Goal: Task Accomplishment & Management: Use online tool/utility

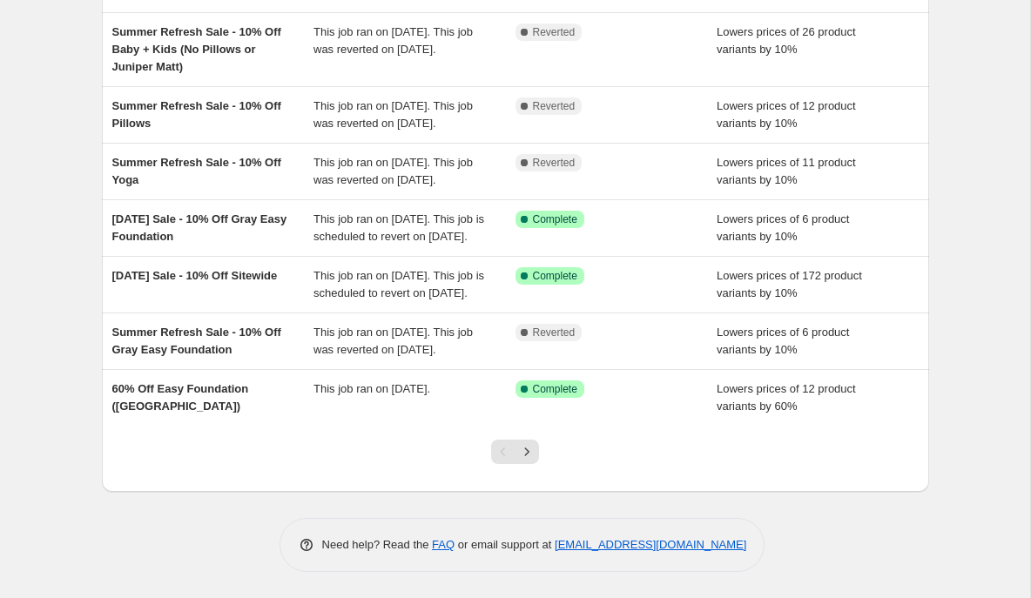
scroll to position [420, 0]
click at [530, 452] on icon "Next" at bounding box center [526, 451] width 17 height 17
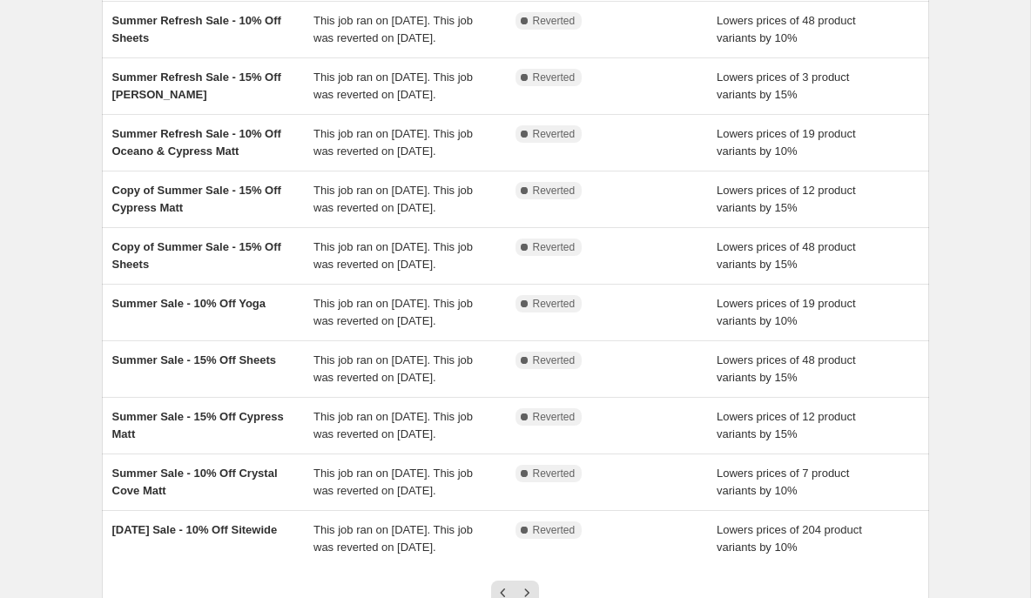
scroll to position [118, 0]
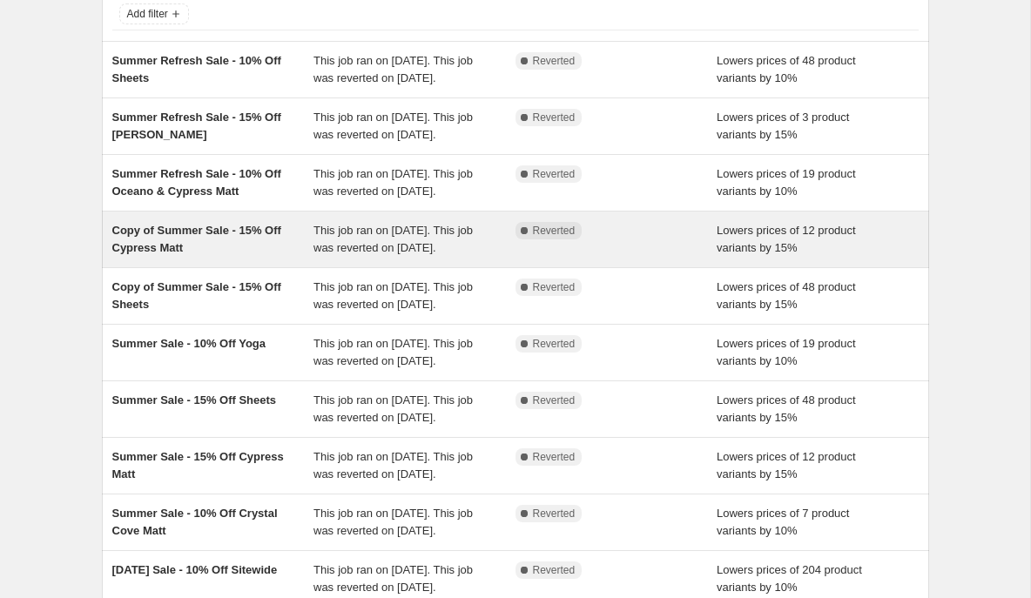
click at [221, 257] on div "Copy of Summer Sale - 15% Off Cypress Matt" at bounding box center [213, 239] width 202 height 35
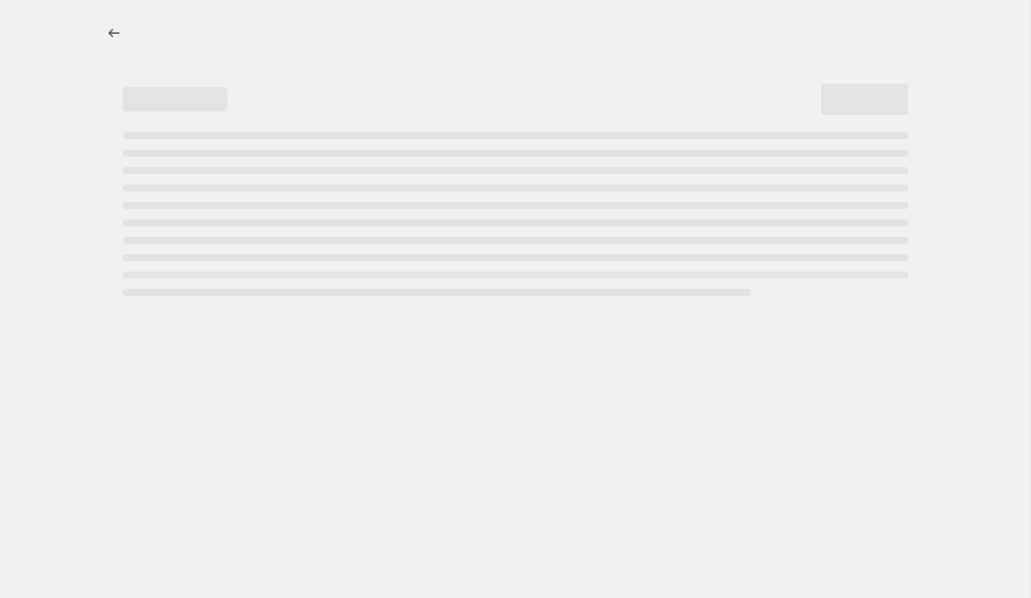
select select "percentage"
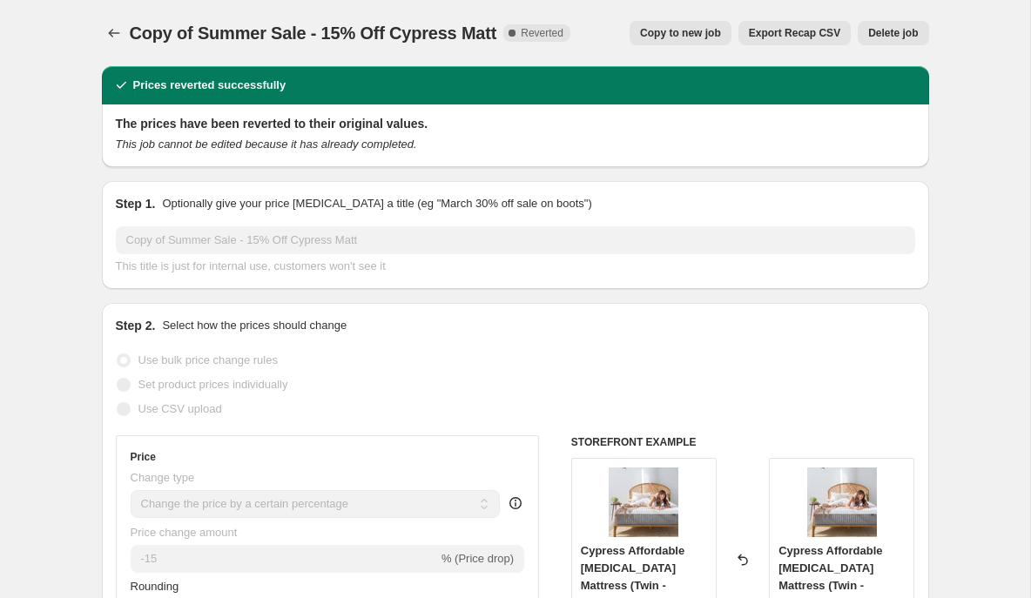
click at [695, 33] on span "Copy to new job" at bounding box center [680, 33] width 81 height 14
select select "percentage"
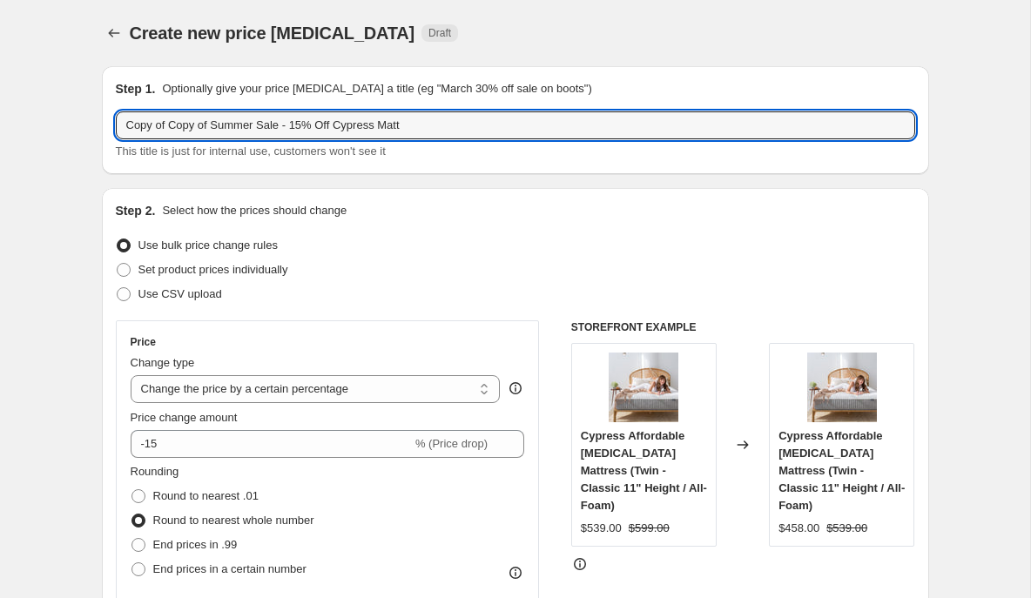
drag, startPoint x: 260, startPoint y: 126, endPoint x: 94, endPoint y: 104, distance: 167.7
click at [271, 126] on input "Fall Sale - 15% Off Cypress Matt" at bounding box center [515, 125] width 799 height 28
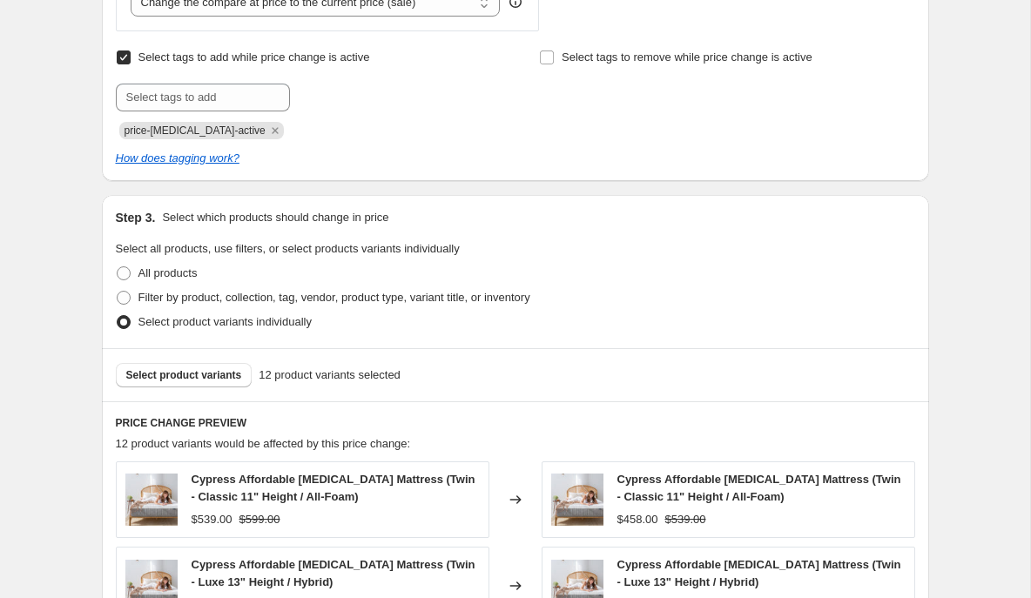
scroll to position [728, 0]
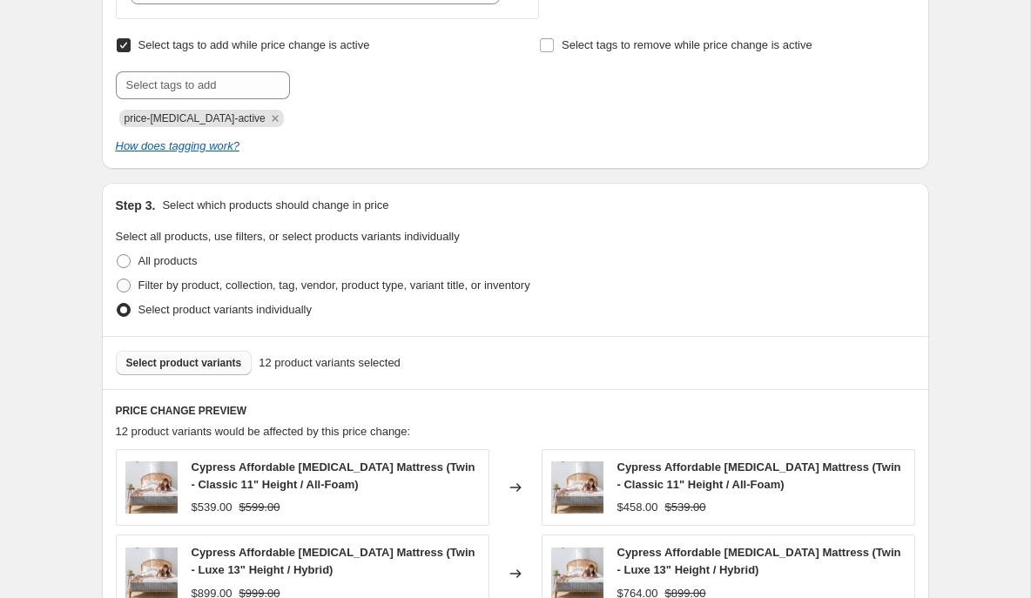
type input "Fall Sale - 15% Off Cypress & Crystal Cove Matt"
click at [165, 361] on span "Select product variants" at bounding box center [184, 363] width 116 height 14
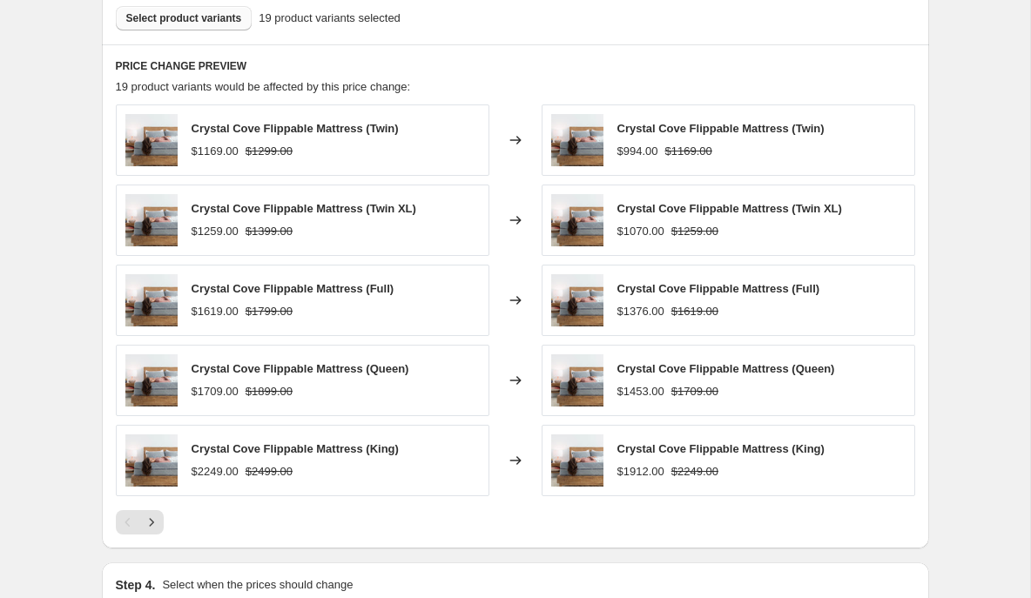
scroll to position [1293, 0]
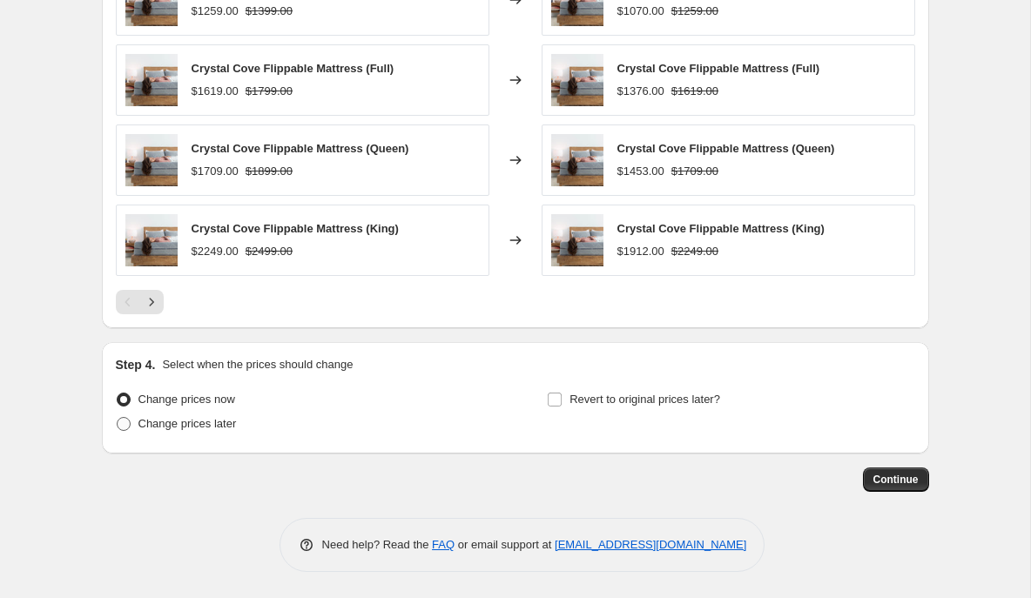
click at [131, 427] on label "Change prices later" at bounding box center [176, 424] width 121 height 24
click at [118, 418] on input "Change prices later" at bounding box center [117, 417] width 1 height 1
radio input "true"
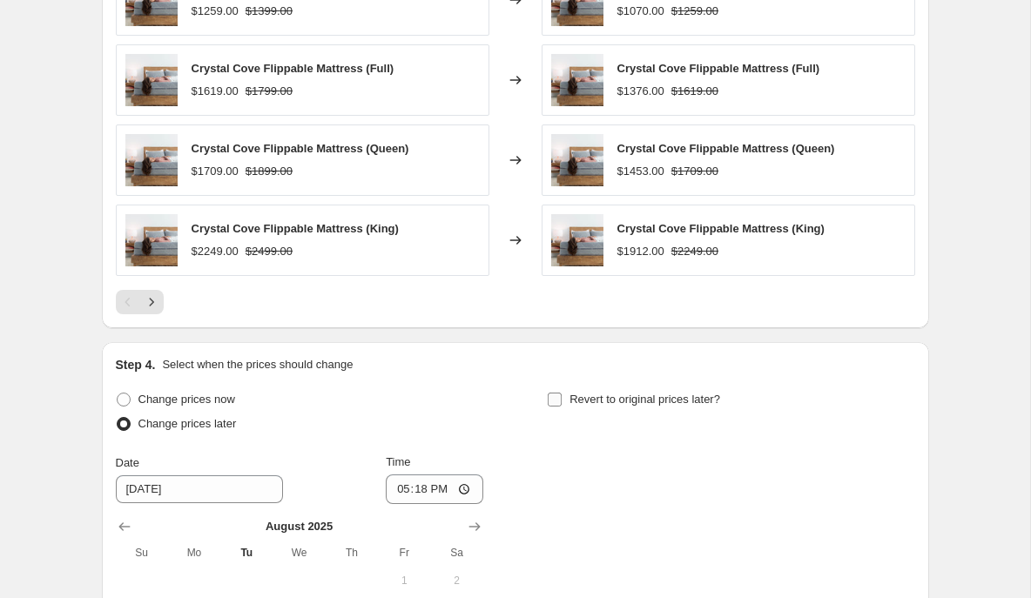
click at [555, 399] on input "Revert to original prices later?" at bounding box center [555, 400] width 14 height 14
checkbox input "true"
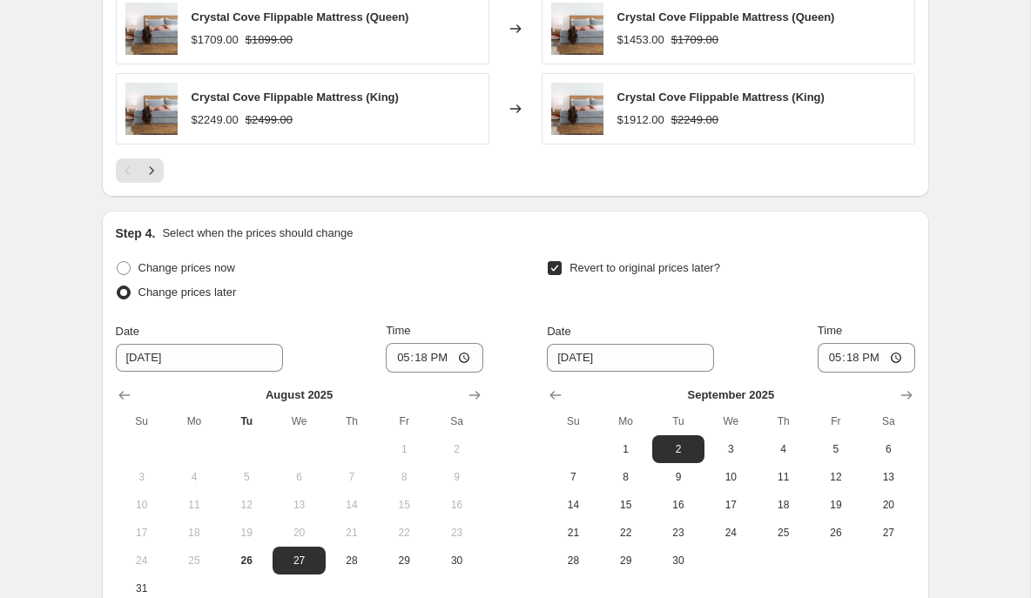
scroll to position [1519, 0]
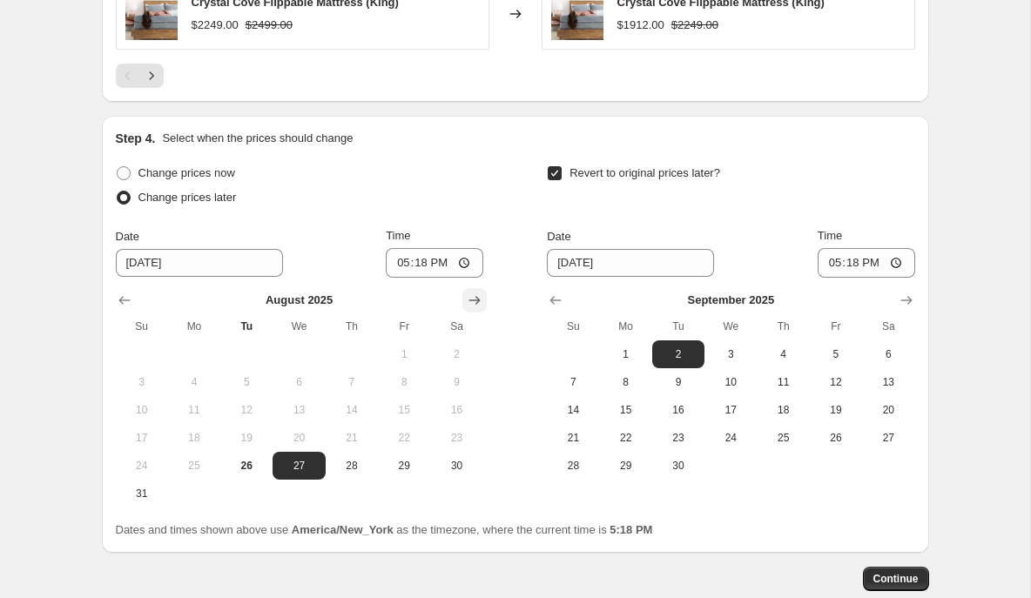
click at [481, 302] on icon "Show next month, September 2025" at bounding box center [474, 300] width 17 height 17
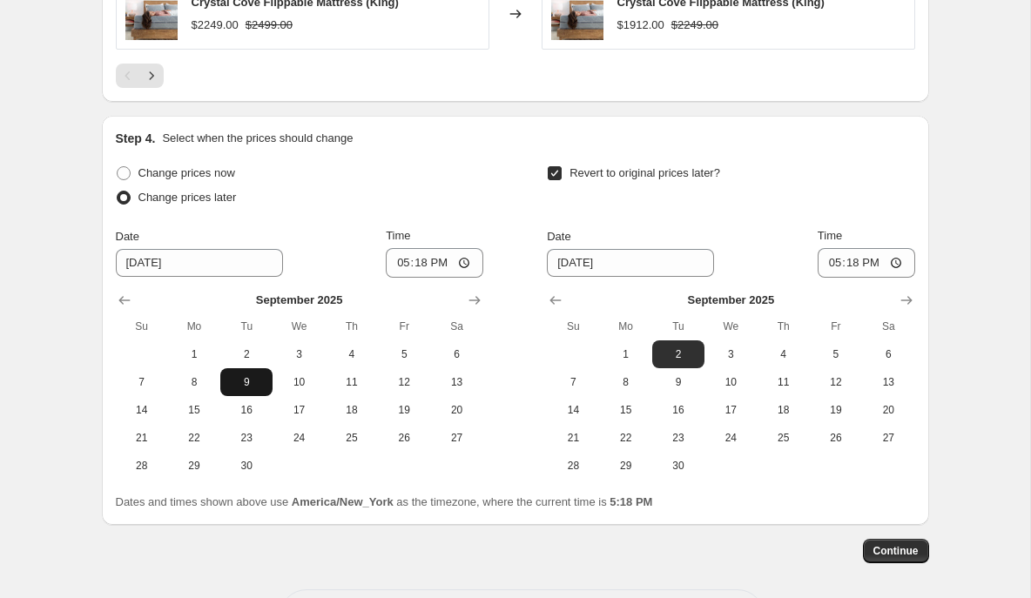
click at [255, 378] on span "9" at bounding box center [246, 382] width 38 height 14
type input "9/9/2025"
click at [902, 298] on icon "Show next month, October 2025" at bounding box center [906, 300] width 17 height 17
click at [566, 305] on button "Show previous month, September 2025" at bounding box center [555, 300] width 24 height 24
click at [630, 463] on span "29" at bounding box center [626, 466] width 38 height 14
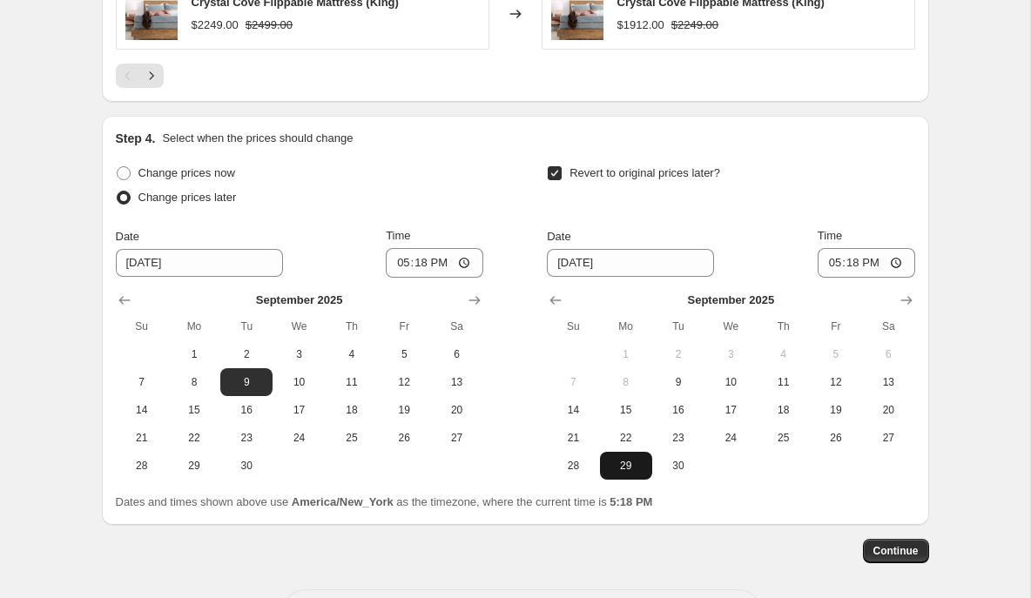
type input "9/29/2025"
click at [397, 264] on input "17:18" at bounding box center [435, 263] width 98 height 30
type input "00:20"
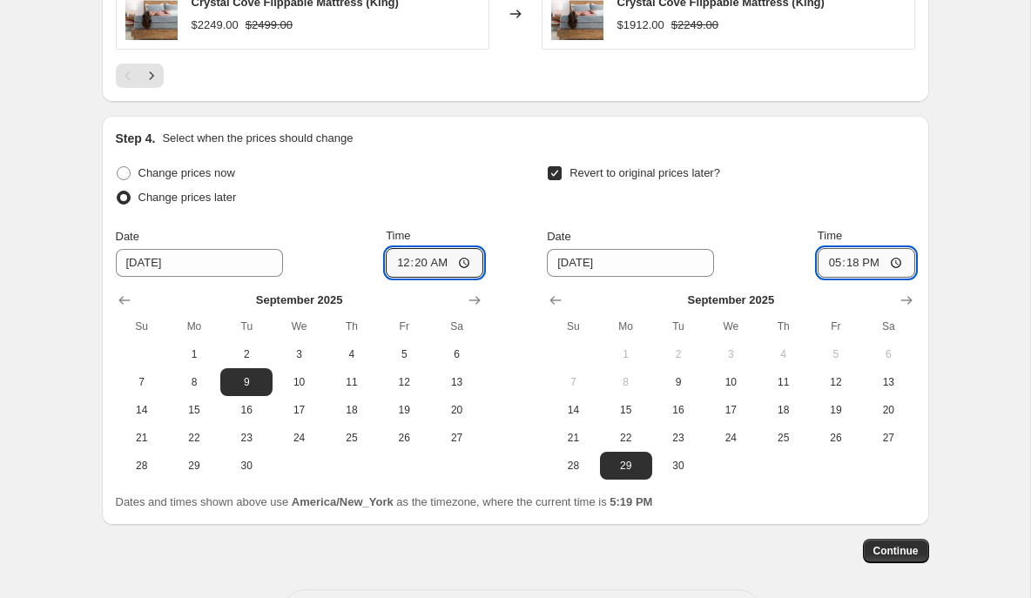
click at [824, 262] on input "17:18" at bounding box center [866, 263] width 98 height 30
type input "23:59"
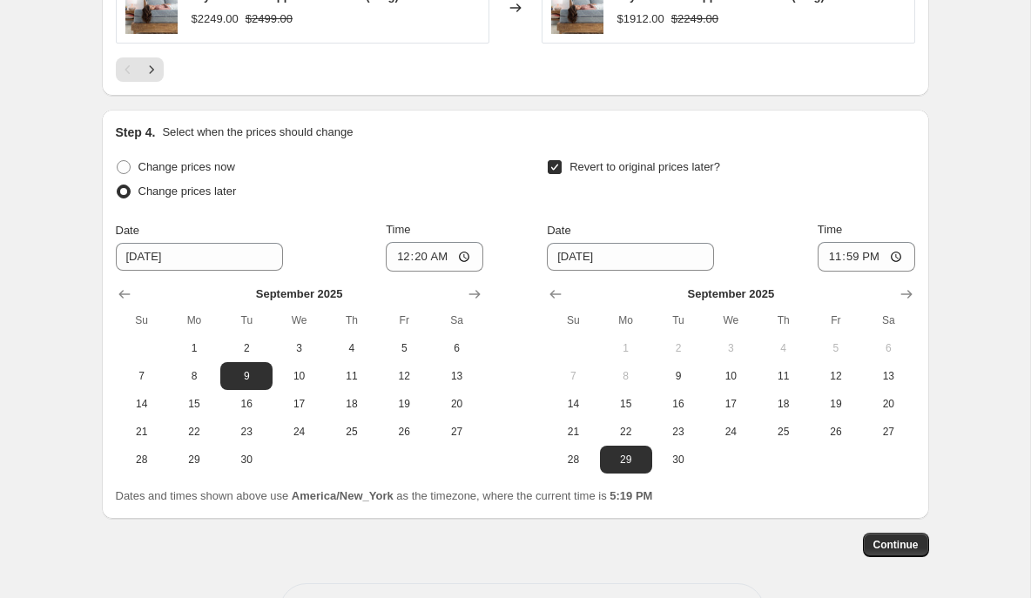
scroll to position [1526, 0]
click at [901, 539] on span "Continue" at bounding box center [895, 544] width 45 height 14
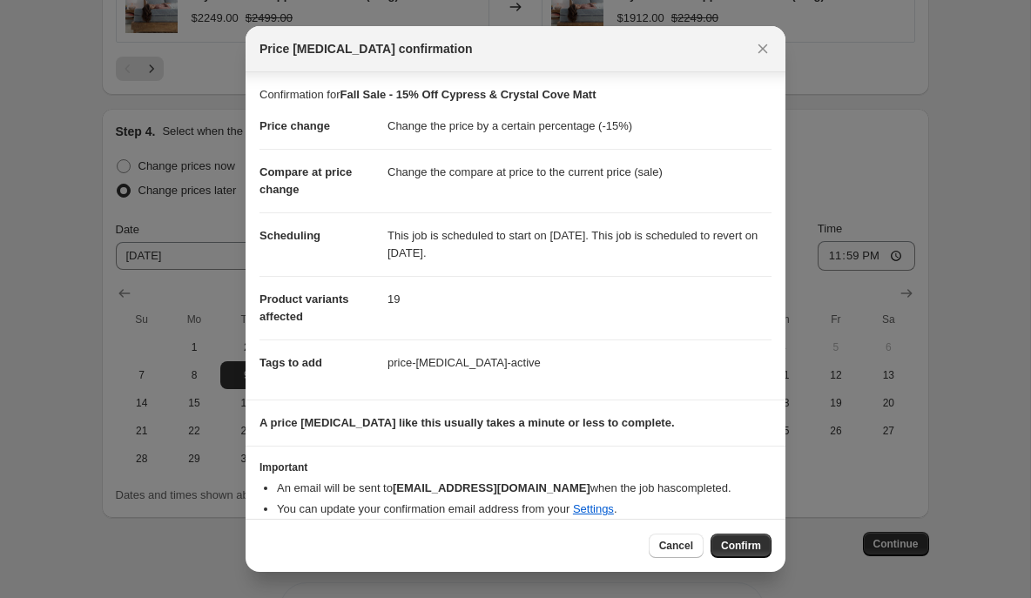
scroll to position [17, 0]
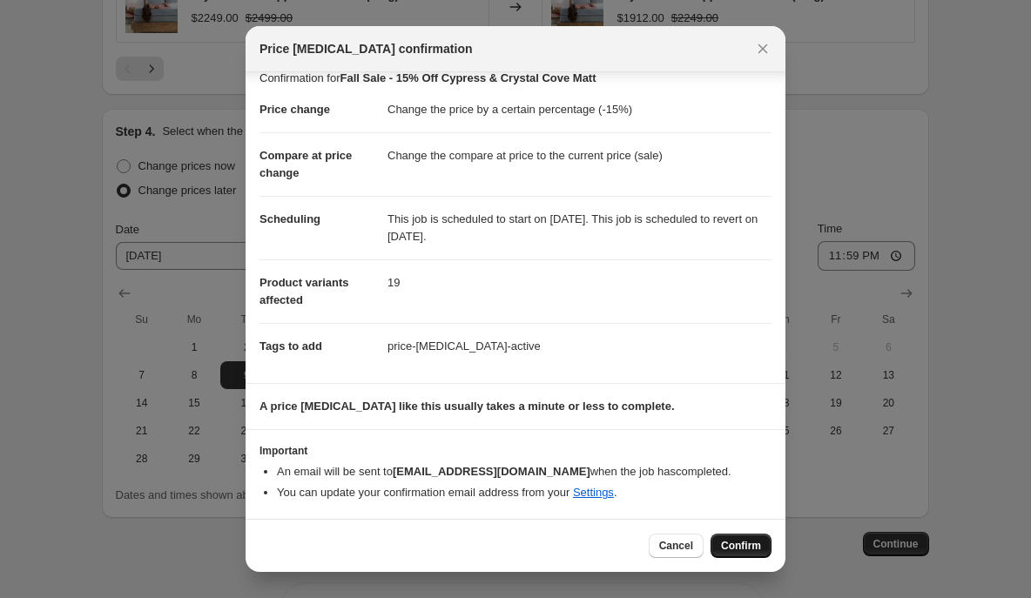
click at [731, 542] on span "Confirm" at bounding box center [741, 546] width 40 height 14
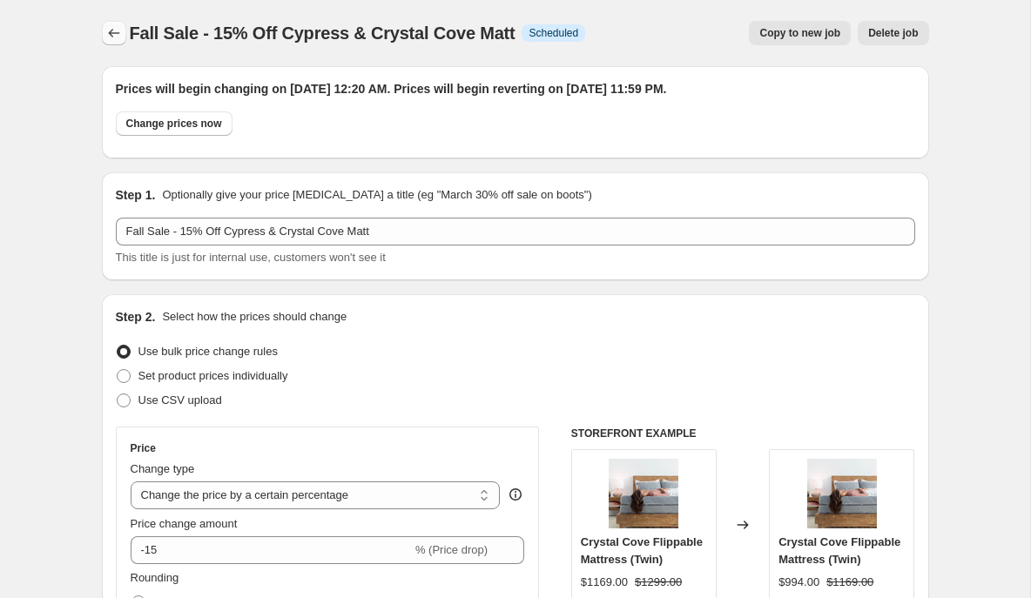
click at [111, 31] on icon "Price change jobs" at bounding box center [113, 32] width 17 height 17
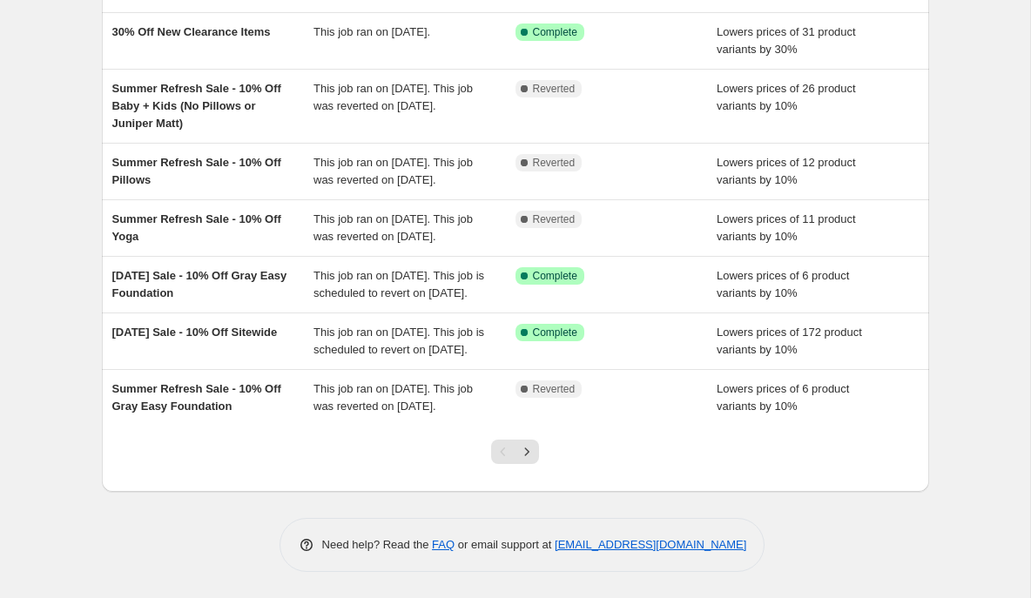
scroll to position [403, 0]
click at [526, 461] on icon "Next" at bounding box center [526, 451] width 17 height 17
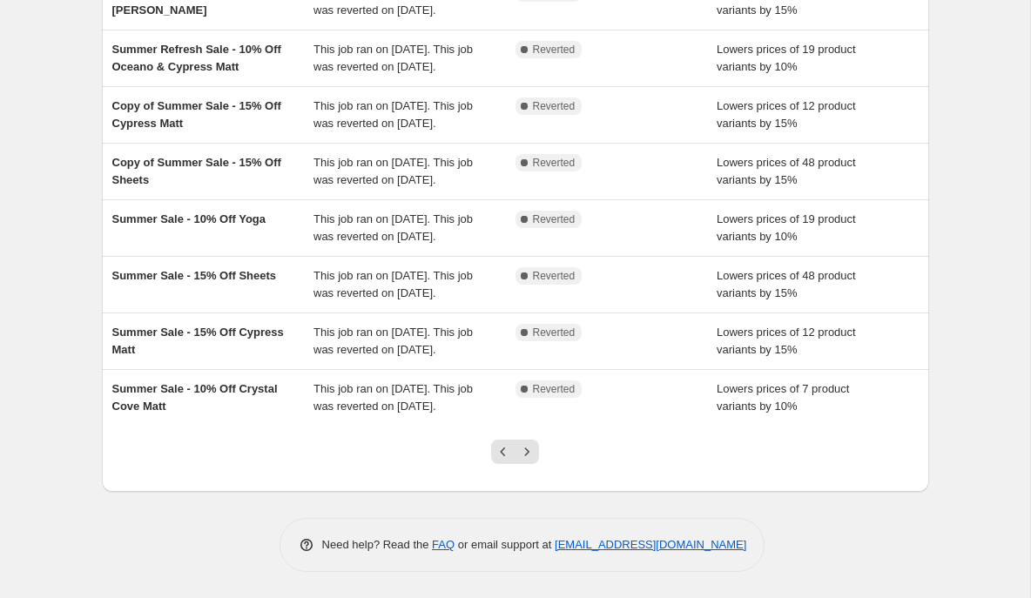
scroll to position [455, 0]
click at [525, 447] on icon "Next" at bounding box center [526, 451] width 17 height 17
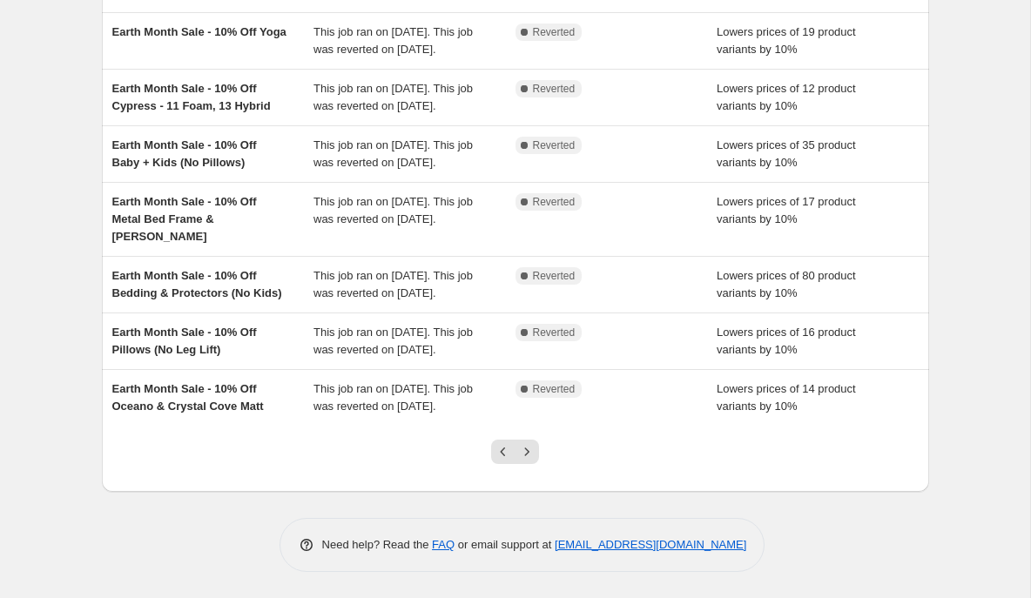
scroll to position [319, 0]
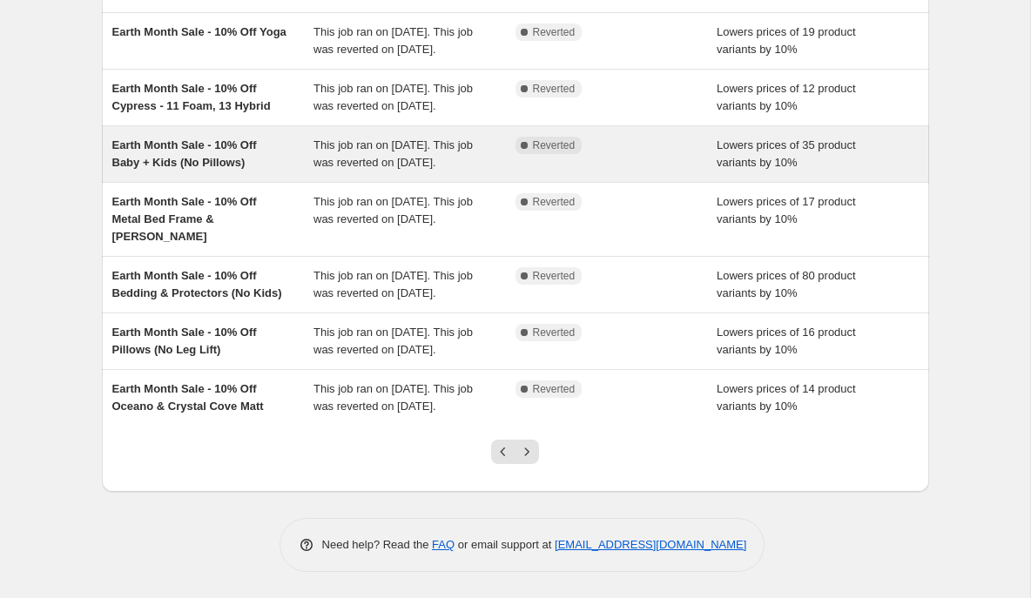
click at [228, 169] on span "Earth Month Sale - 10% Off Baby + Kids (No Pillows)" at bounding box center [184, 153] width 145 height 30
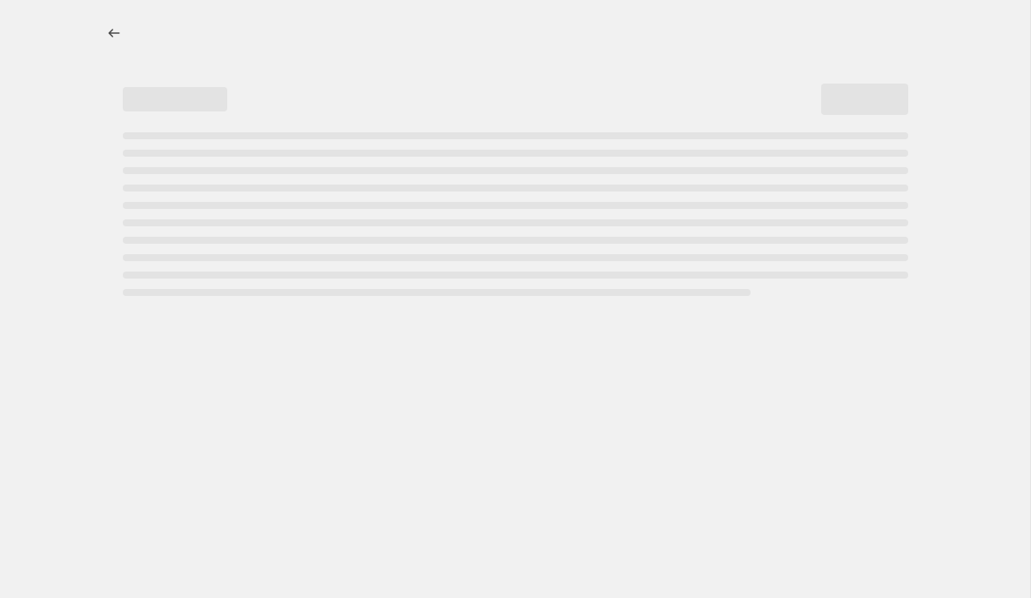
select select "percentage"
select select "collection"
select select "not_equal"
select select "product_status"
select select "not_equal"
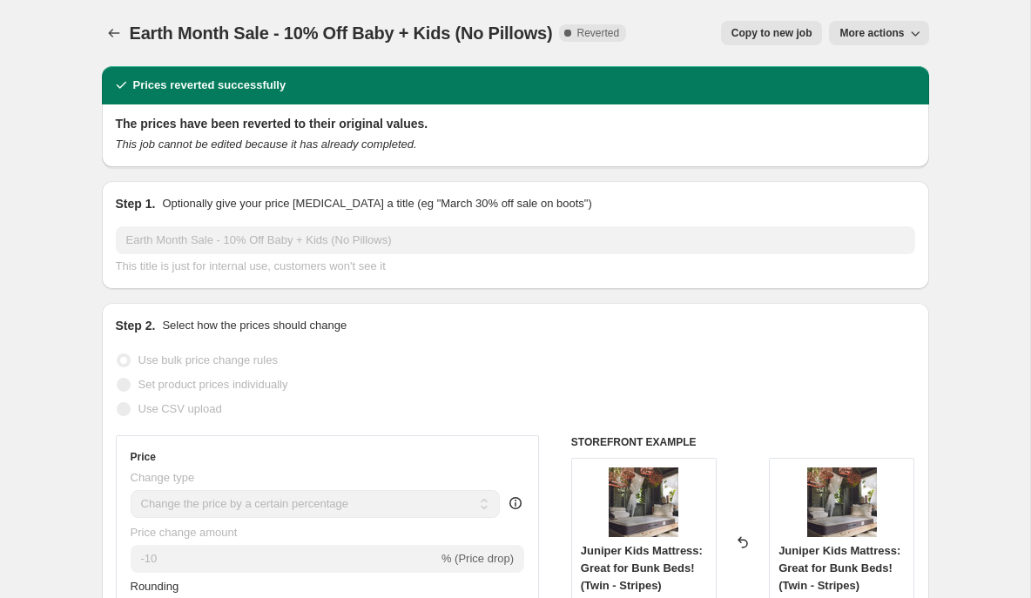
click at [777, 27] on span "Copy to new job" at bounding box center [771, 33] width 81 height 14
select select "percentage"
select select "collection"
select select "not_equal"
select select "product_status"
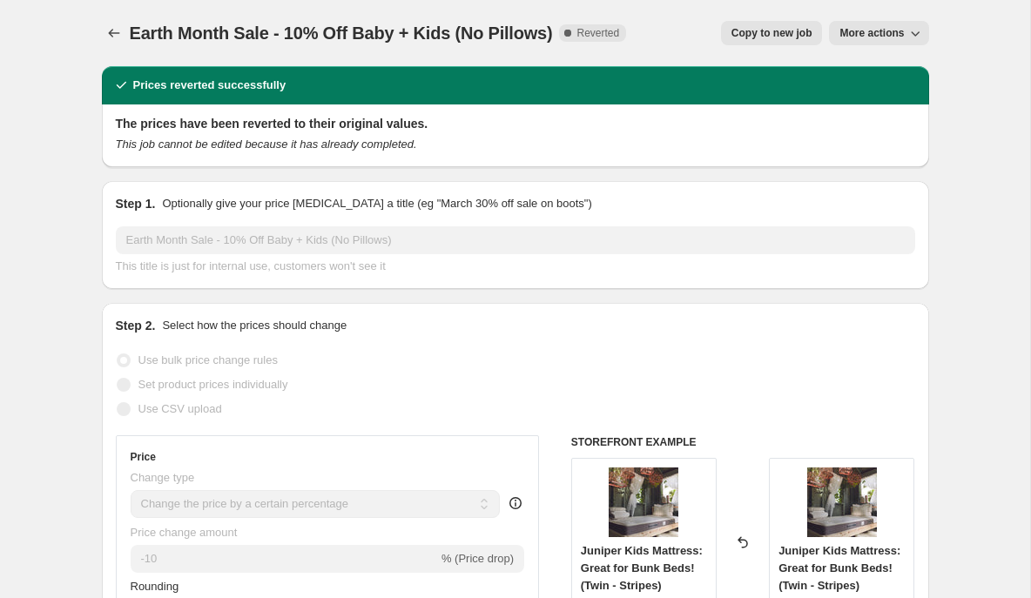
select select "not_equal"
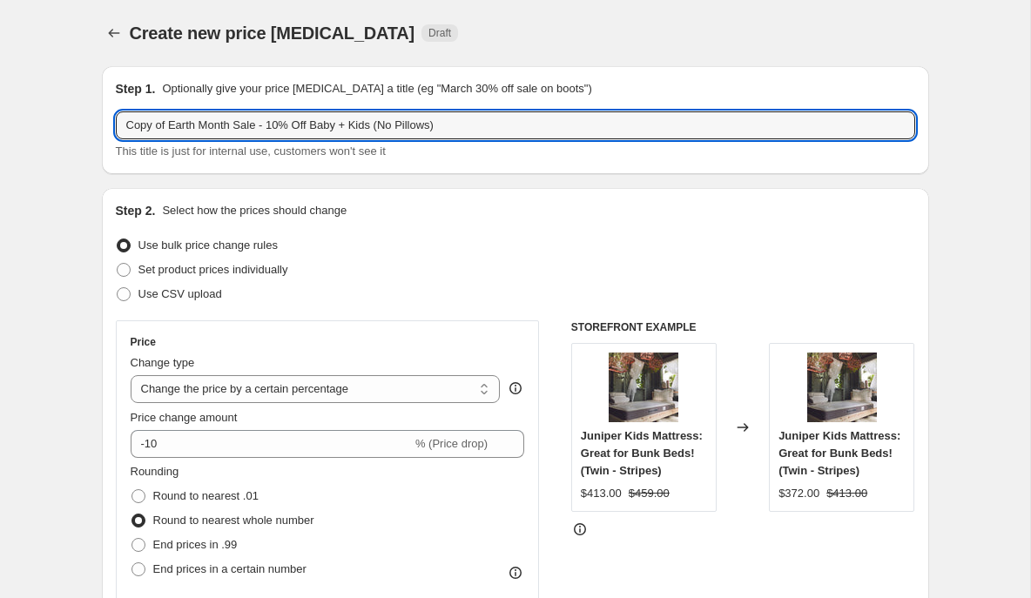
drag, startPoint x: 237, startPoint y: 128, endPoint x: 108, endPoint y: 121, distance: 129.0
click at [107, 122] on div "Step 1. Optionally give your price change job a title (eg "March 30% off sale o…" at bounding box center [515, 120] width 827 height 108
click at [361, 124] on input "Fall Sale - 10% Off Baby + Kids (No Pillows)" at bounding box center [515, 125] width 799 height 28
drag, startPoint x: 361, startPoint y: 124, endPoint x: 299, endPoint y: 122, distance: 61.9
click at [299, 124] on input "Fall Sale - 10% Off Baby + Kids (No Pillows)" at bounding box center [515, 125] width 799 height 28
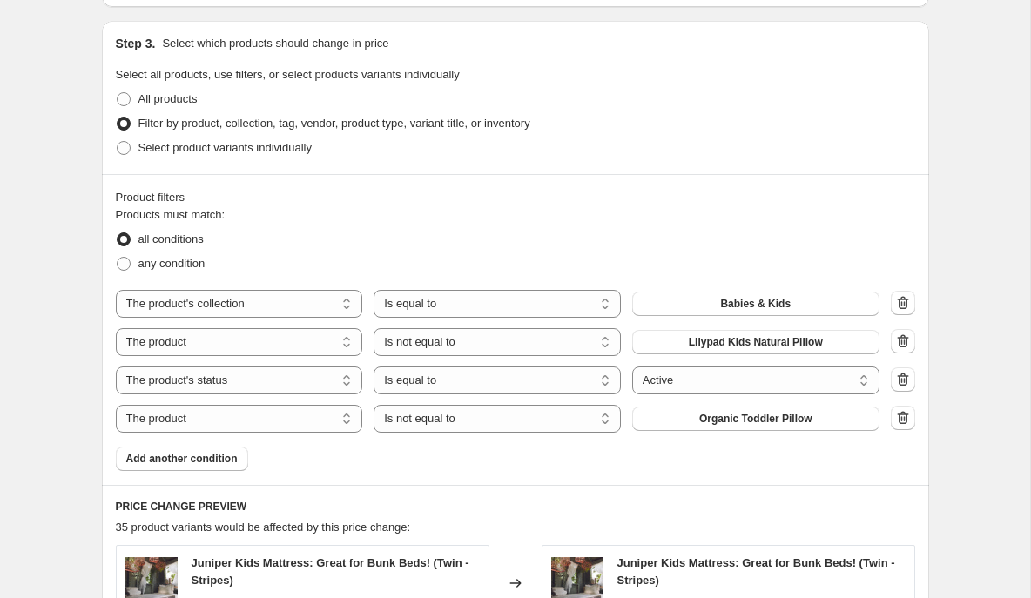
scroll to position [886, 0]
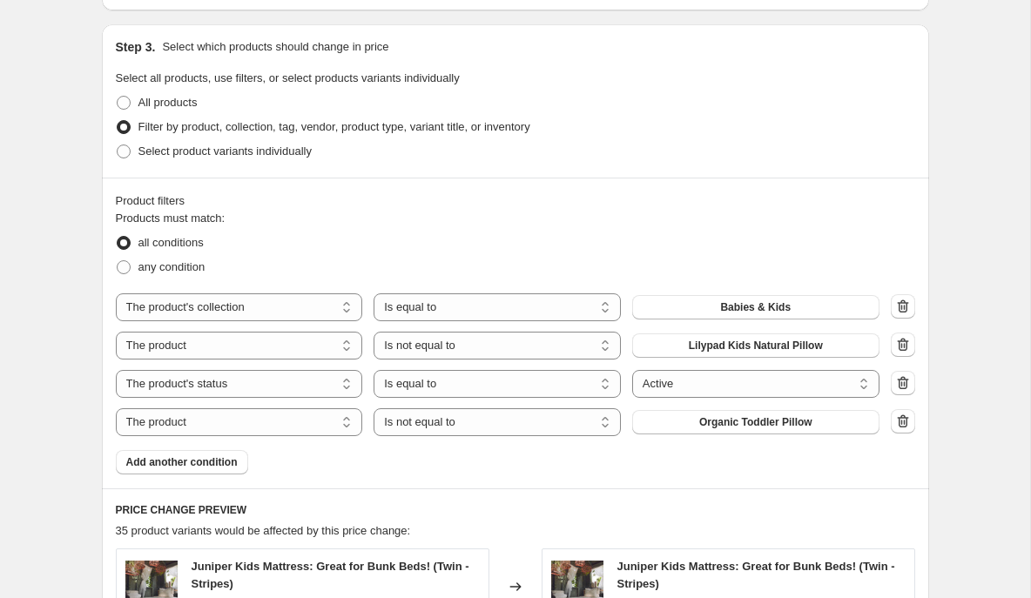
type input "Fall Sale - 10% Off Baby + Kids"
click at [346, 421] on select "The product The product's collection The product's tag The product's vendor The…" at bounding box center [239, 422] width 247 height 28
select select "tag"
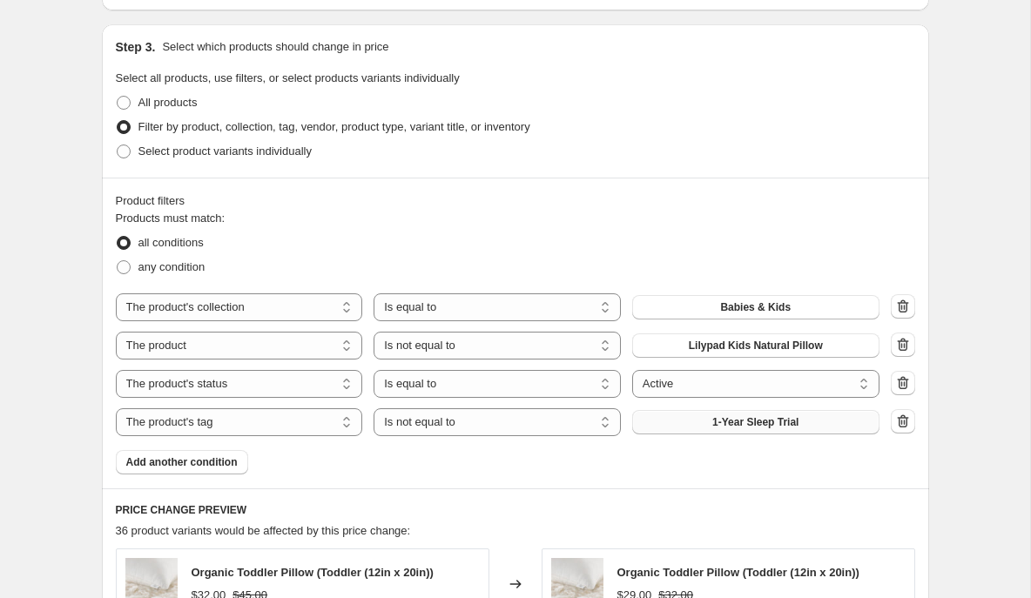
click at [743, 423] on span "1-Year Sleep Trial" at bounding box center [755, 422] width 86 height 14
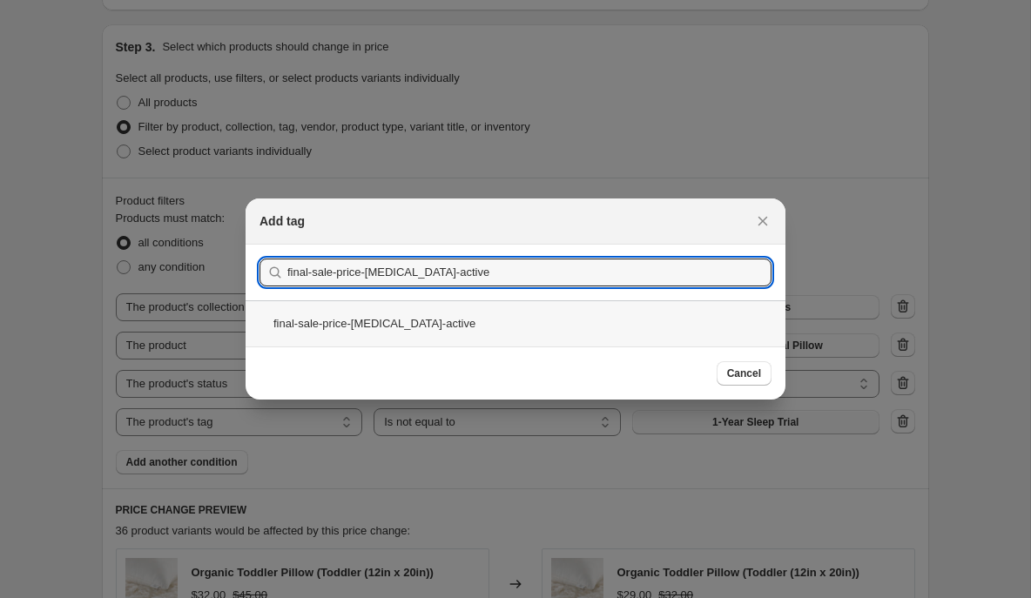
type input "final-sale-price-[MEDICAL_DATA]-active"
click at [421, 324] on div "final-sale-price-[MEDICAL_DATA]-active" at bounding box center [515, 323] width 540 height 46
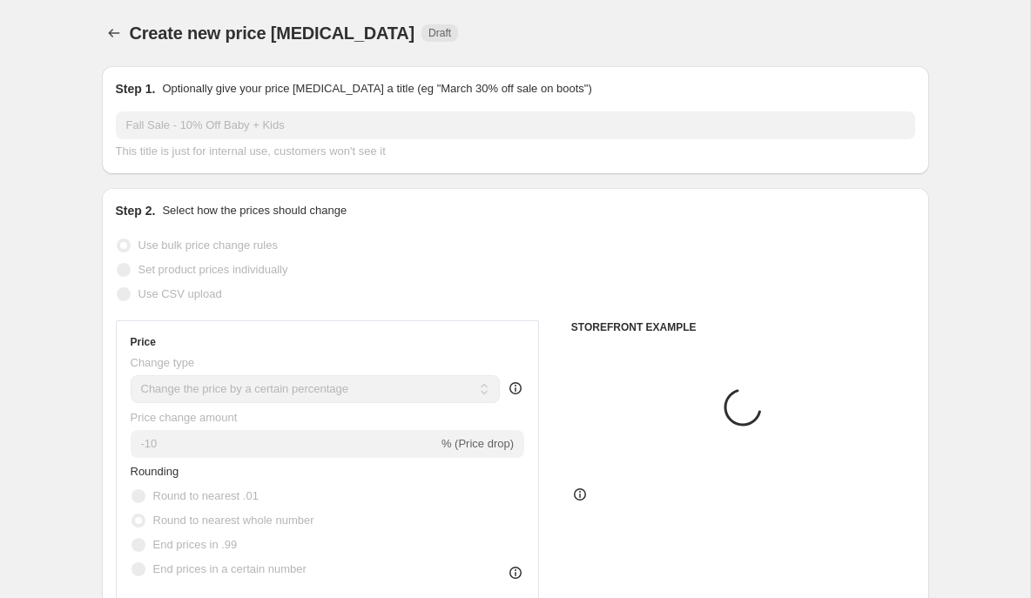
scroll to position [886, 0]
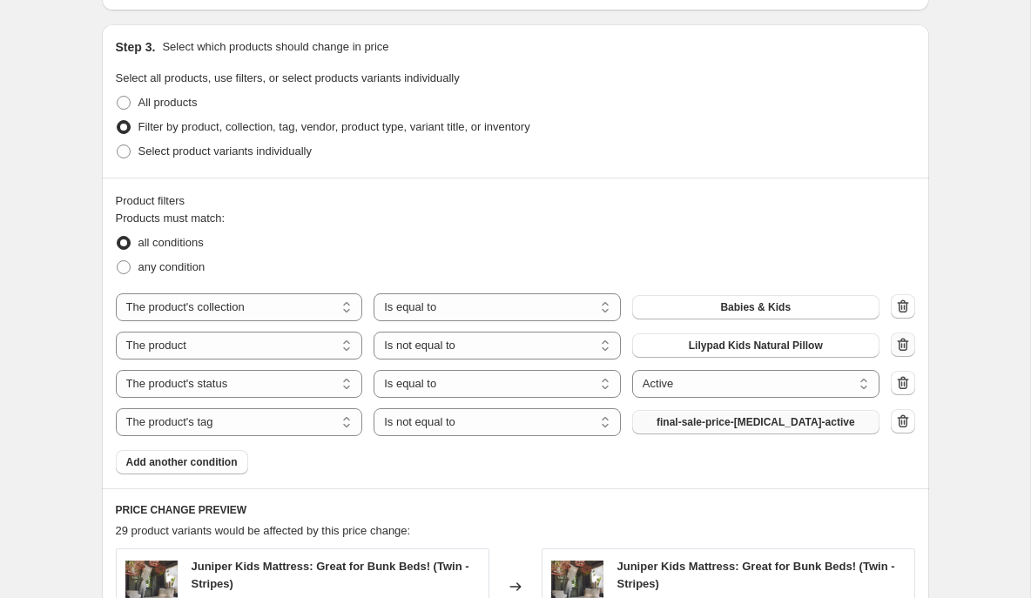
click at [902, 343] on icon "button" at bounding box center [902, 344] width 17 height 17
select select "product_status"
select select "equal"
select select "tag"
select select "not_equal"
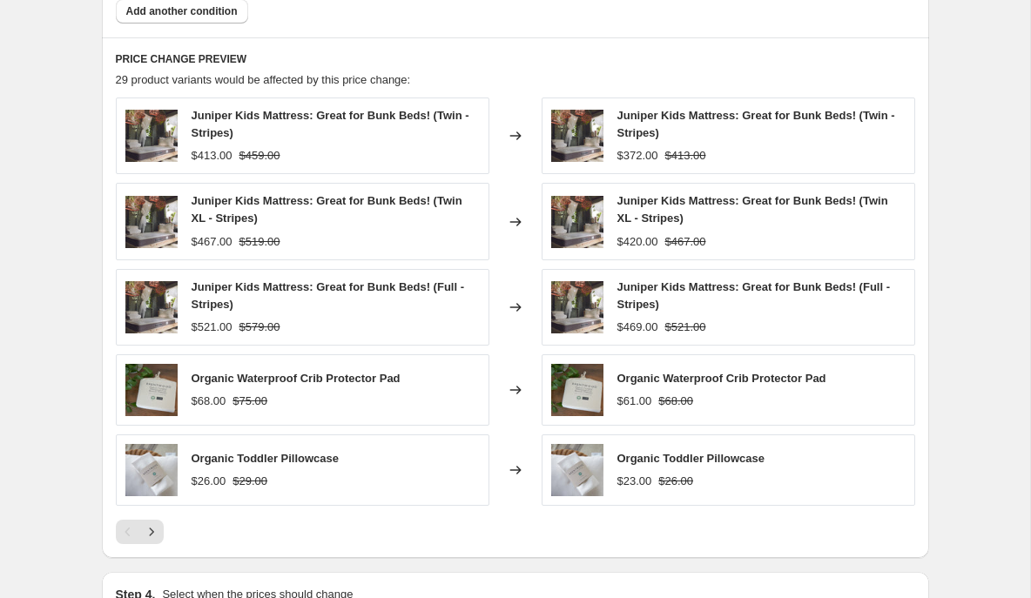
scroll to position [1295, 0]
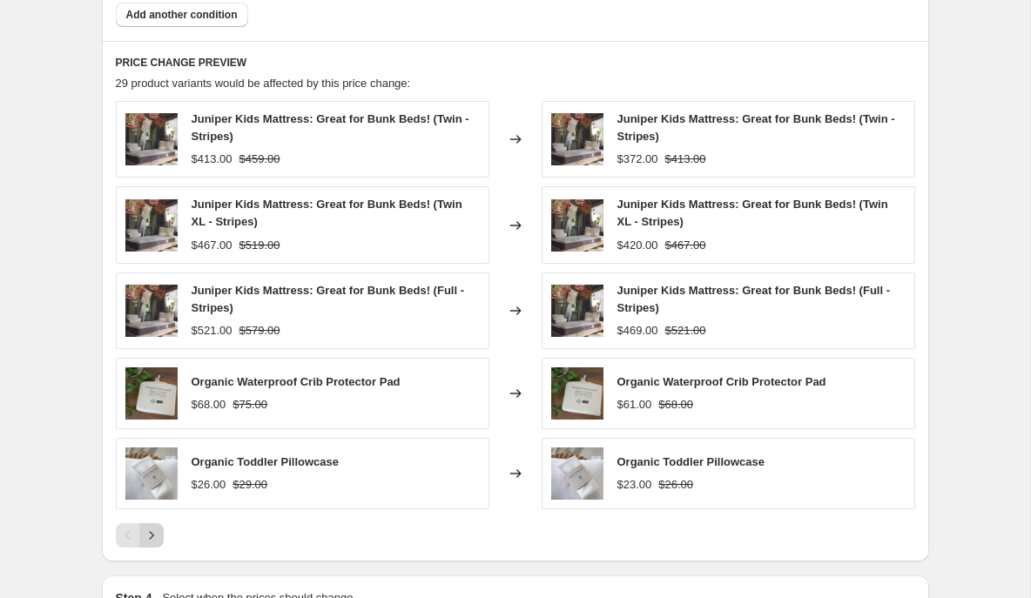
click at [155, 534] on icon "Next" at bounding box center [151, 535] width 17 height 17
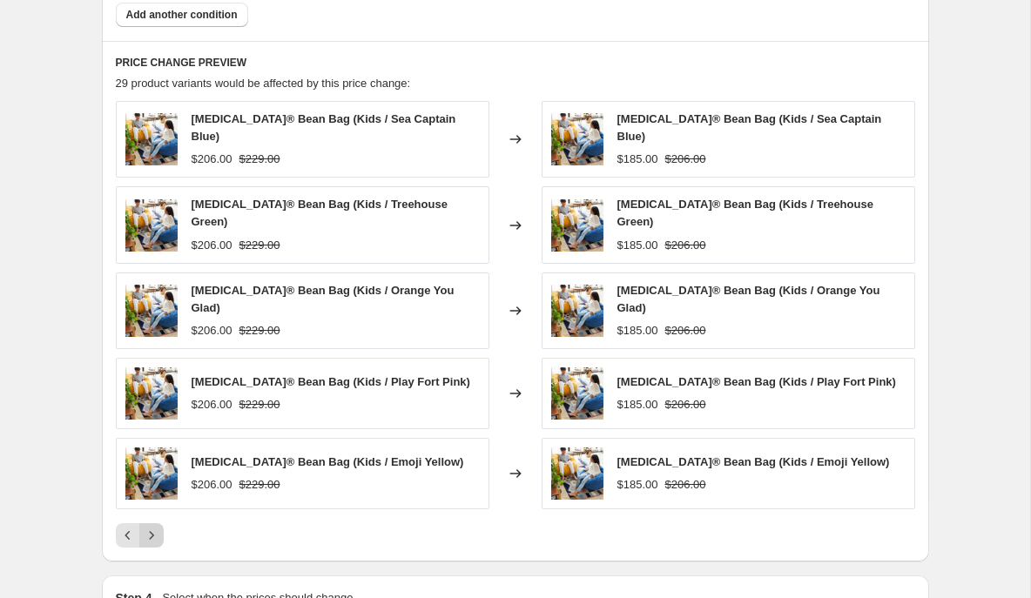
click at [151, 527] on icon "Next" at bounding box center [151, 535] width 17 height 17
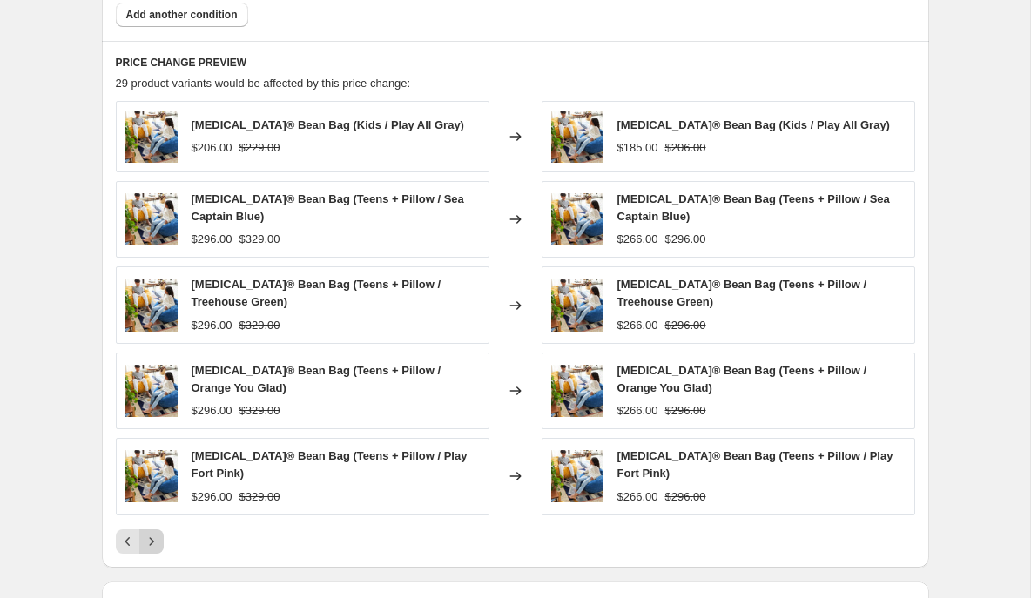
click at [151, 512] on div "REPREVE® Bean Bag (Teens + Pillow / Play Fort Pink) $296.00 $329.00" at bounding box center [302, 476] width 373 height 77
click at [151, 541] on icon "Next" at bounding box center [151, 541] width 17 height 17
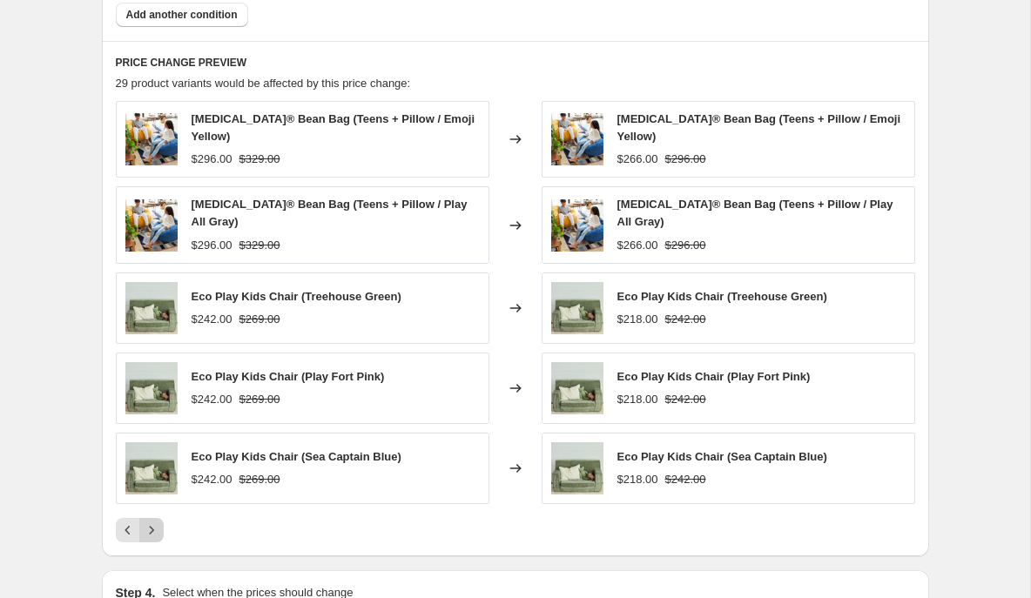
click at [151, 526] on icon "Next" at bounding box center [151, 530] width 4 height 8
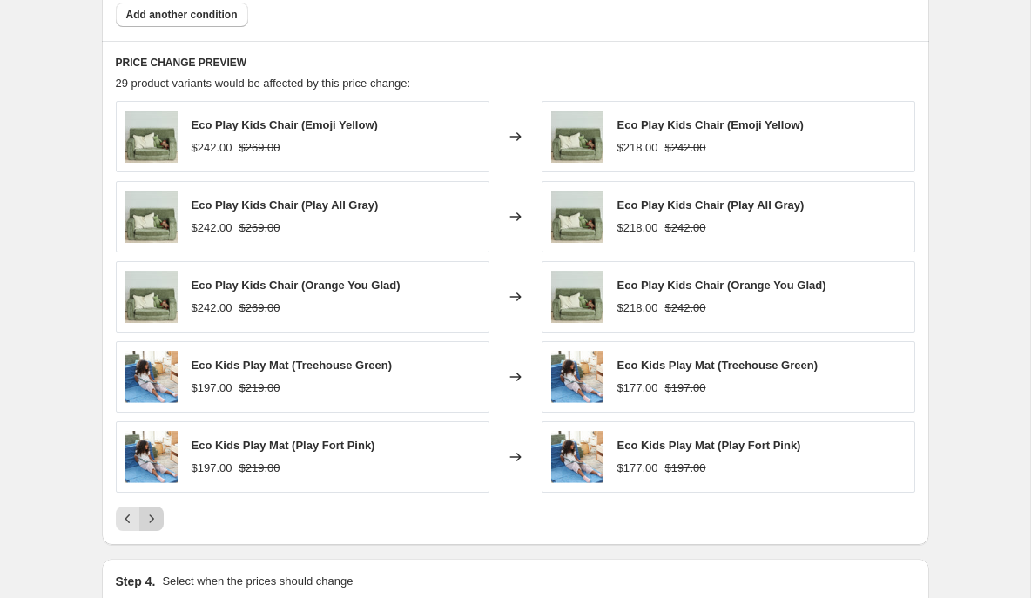
click at [151, 518] on icon "Next" at bounding box center [151, 518] width 4 height 8
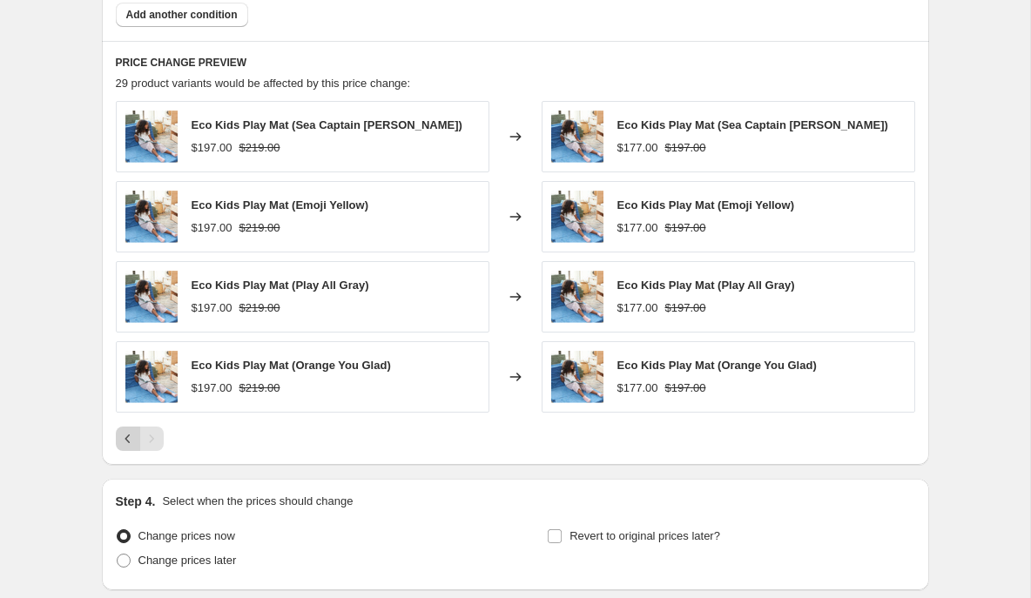
click at [124, 435] on icon "Previous" at bounding box center [127, 438] width 17 height 17
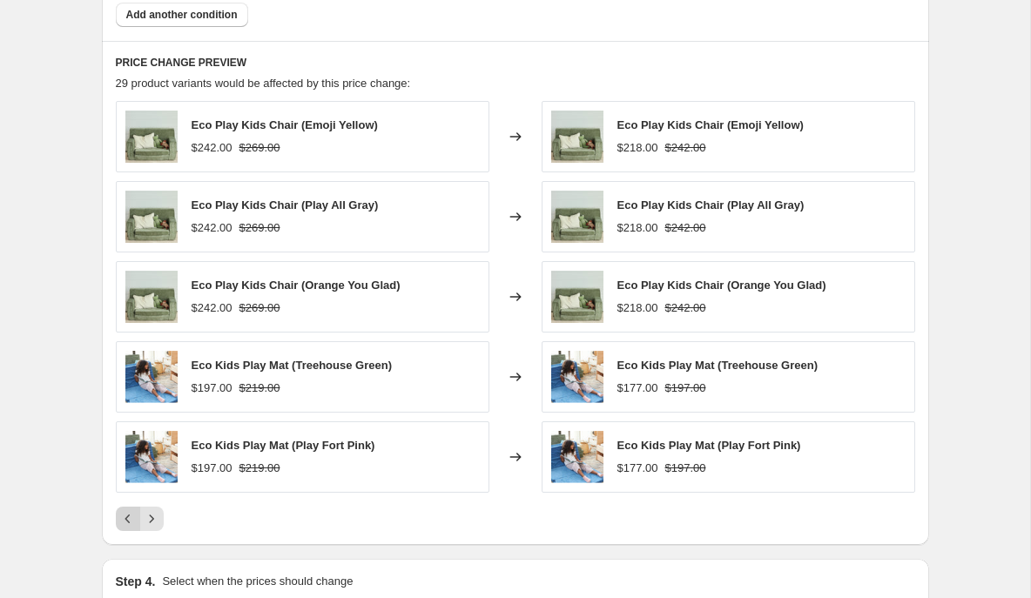
click at [124, 514] on icon "Previous" at bounding box center [127, 518] width 17 height 17
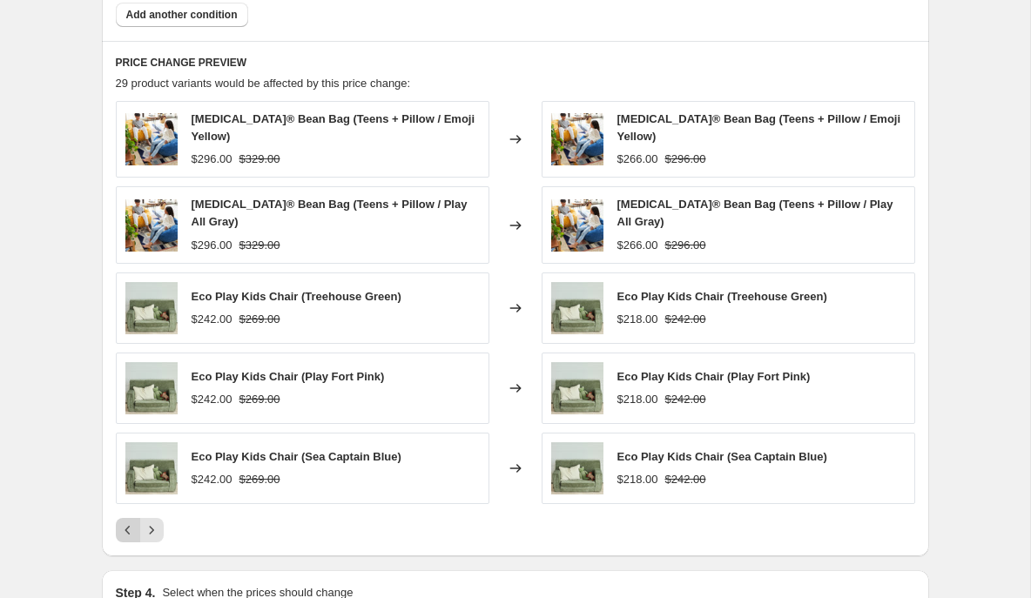
click at [124, 521] on icon "Previous" at bounding box center [127, 529] width 17 height 17
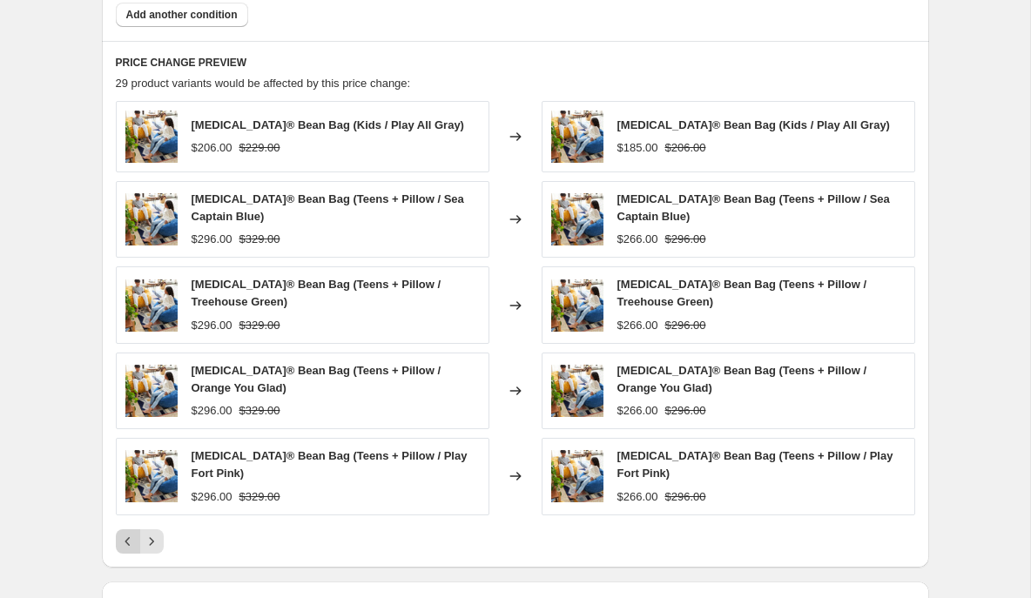
click at [124, 539] on icon "Previous" at bounding box center [127, 541] width 17 height 17
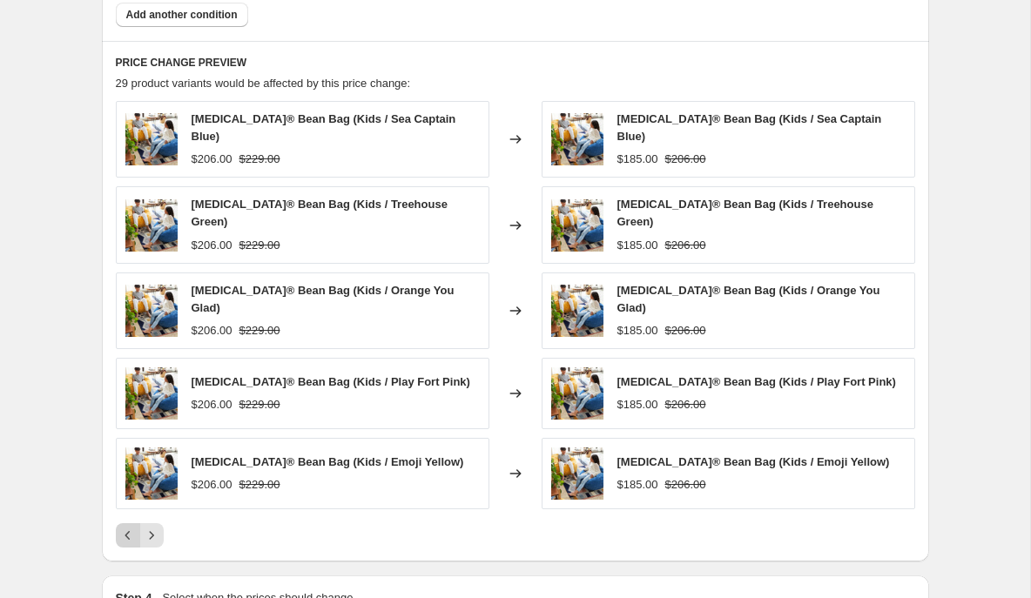
click at [125, 531] on icon "Previous" at bounding box center [126, 535] width 5 height 9
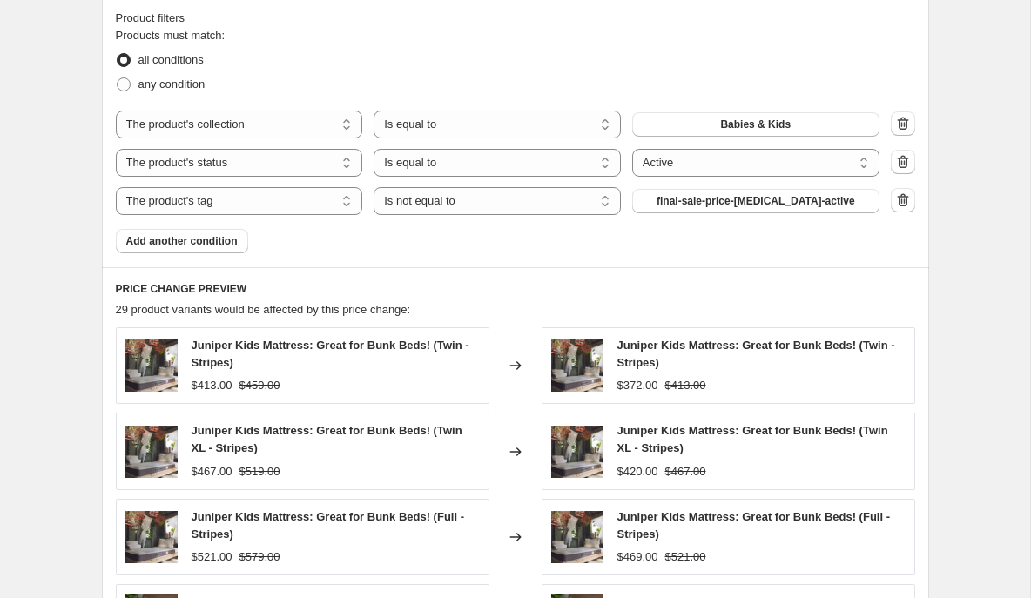
scroll to position [1054, 0]
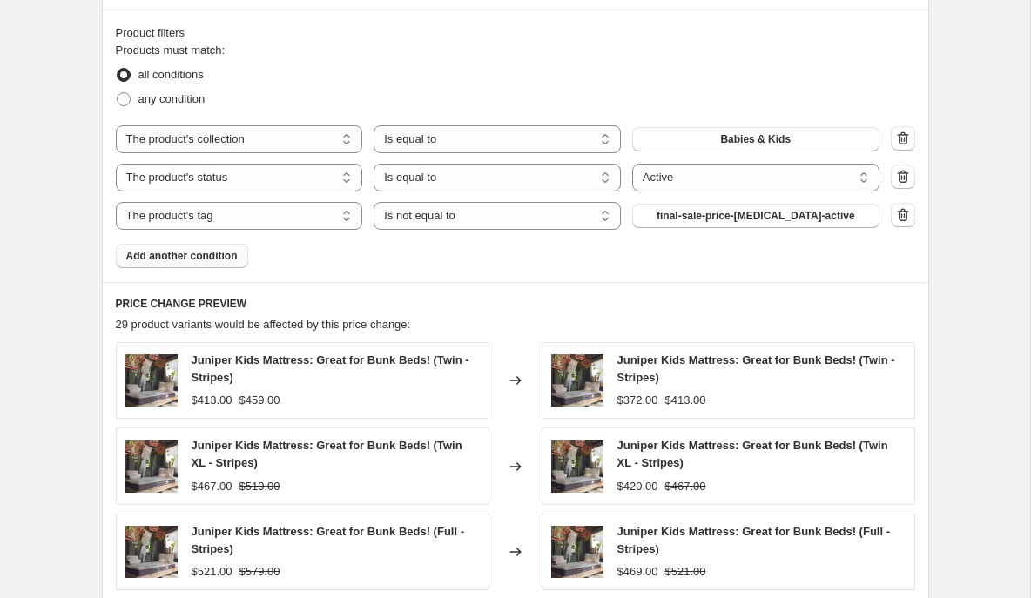
click at [221, 248] on button "Add another condition" at bounding box center [182, 256] width 132 height 24
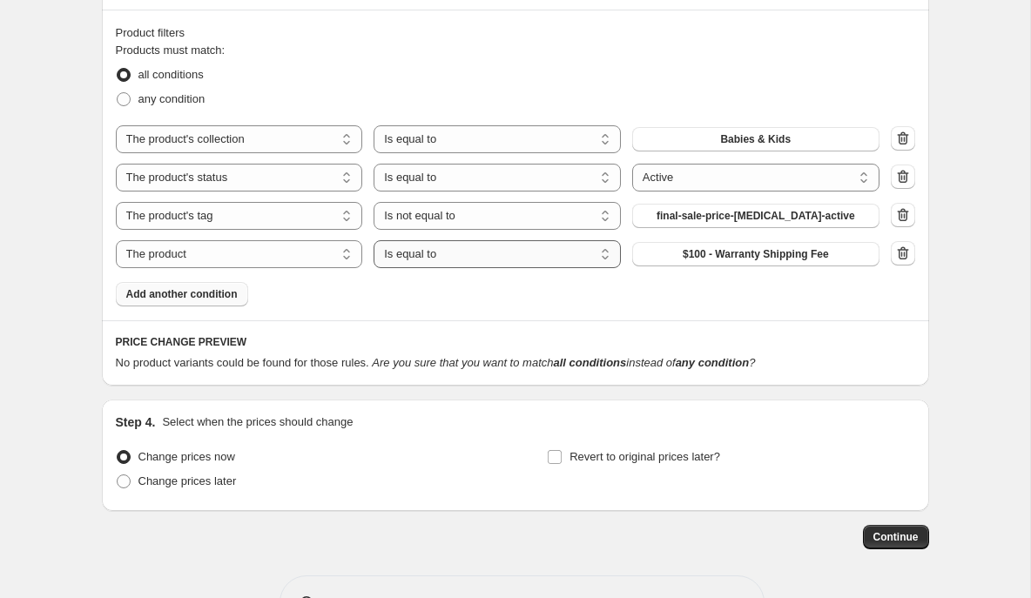
click at [602, 243] on select "Is equal to Is not equal to" at bounding box center [496, 254] width 247 height 28
select select "not_equal"
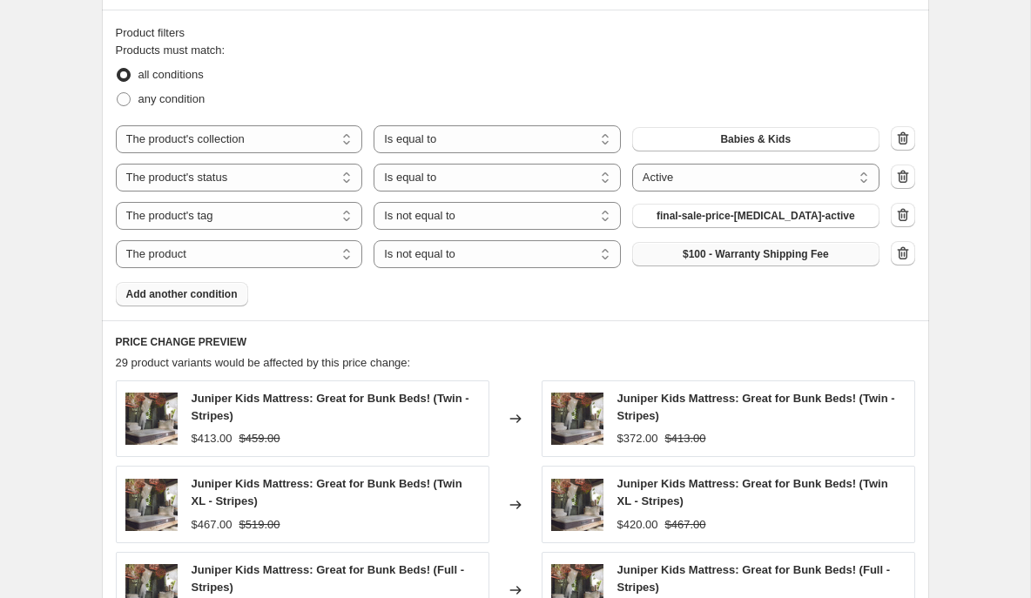
click at [738, 253] on span "$100 - Warranty Shipping Fee" at bounding box center [756, 254] width 146 height 14
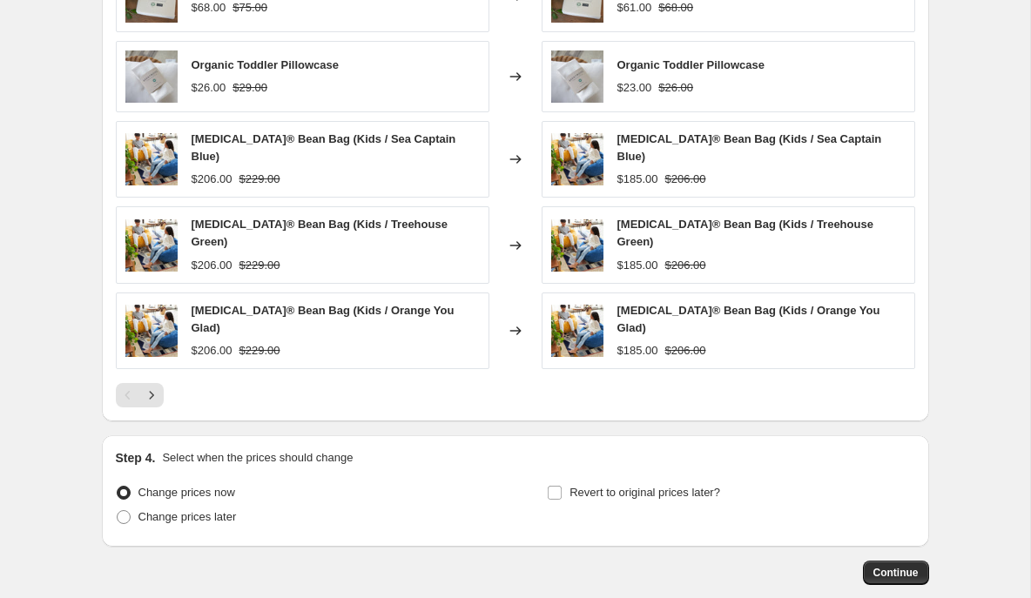
scroll to position [1550, 0]
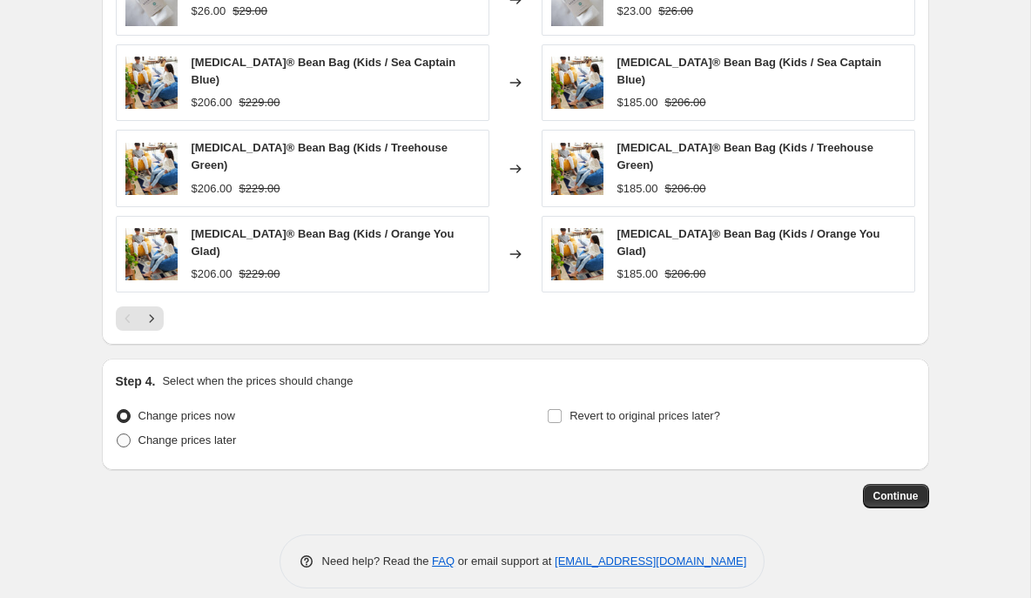
click at [130, 434] on span at bounding box center [124, 441] width 14 height 14
click at [118, 434] on input "Change prices later" at bounding box center [117, 434] width 1 height 1
radio input "true"
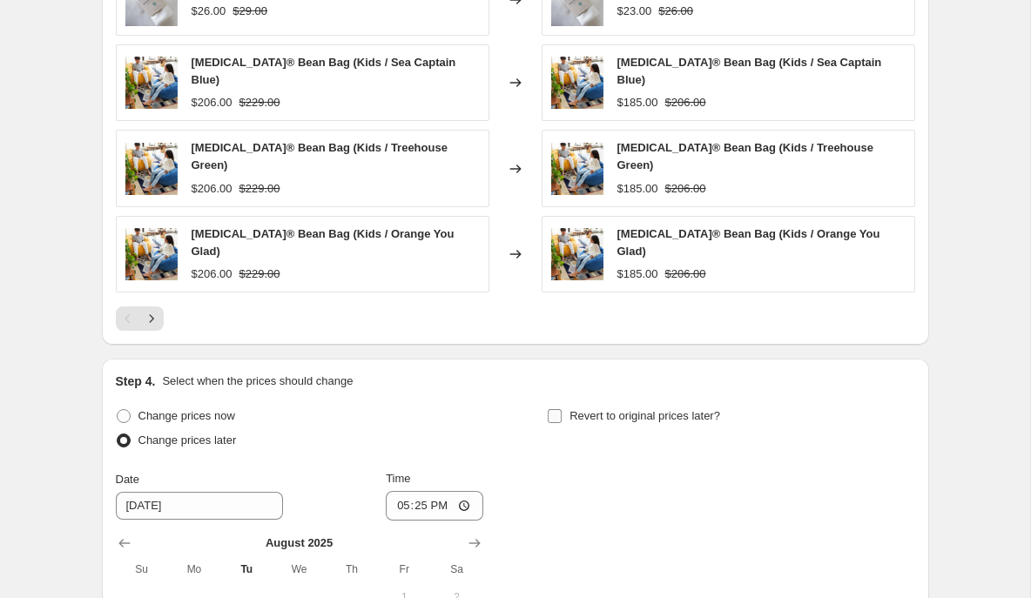
click at [554, 409] on input "Revert to original prices later?" at bounding box center [555, 416] width 14 height 14
checkbox input "true"
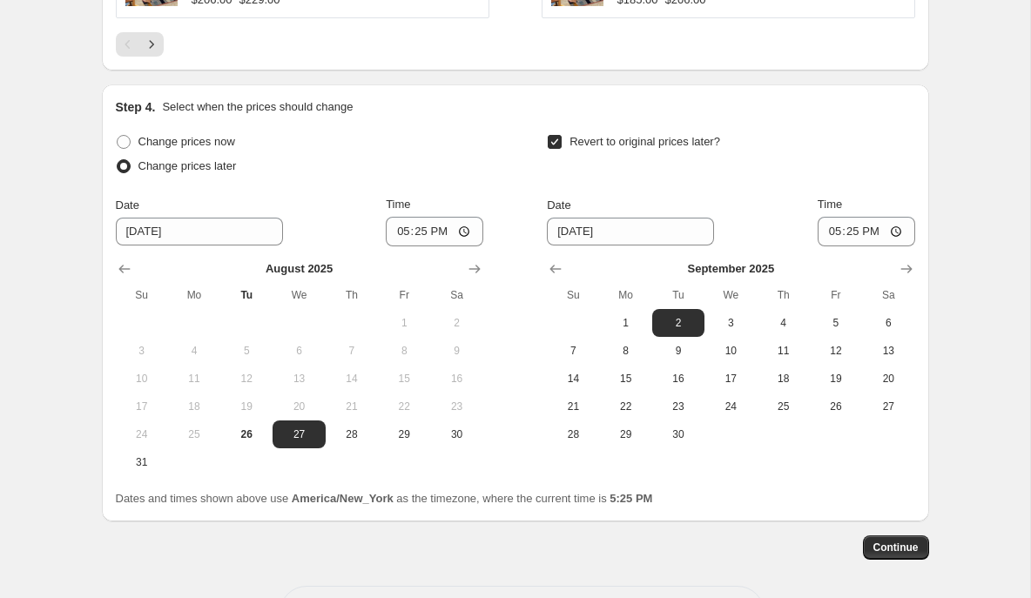
scroll to position [1866, 0]
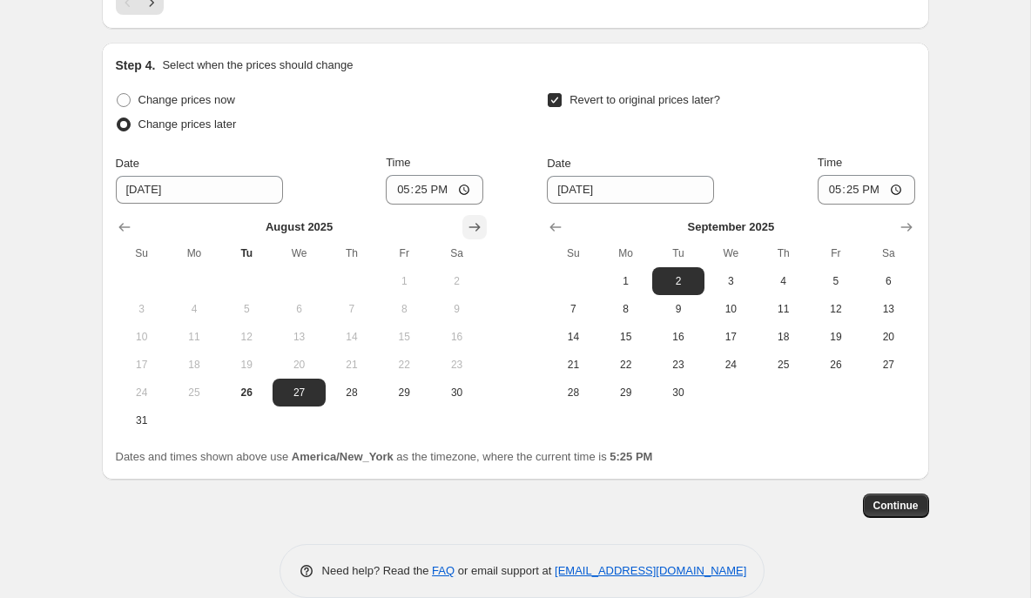
click at [479, 223] on icon "Show next month, September 2025" at bounding box center [473, 227] width 11 height 9
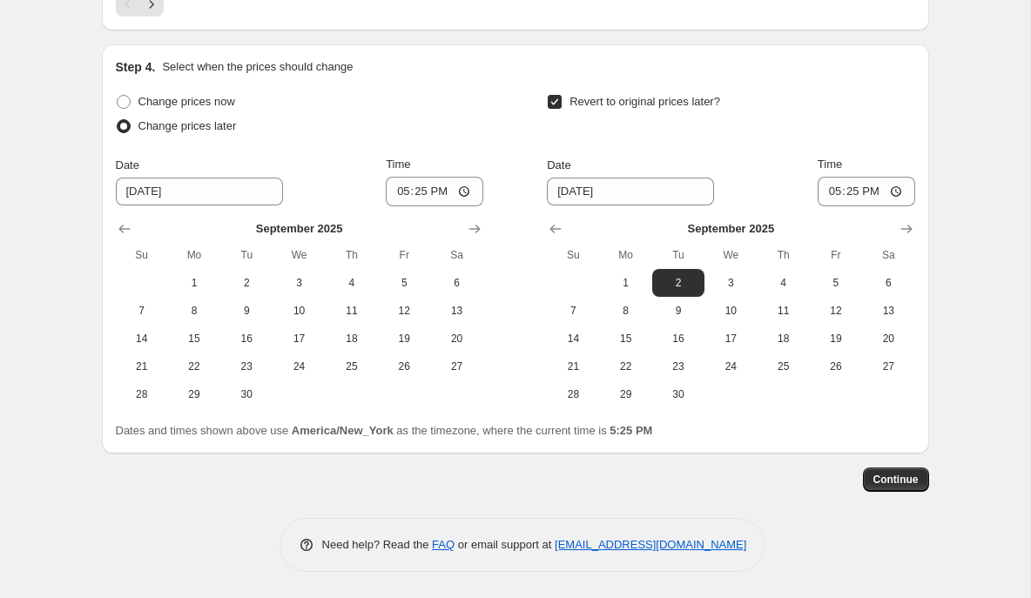
scroll to position [1848, 0]
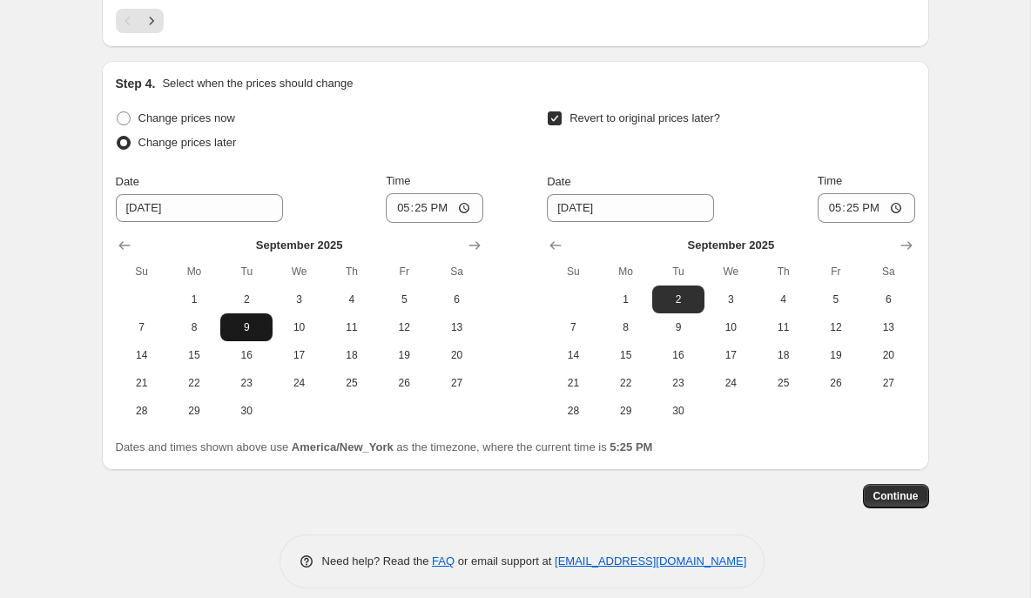
click at [248, 320] on span "9" at bounding box center [246, 327] width 38 height 14
type input "9/9/2025"
click at [637, 404] on span "29" at bounding box center [626, 411] width 38 height 14
type input "9/29/2025"
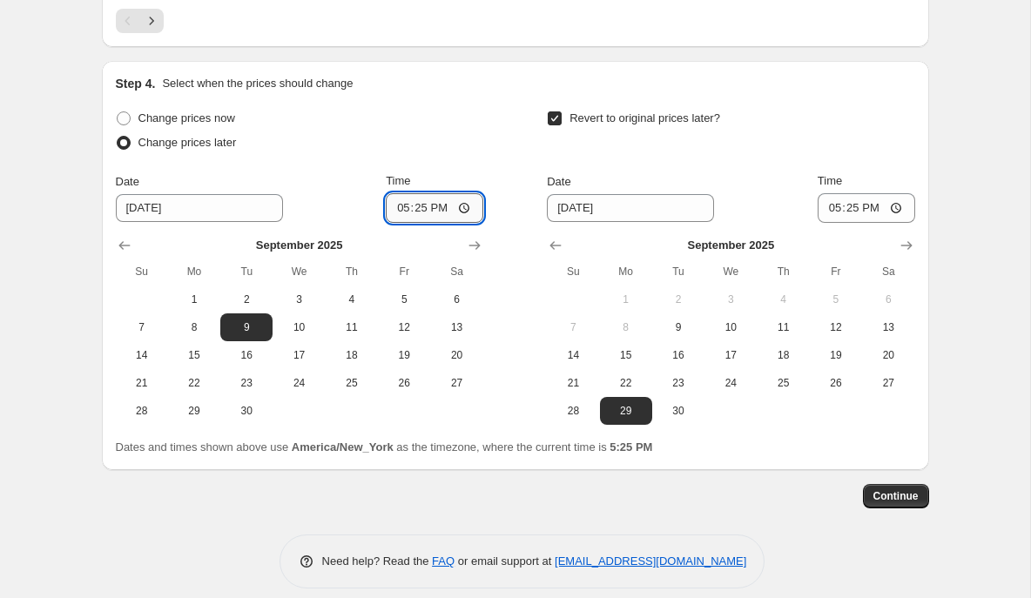
click at [391, 193] on input "17:25" at bounding box center [435, 208] width 98 height 30
type input "00:20"
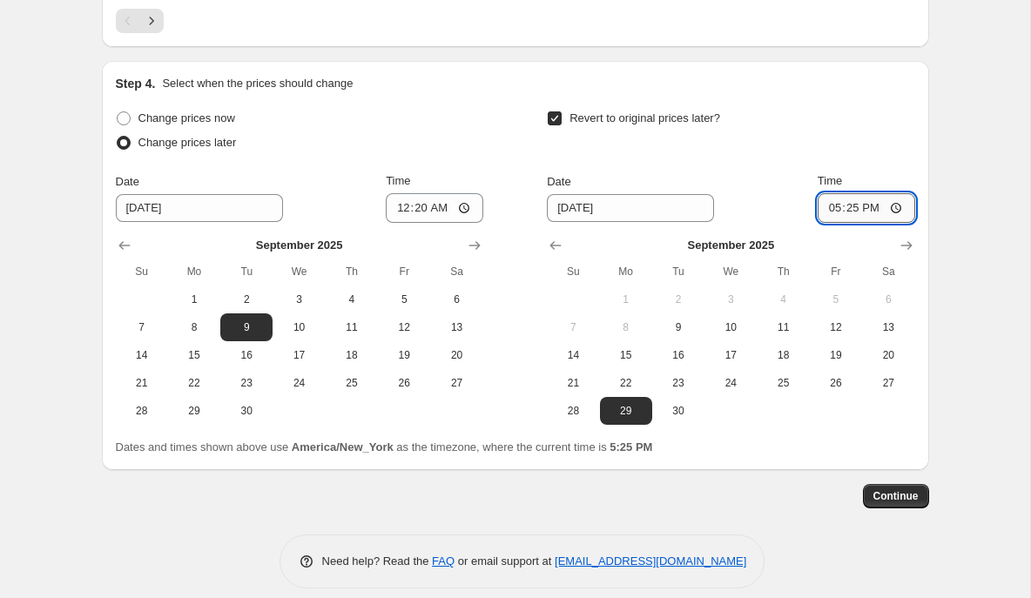
click at [827, 193] on input "17:25" at bounding box center [866, 208] width 98 height 30
type input "23:59"
click at [897, 489] on span "Continue" at bounding box center [895, 496] width 45 height 14
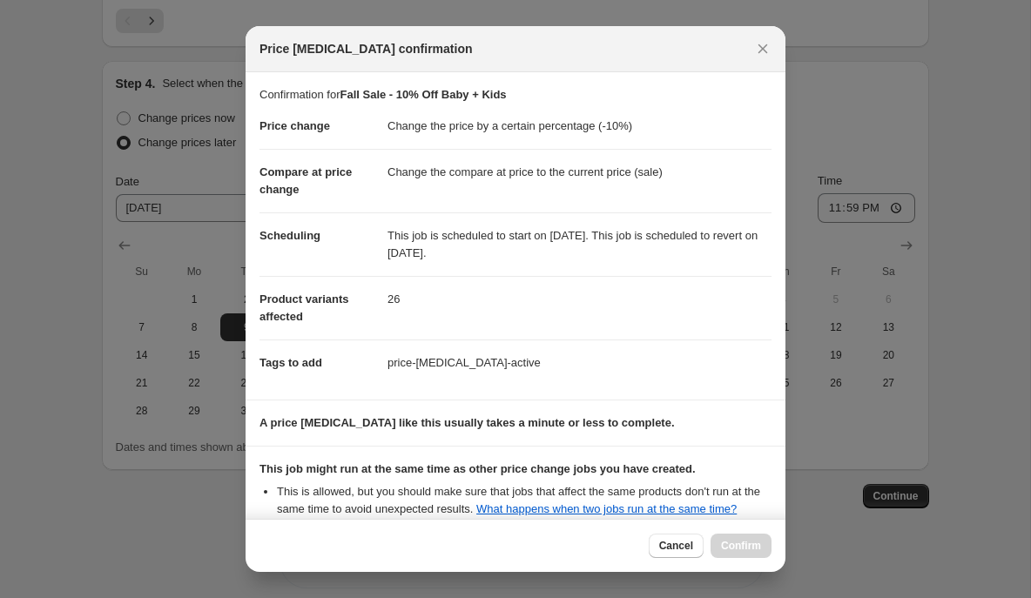
scroll to position [195, 0]
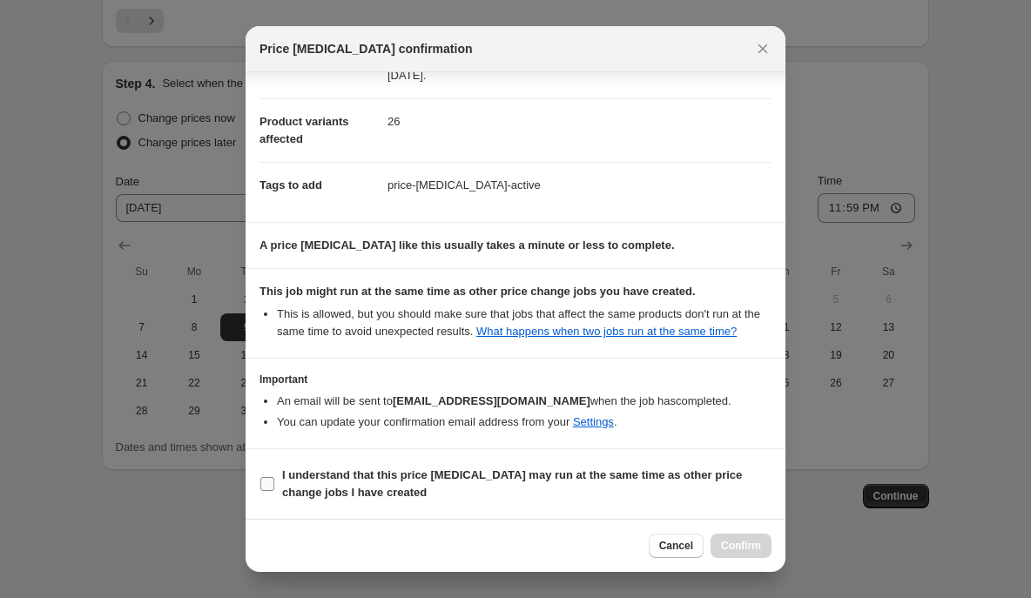
click at [267, 487] on input "I understand that this price change job may run at the same time as other price…" at bounding box center [267, 484] width 14 height 14
checkbox input "true"
click at [732, 545] on span "Confirm" at bounding box center [741, 546] width 40 height 14
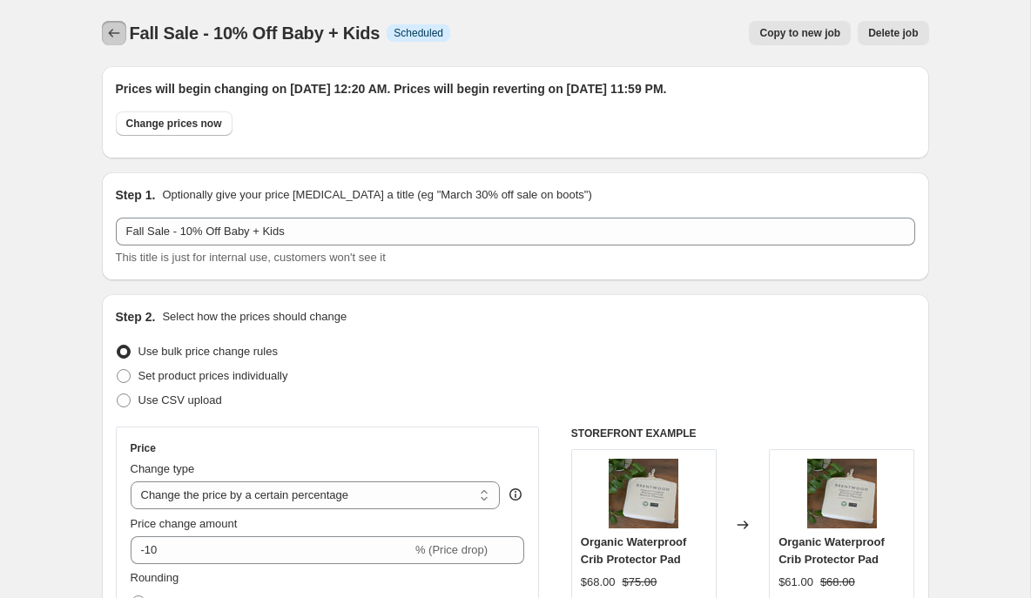
click at [107, 29] on icon "Price change jobs" at bounding box center [113, 32] width 17 height 17
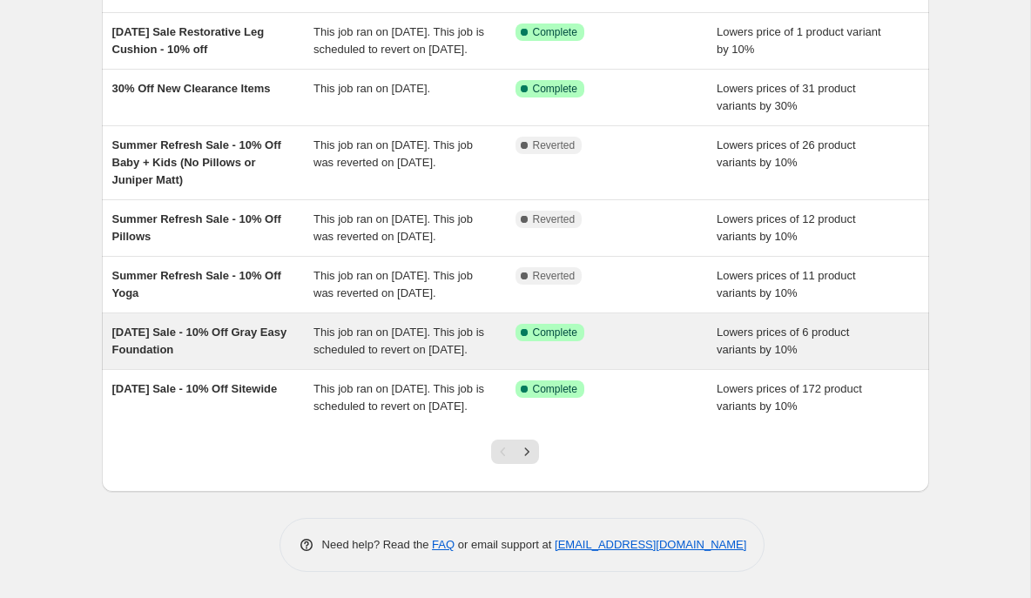
scroll to position [446, 0]
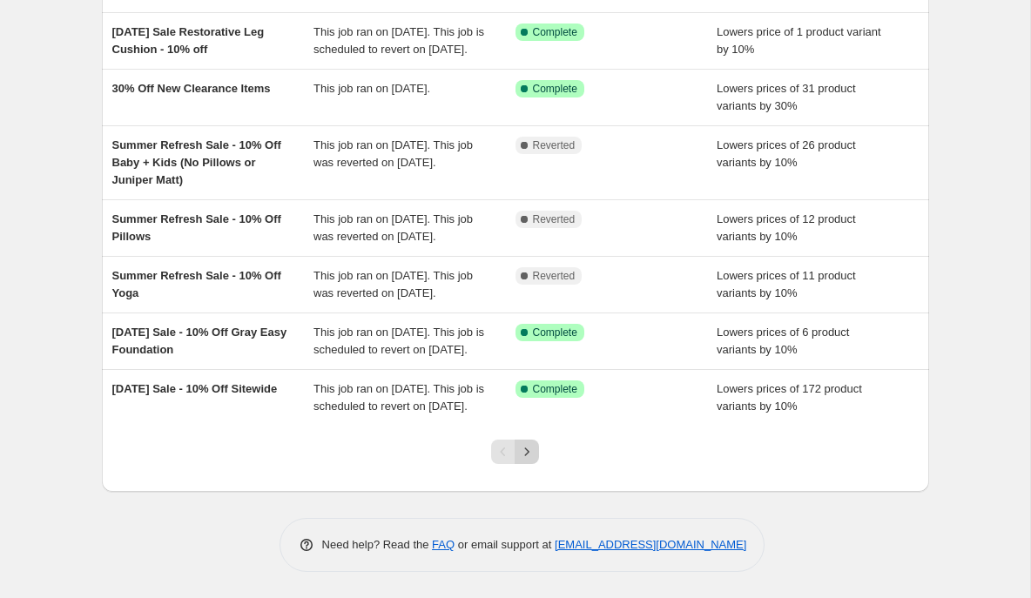
click at [527, 455] on icon "Next" at bounding box center [527, 451] width 4 height 8
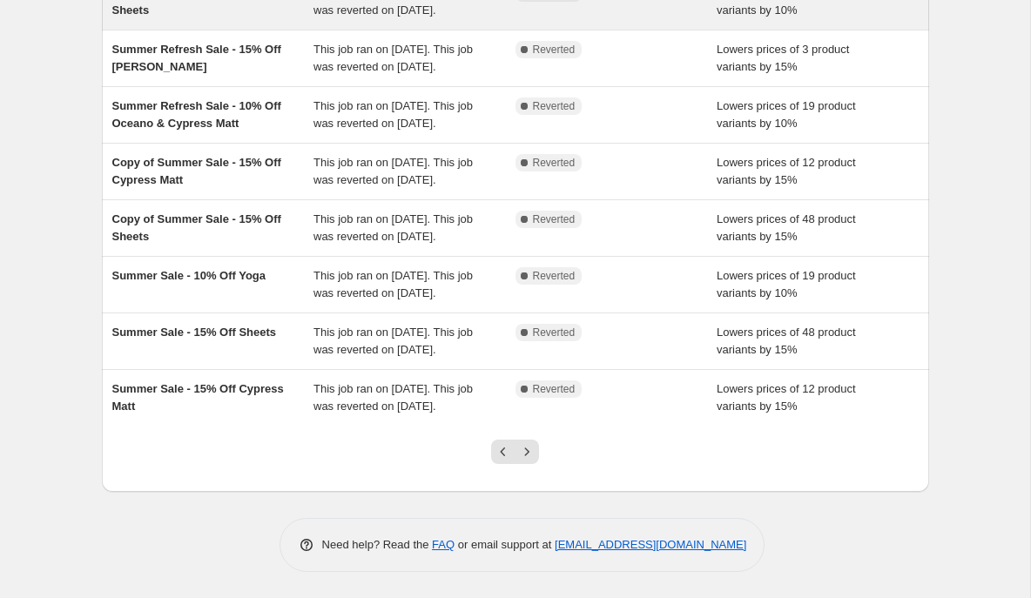
scroll to position [325, 0]
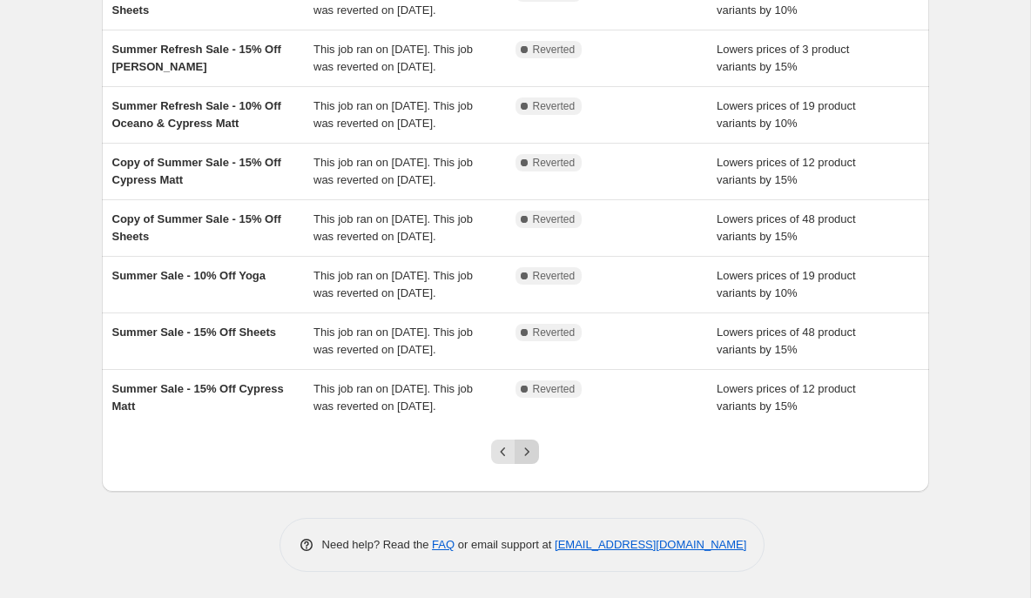
click at [531, 461] on icon "Next" at bounding box center [526, 451] width 17 height 17
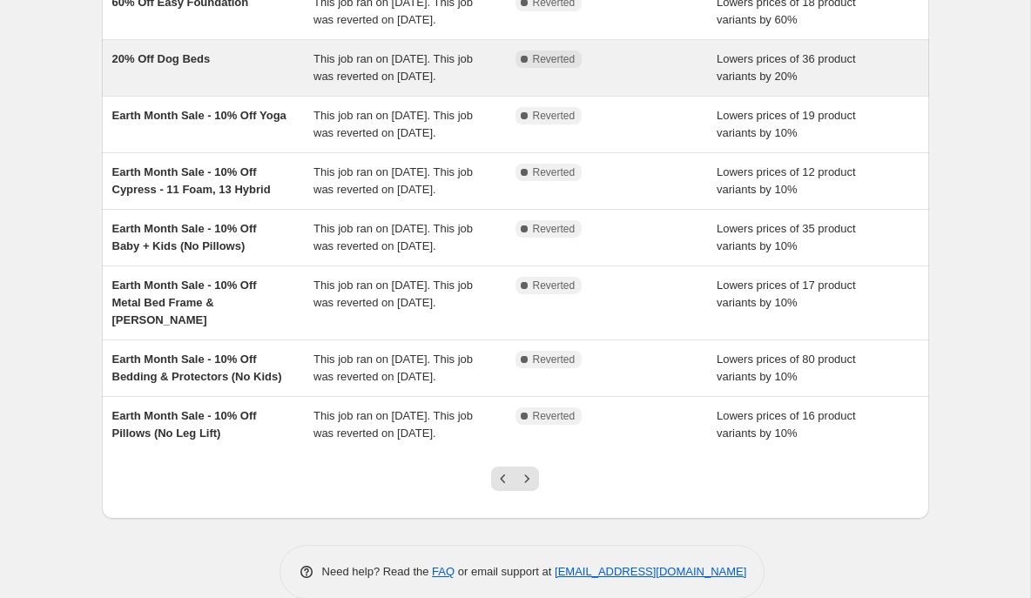
scroll to position [473, 0]
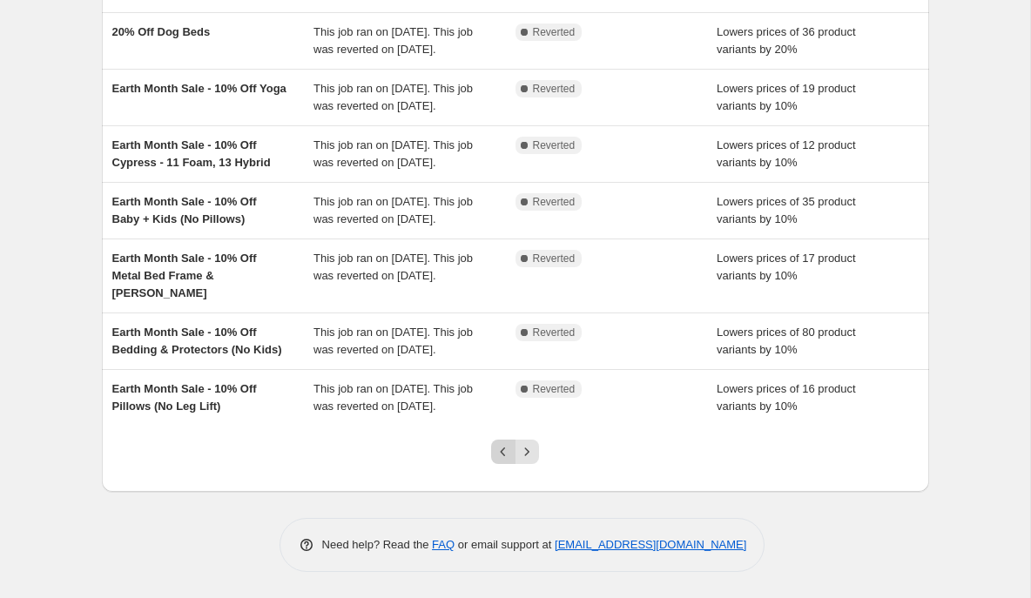
click at [500, 454] on icon "Previous" at bounding box center [502, 451] width 17 height 17
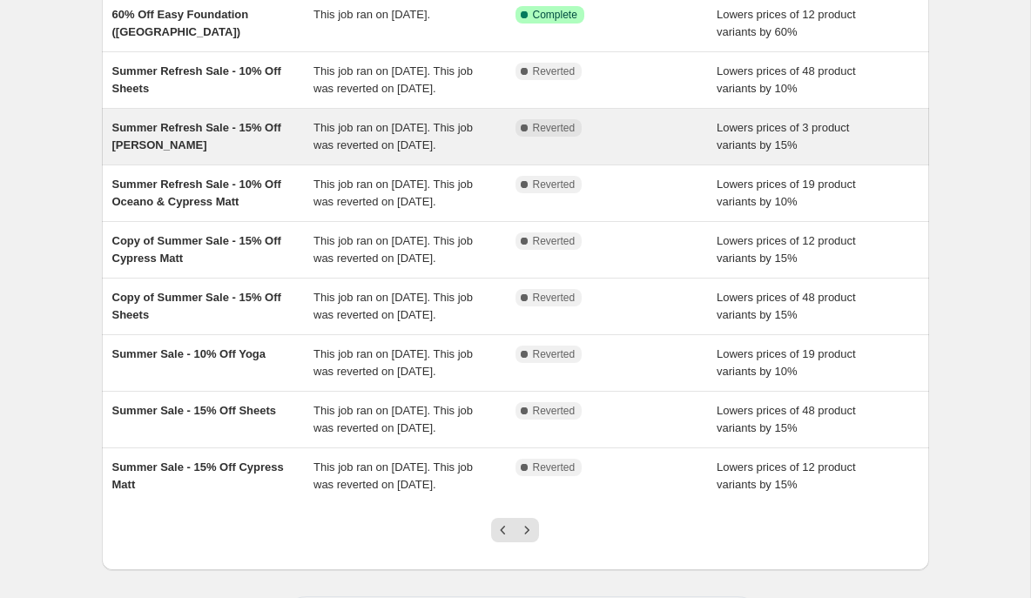
scroll to position [221, 0]
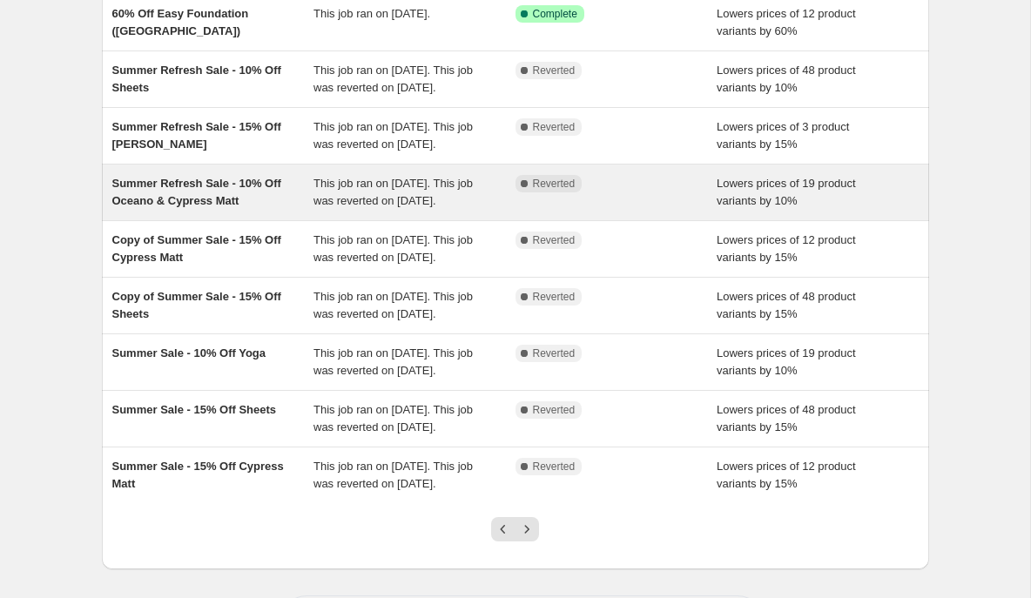
click at [293, 210] on div "Summer Refresh Sale - 10% Off Oceano & Cypress Matt" at bounding box center [213, 192] width 202 height 35
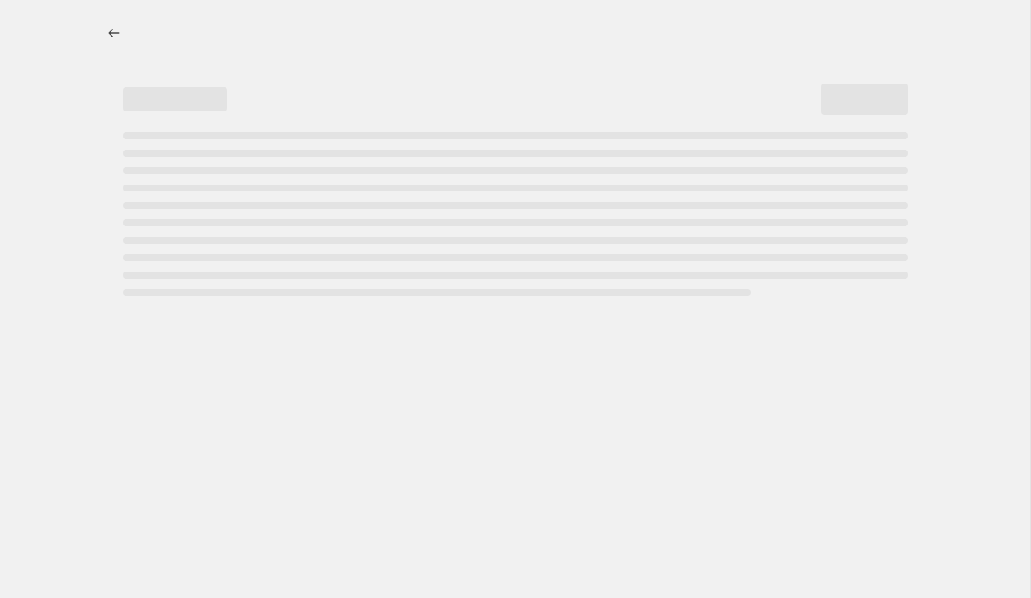
select select "percentage"
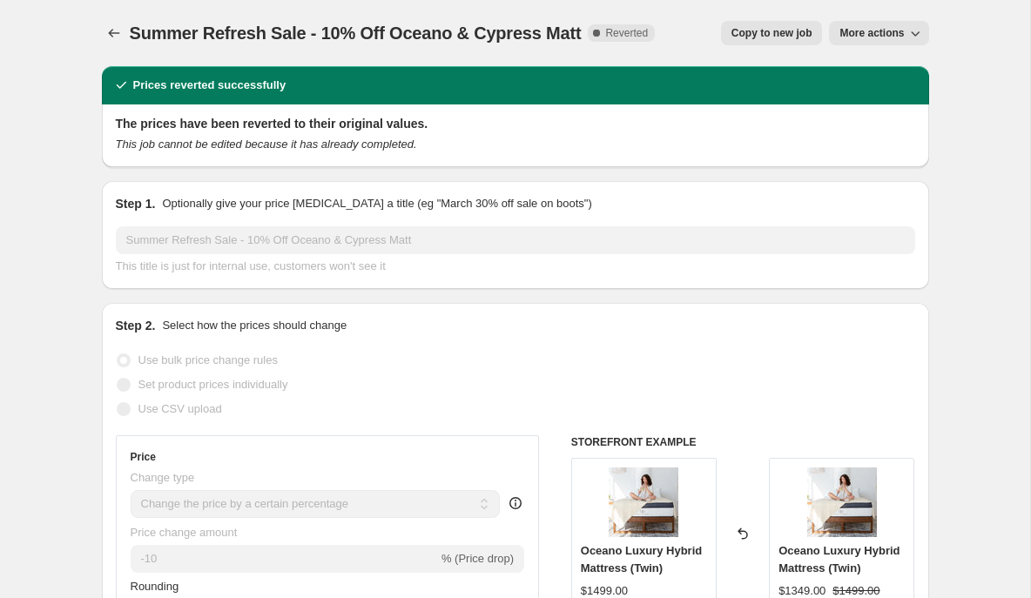
click at [776, 32] on span "Copy to new job" at bounding box center [771, 33] width 81 height 14
select select "percentage"
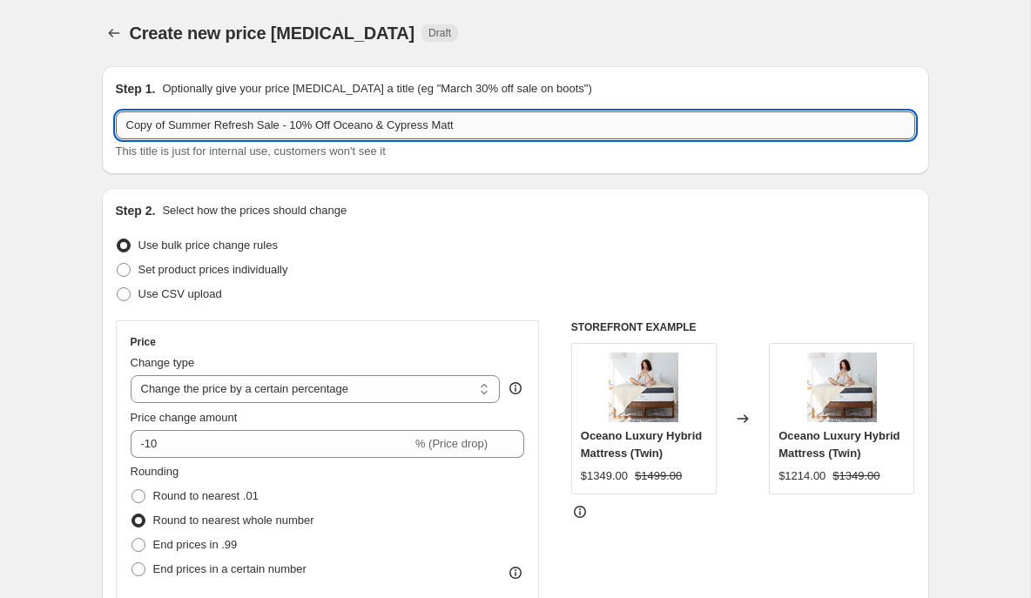
click at [237, 124] on input "Copy of Summer Refresh Sale - 10% Off Oceano & Cypress Matt" at bounding box center [515, 125] width 799 height 28
drag, startPoint x: 260, startPoint y: 127, endPoint x: 113, endPoint y: 118, distance: 147.4
click at [113, 119] on div "Step 1. Optionally give your price change job a title (eg "March 30% off sale o…" at bounding box center [515, 120] width 827 height 108
click at [113, 118] on div "Step 1. Optionally give your price change job a title (eg "March 30% off sale o…" at bounding box center [515, 120] width 827 height 108
click at [169, 131] on input "Copy of Summer Refresh Sale - 10% Off Oceano & Cypress Matt" at bounding box center [515, 125] width 799 height 28
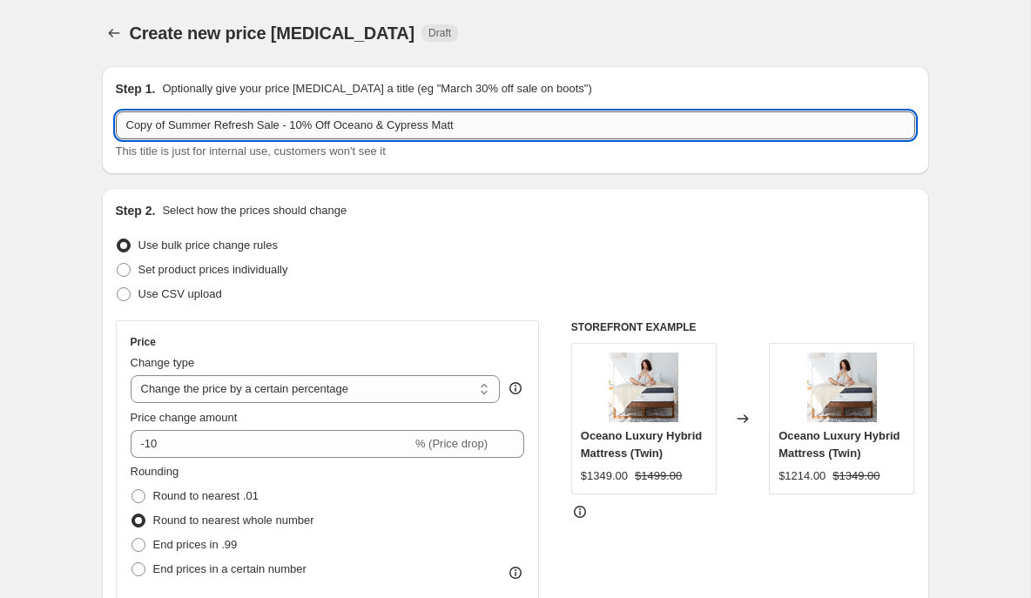
drag, startPoint x: 259, startPoint y: 125, endPoint x: 118, endPoint y: 116, distance: 141.4
click at [118, 121] on input "Copy of Summer Refresh Sale - 10% Off Oceano & Cypress Matt" at bounding box center [515, 125] width 799 height 28
drag, startPoint x: 215, startPoint y: 126, endPoint x: 111, endPoint y: 124, distance: 104.5
click at [111, 125] on div "Step 1. Optionally give your price change job a title (eg "March 30% off sale o…" at bounding box center [515, 120] width 827 height 108
drag, startPoint x: 354, startPoint y: 126, endPoint x: 396, endPoint y: 125, distance: 41.8
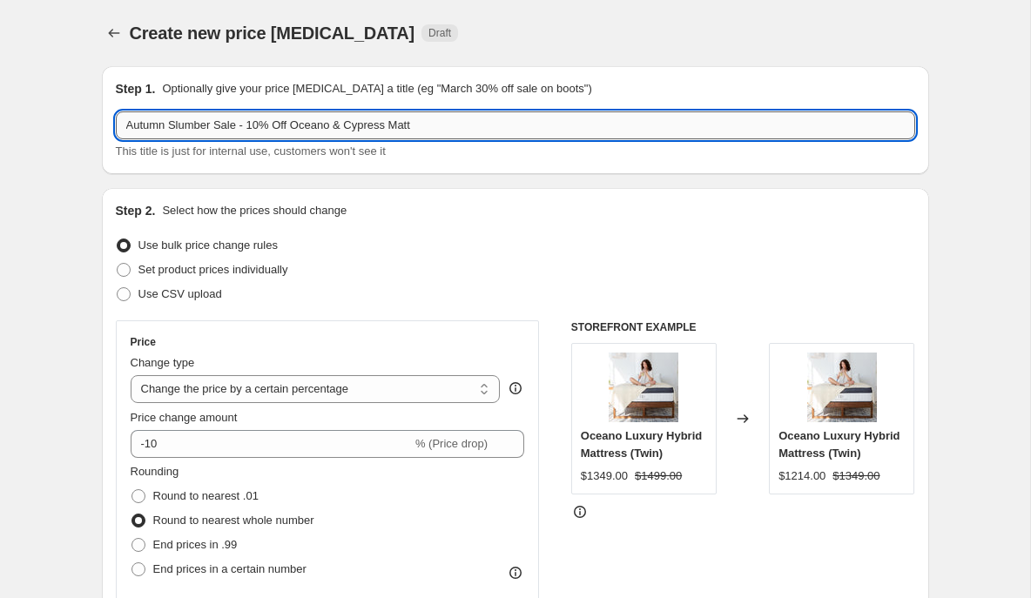
click at [396, 125] on input "Autumn Slumber Sale - 10% Off Oceano & Cypress Matt" at bounding box center [515, 125] width 799 height 28
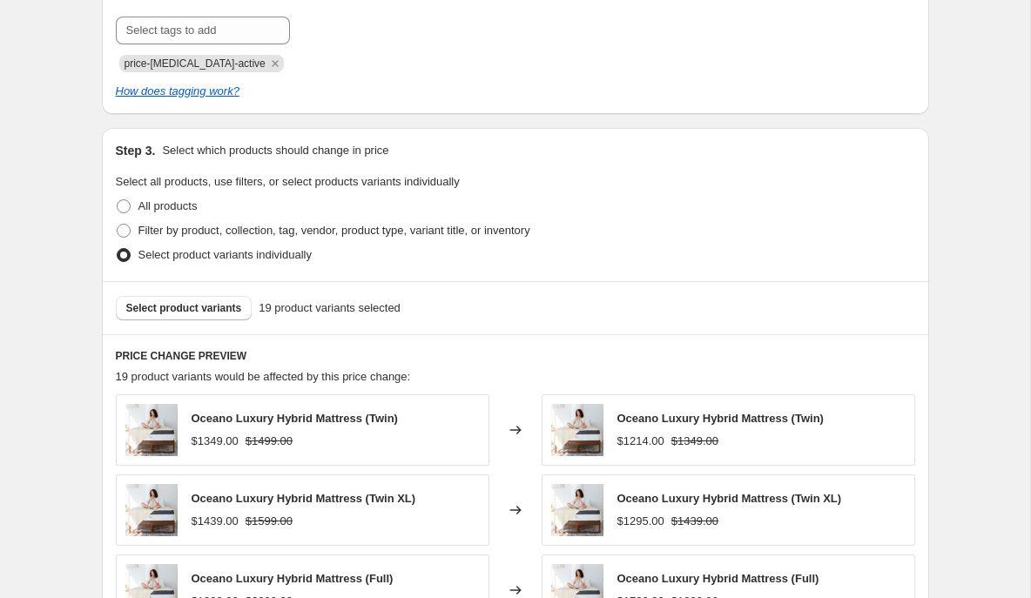
scroll to position [800, 0]
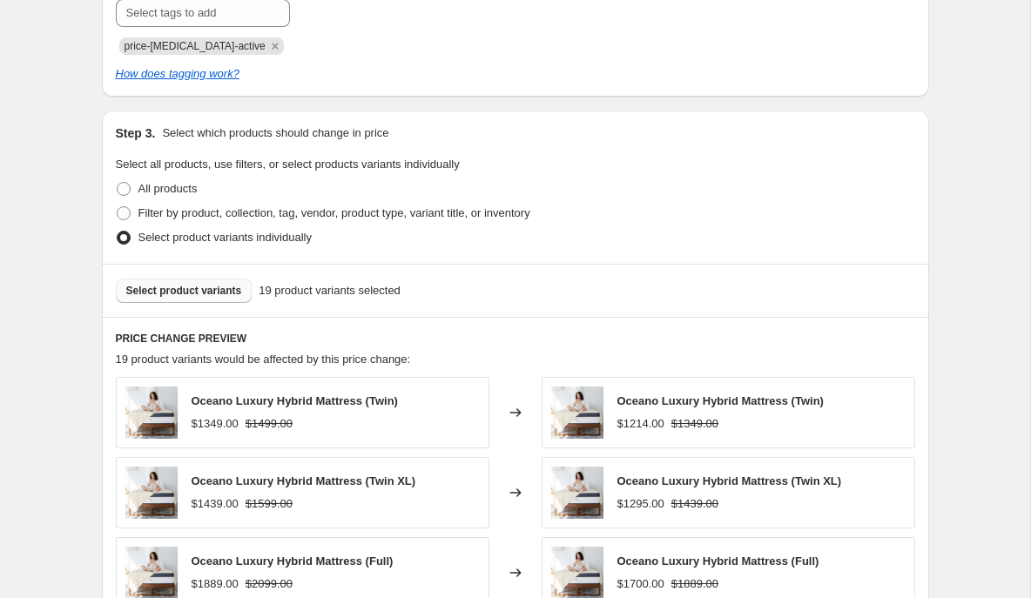
type input "Autumn Slumber Sale - 10% Off Oceano & Juniper Matt"
click at [190, 294] on span "Select product variants" at bounding box center [184, 291] width 116 height 14
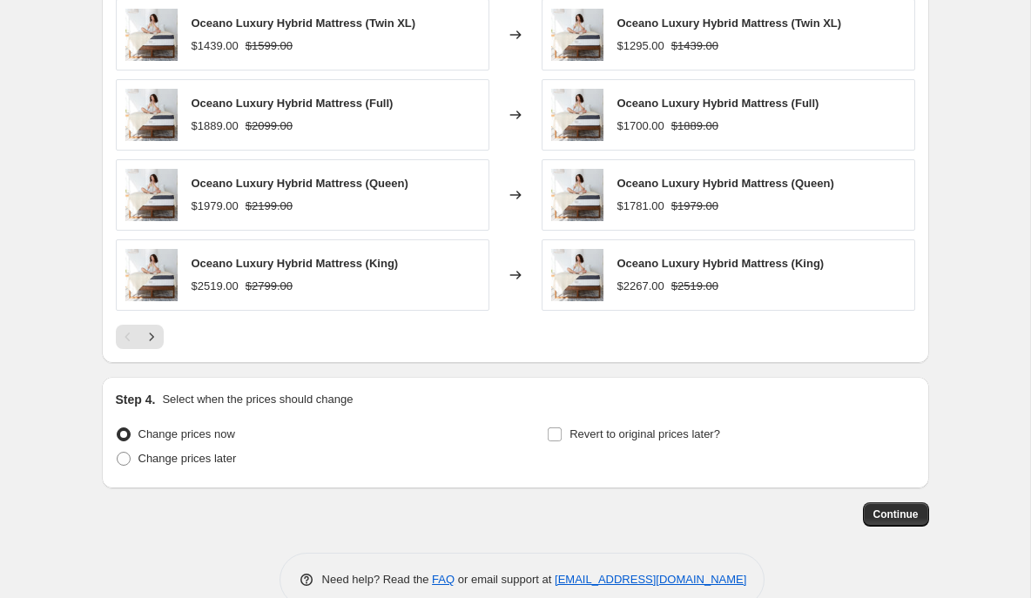
scroll to position [1293, 0]
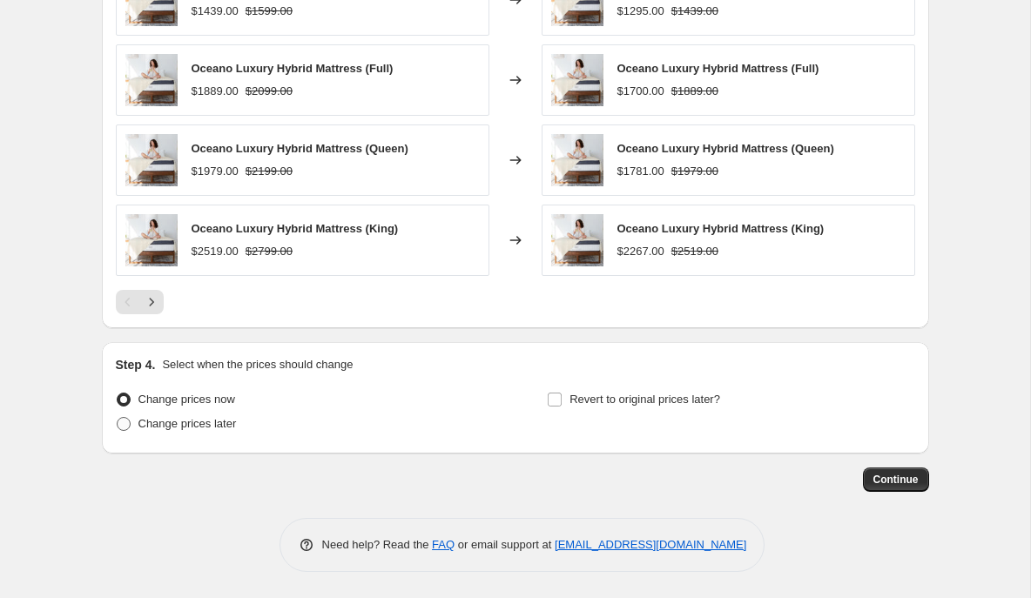
click at [127, 428] on span at bounding box center [124, 424] width 14 height 14
click at [118, 418] on input "Change prices later" at bounding box center [117, 417] width 1 height 1
radio input "true"
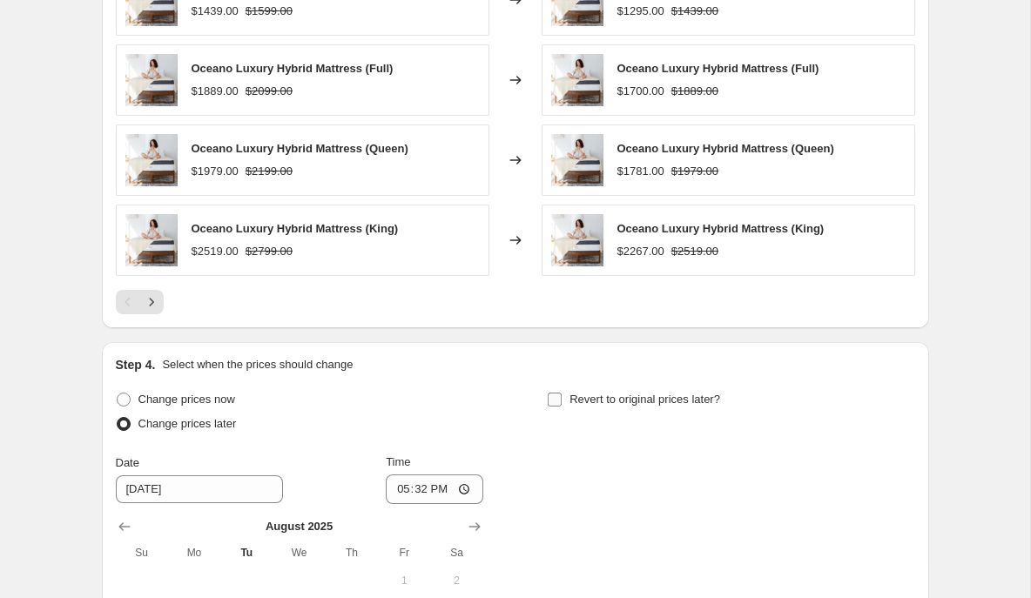
click at [555, 401] on input "Revert to original prices later?" at bounding box center [555, 400] width 14 height 14
checkbox input "true"
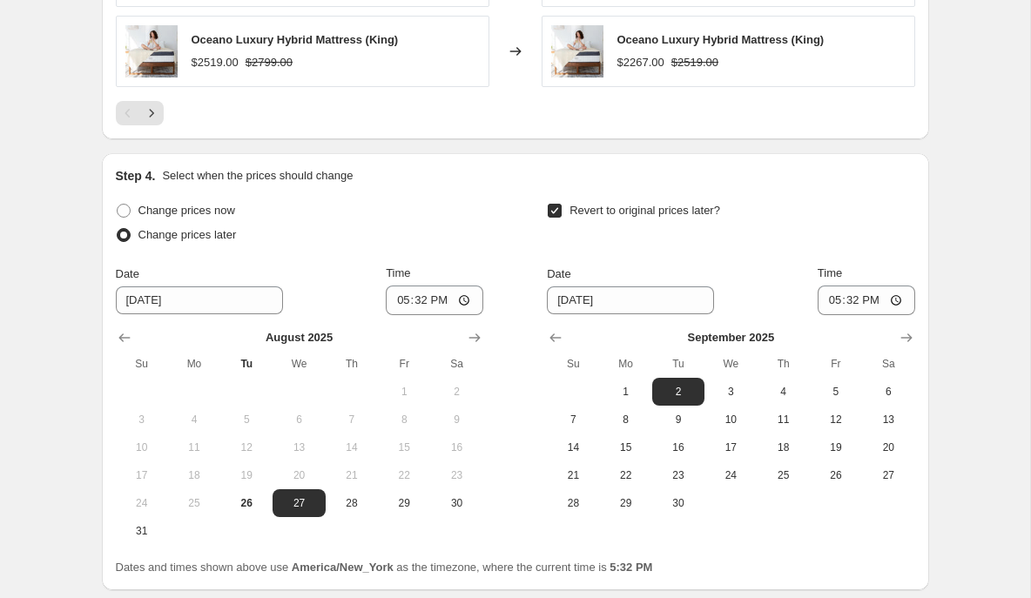
scroll to position [1584, 0]
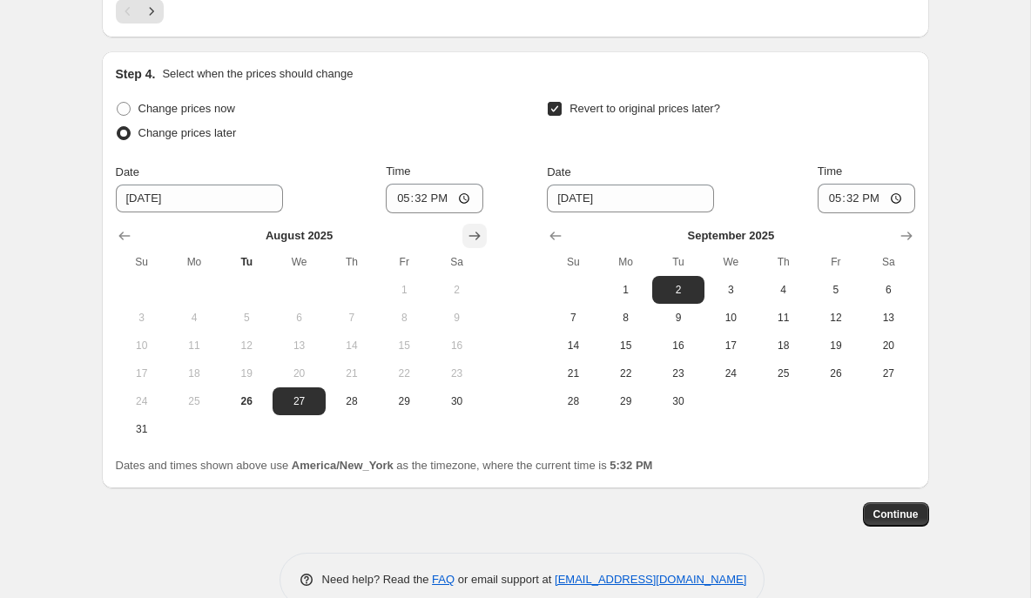
click at [467, 237] on icon "Show next month, September 2025" at bounding box center [474, 235] width 17 height 17
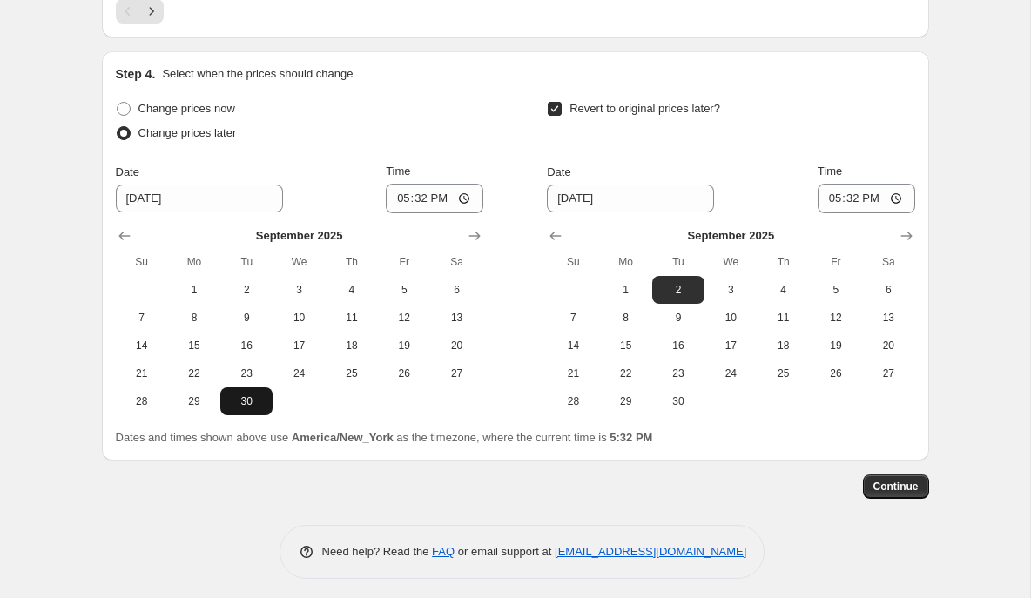
click at [252, 396] on span "30" at bounding box center [246, 401] width 38 height 14
type input "9/30/2025"
click at [906, 236] on icon "Show next month, October 2025" at bounding box center [905, 236] width 11 height 9
click at [634, 403] on span "27" at bounding box center [626, 401] width 38 height 14
type input "10/27/2025"
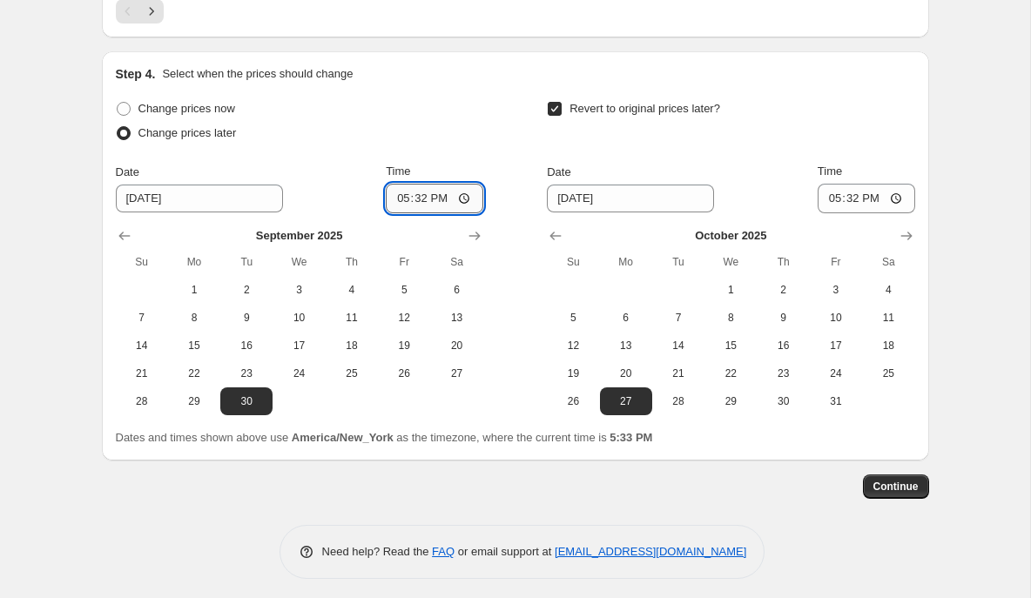
click at [400, 192] on input "17:32" at bounding box center [435, 199] width 98 height 30
type input "00:20"
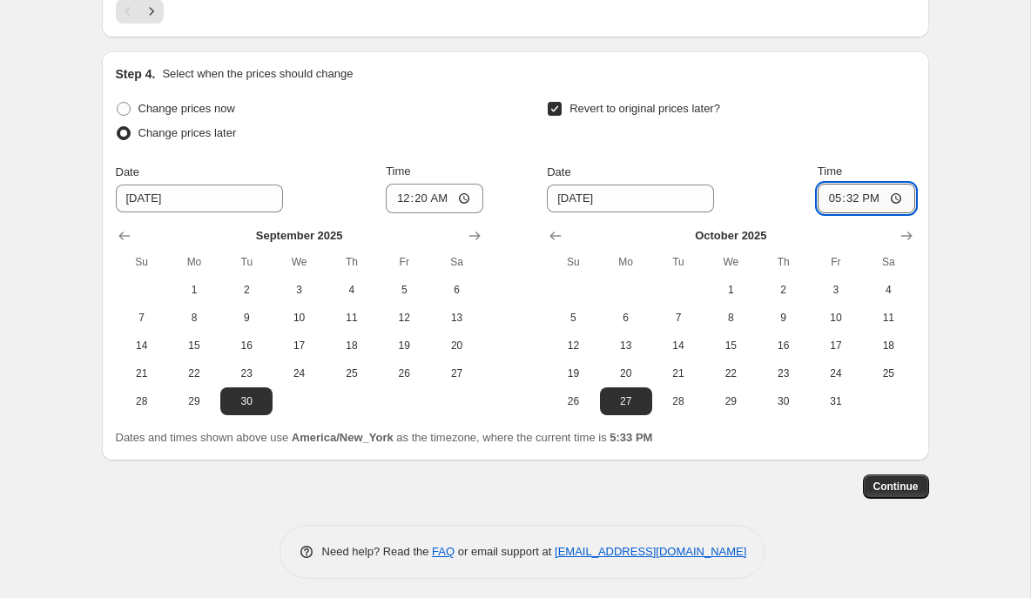
click at [826, 198] on input "17:32" at bounding box center [866, 199] width 98 height 30
type input "23:59"
click at [884, 488] on span "Continue" at bounding box center [895, 487] width 45 height 14
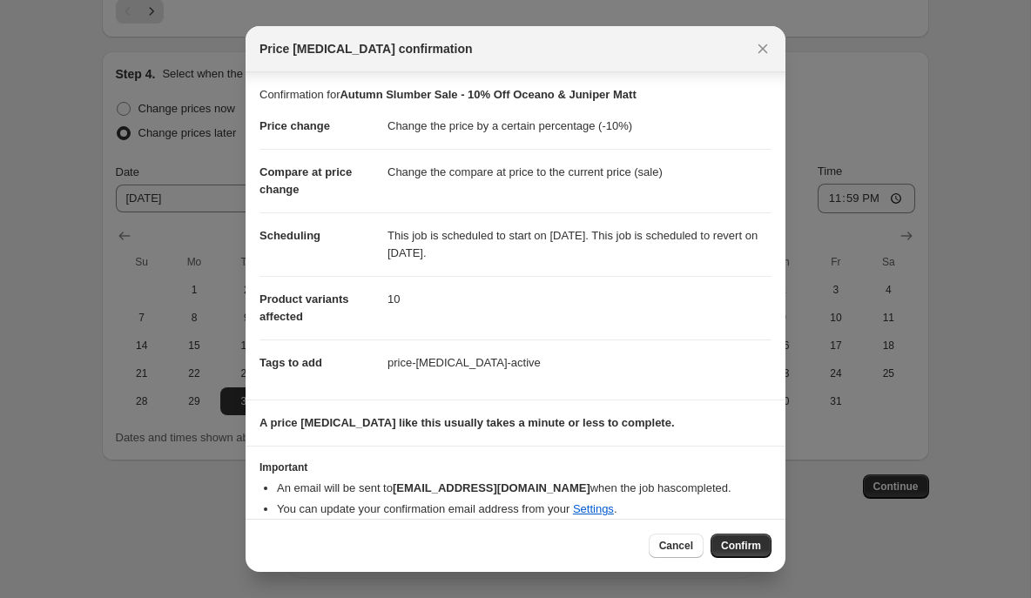
scroll to position [17, 0]
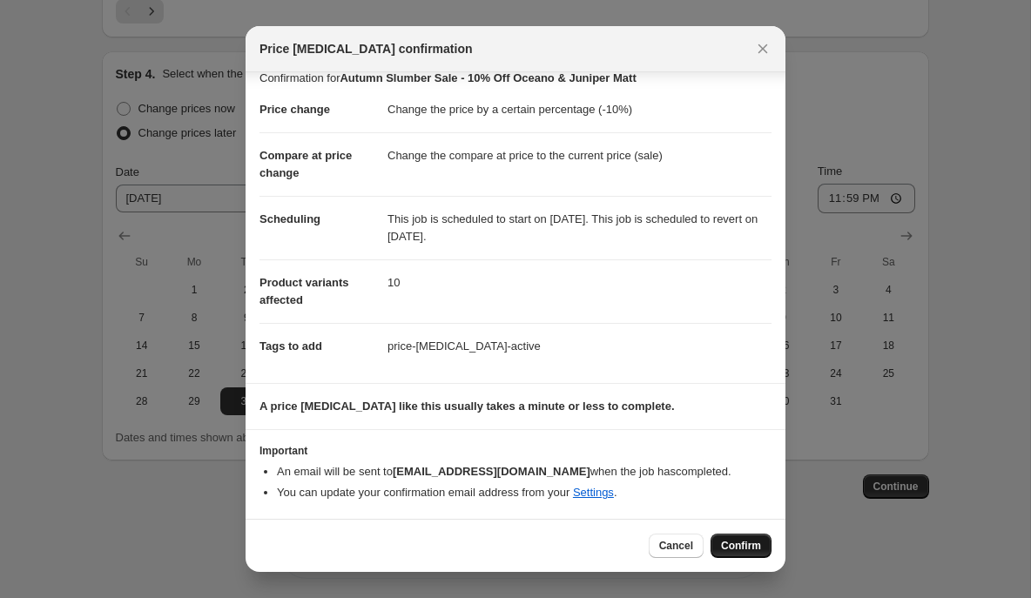
click at [723, 535] on button "Confirm" at bounding box center [740, 546] width 61 height 24
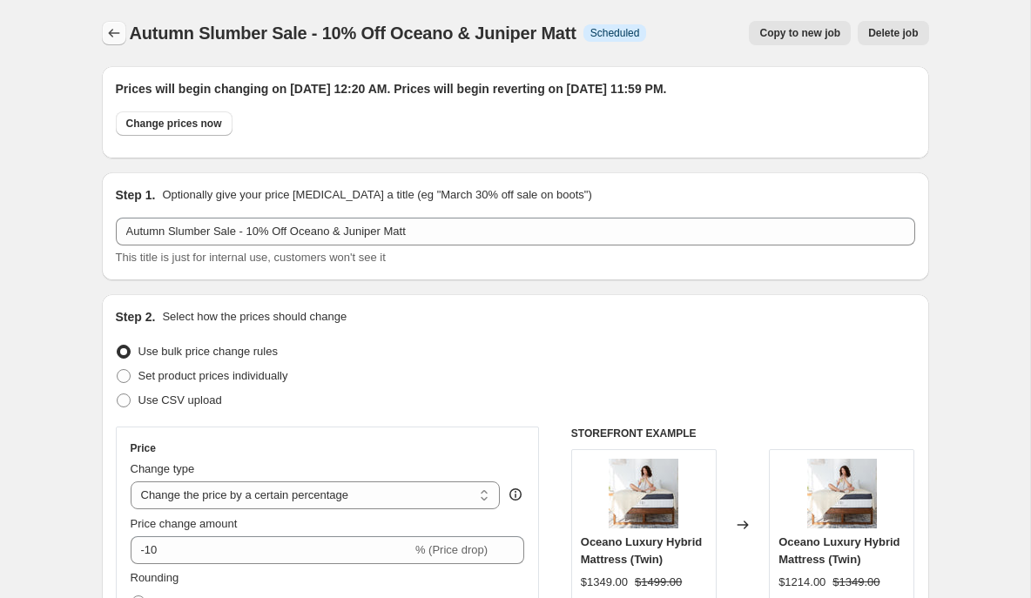
click at [111, 24] on button "Price change jobs" at bounding box center [114, 33] width 24 height 24
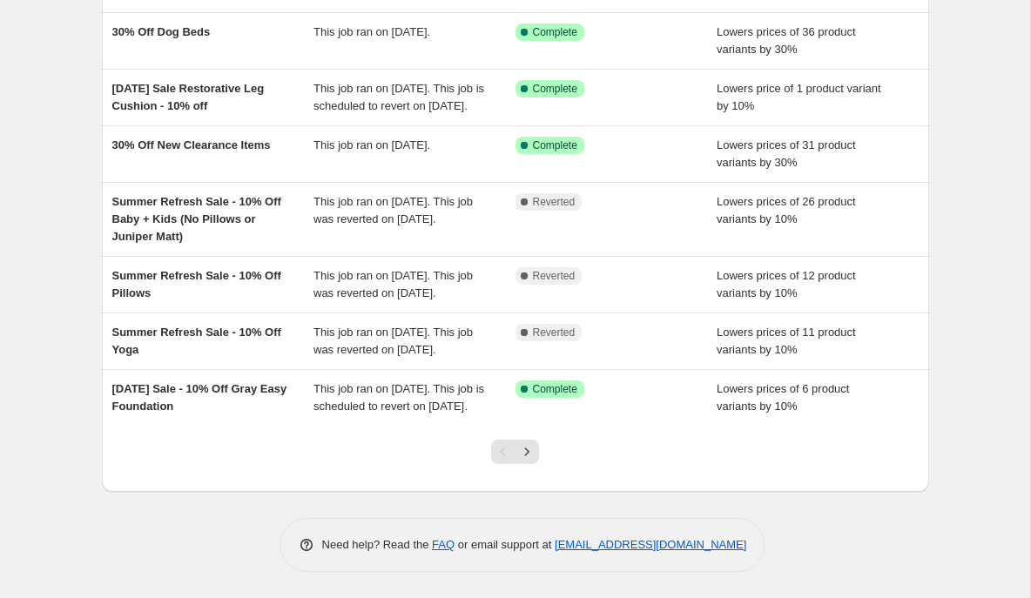
scroll to position [425, 0]
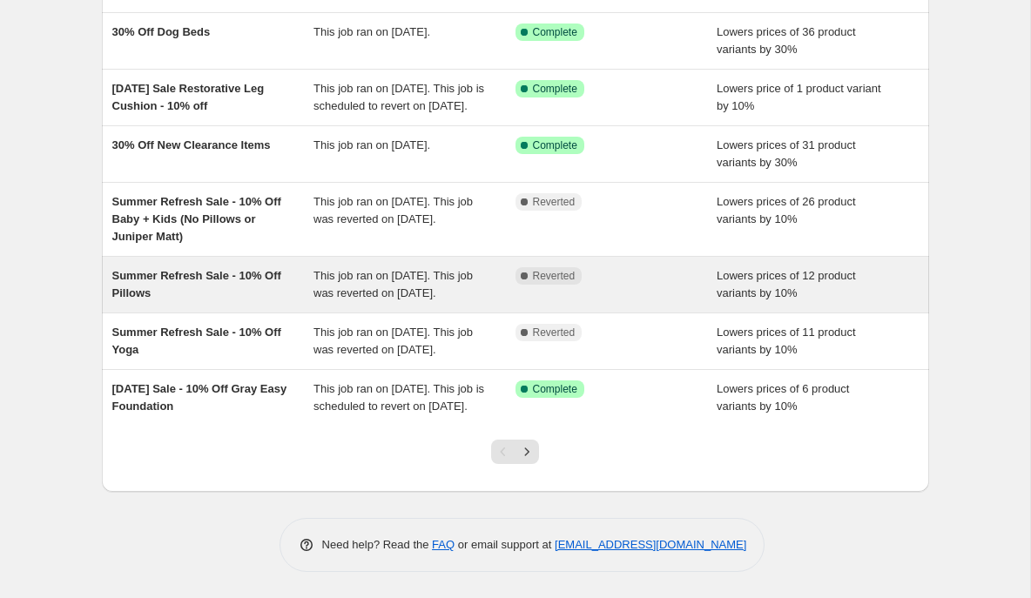
click at [258, 302] on div "Summer Refresh Sale - 10% Off Pillows" at bounding box center [213, 284] width 202 height 35
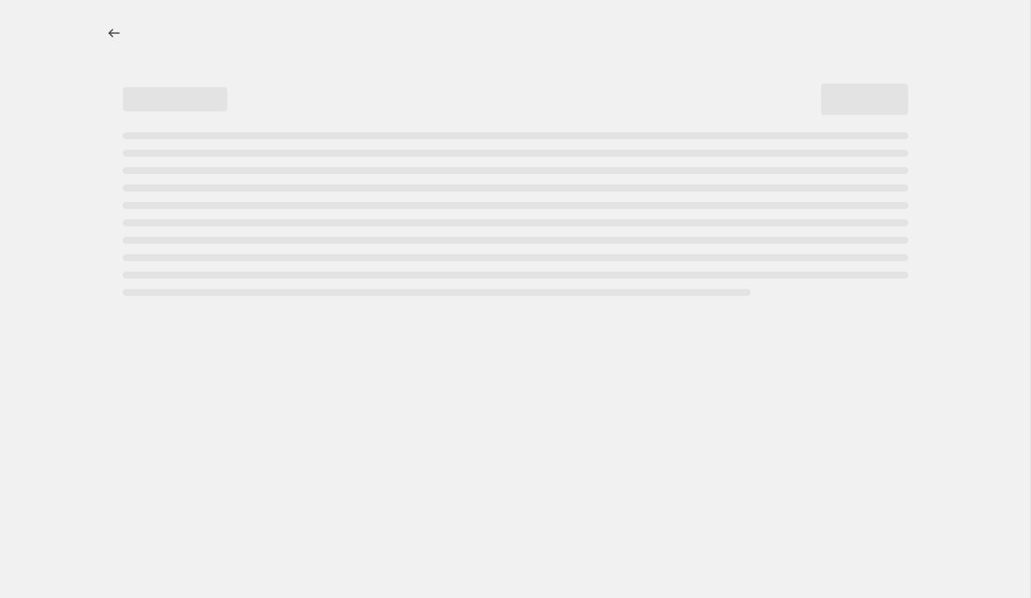
select select "percentage"
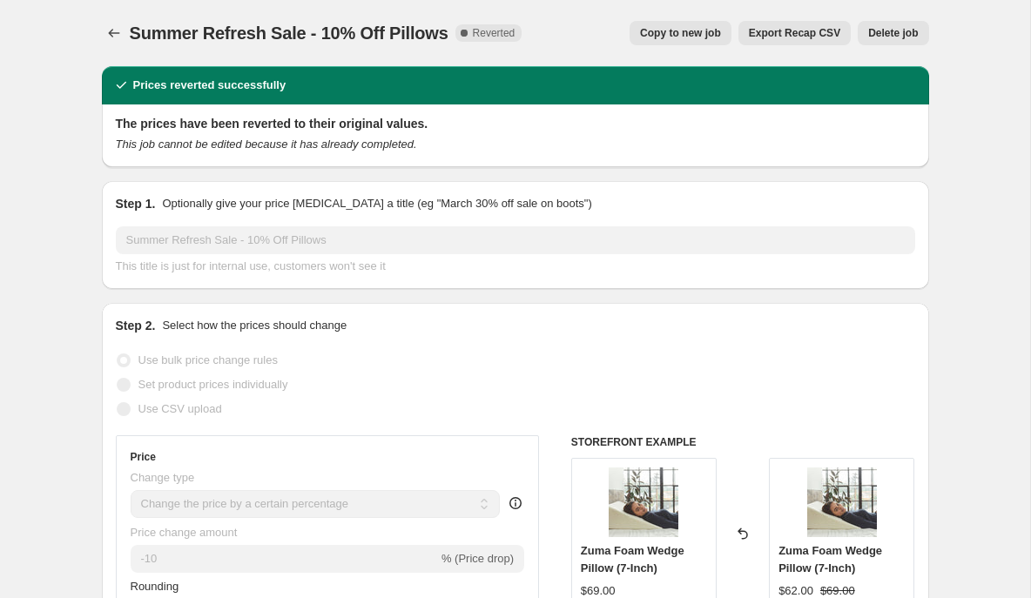
click at [702, 37] on span "Copy to new job" at bounding box center [680, 33] width 81 height 14
select select "percentage"
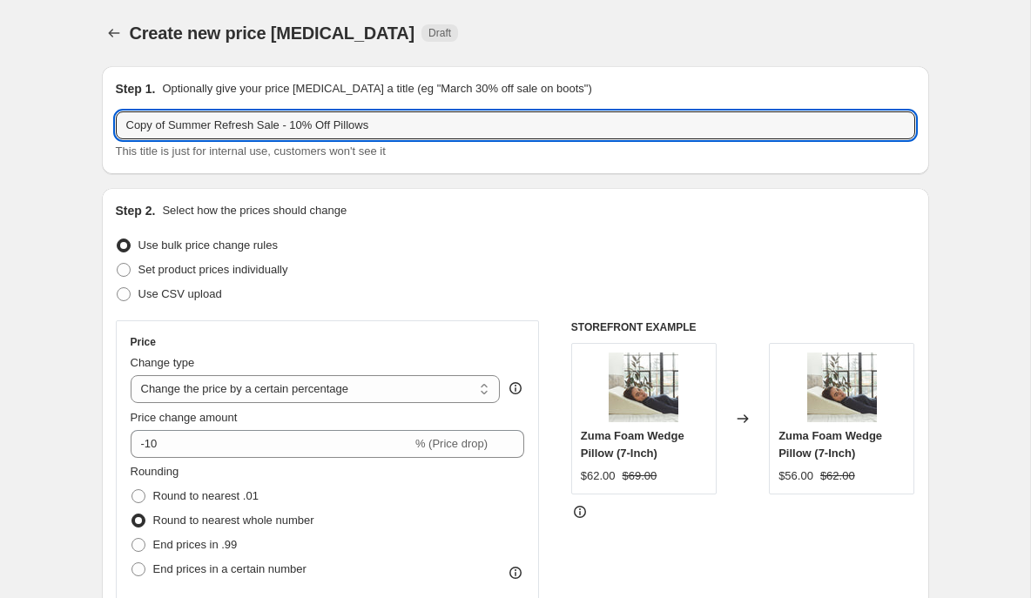
drag, startPoint x: 260, startPoint y: 127, endPoint x: 108, endPoint y: 122, distance: 152.4
click at [107, 122] on div "Step 1. Optionally give your price change job a title (eg "March 30% off sale o…" at bounding box center [515, 120] width 827 height 108
paste input "Autumn Slumber"
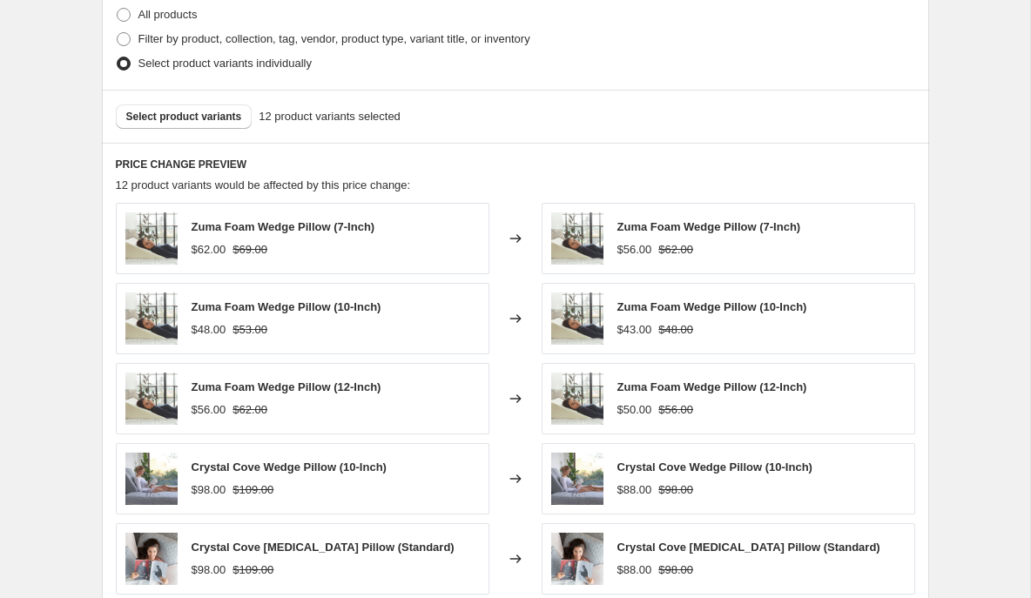
scroll to position [972, 0]
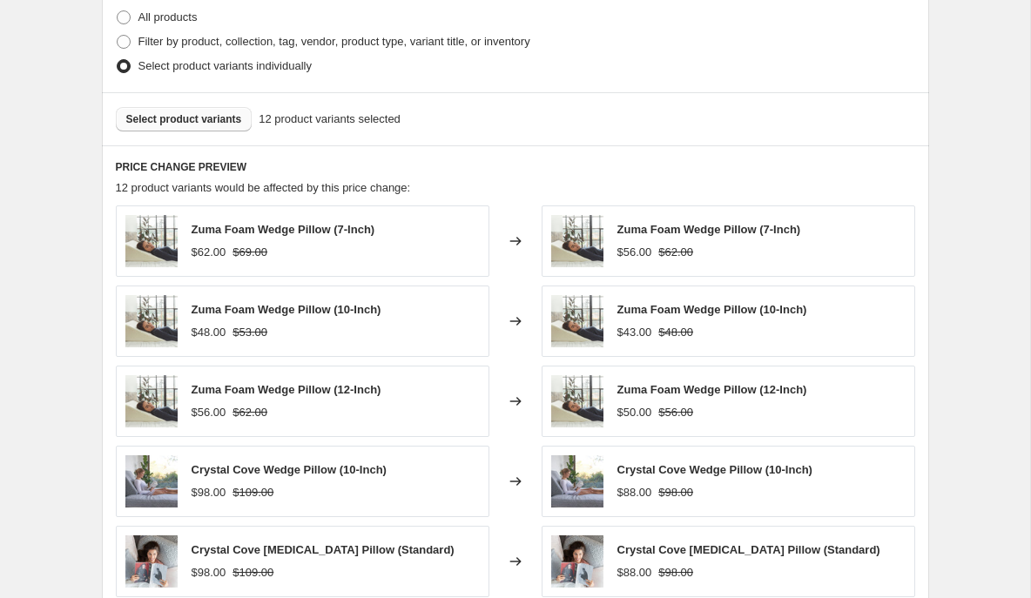
type input "Autumn Slumber Sale - 10% Off Pillows"
click at [178, 118] on span "Select product variants" at bounding box center [184, 119] width 116 height 14
click at [183, 115] on span "Select product variants" at bounding box center [184, 119] width 116 height 14
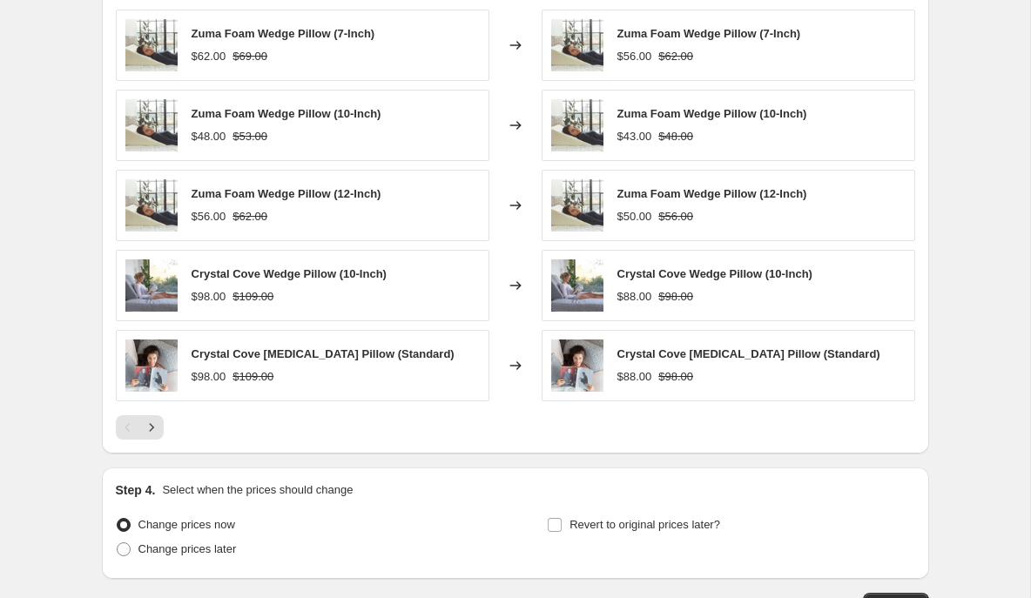
scroll to position [1293, 0]
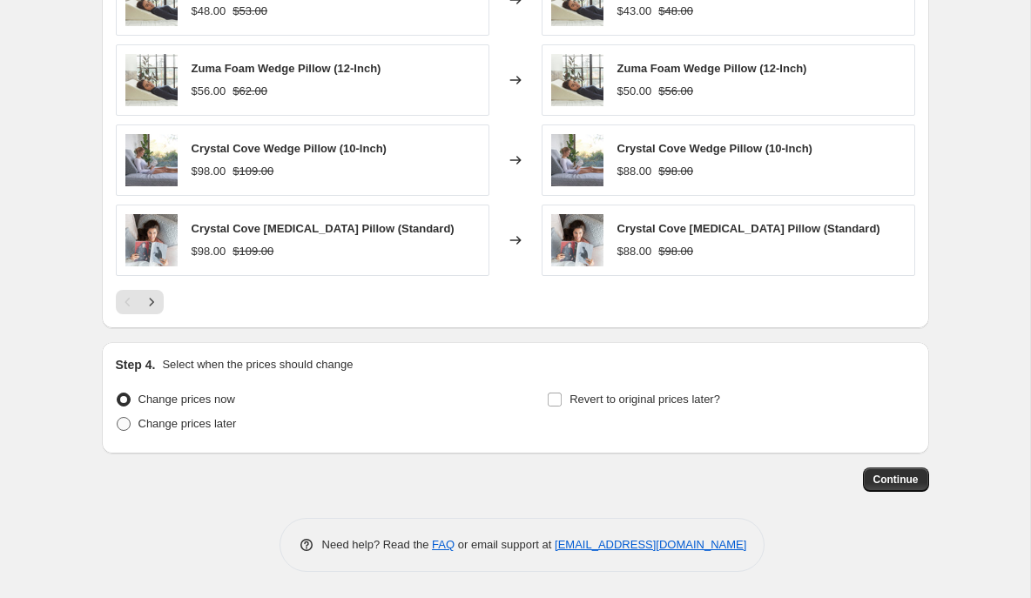
click at [128, 428] on span at bounding box center [124, 424] width 14 height 14
click at [118, 418] on input "Change prices later" at bounding box center [117, 417] width 1 height 1
radio input "true"
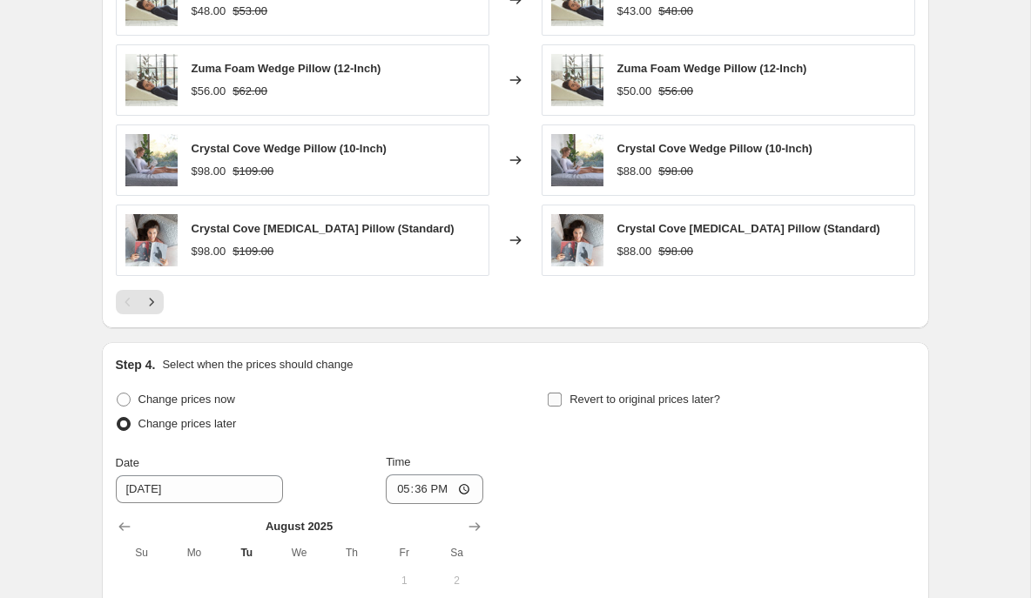
click at [560, 397] on input "Revert to original prices later?" at bounding box center [555, 400] width 14 height 14
checkbox input "true"
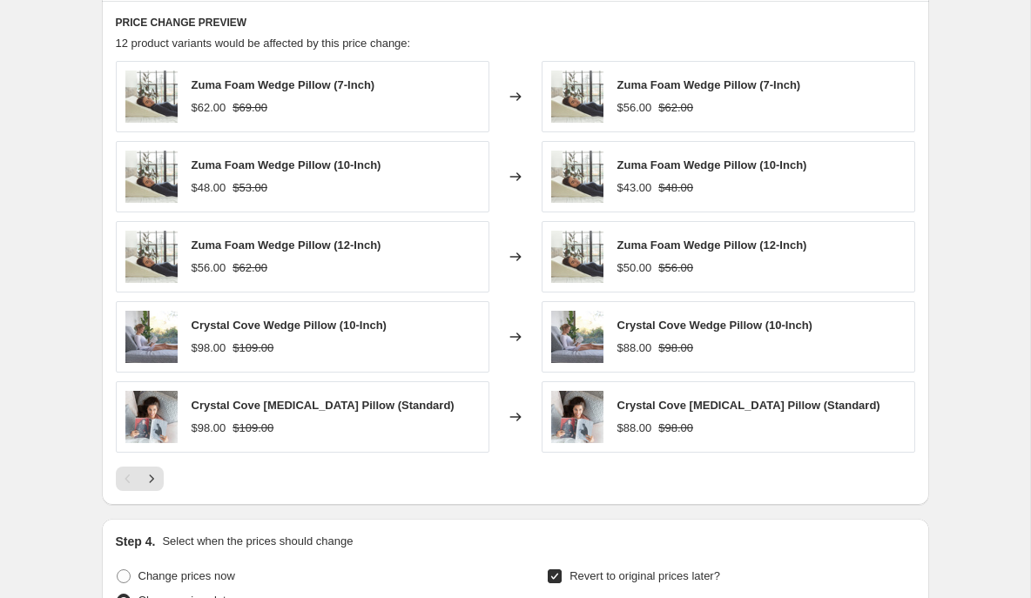
scroll to position [1131, 0]
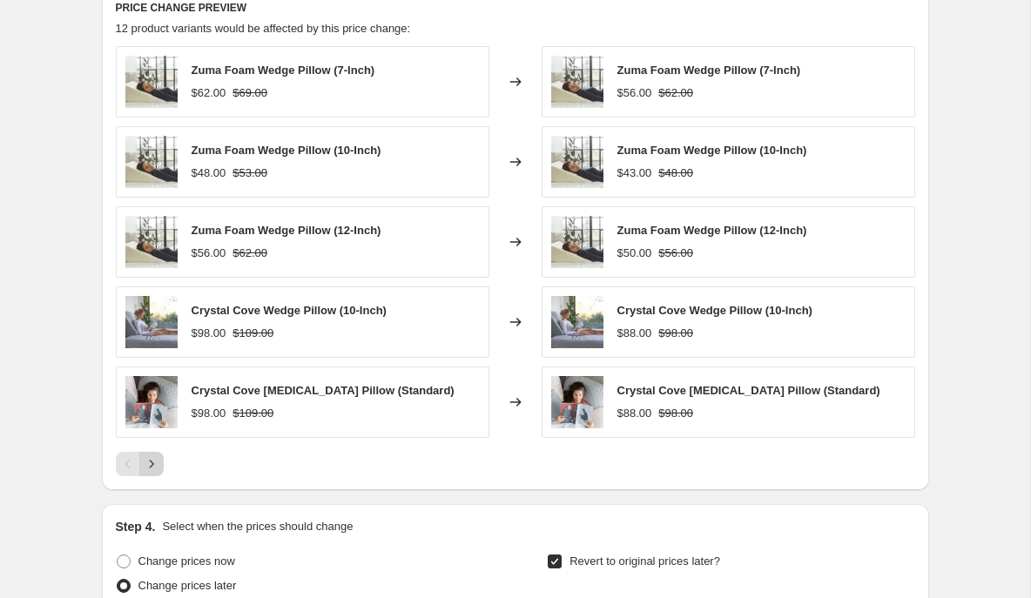
click at [153, 462] on icon "Next" at bounding box center [151, 463] width 17 height 17
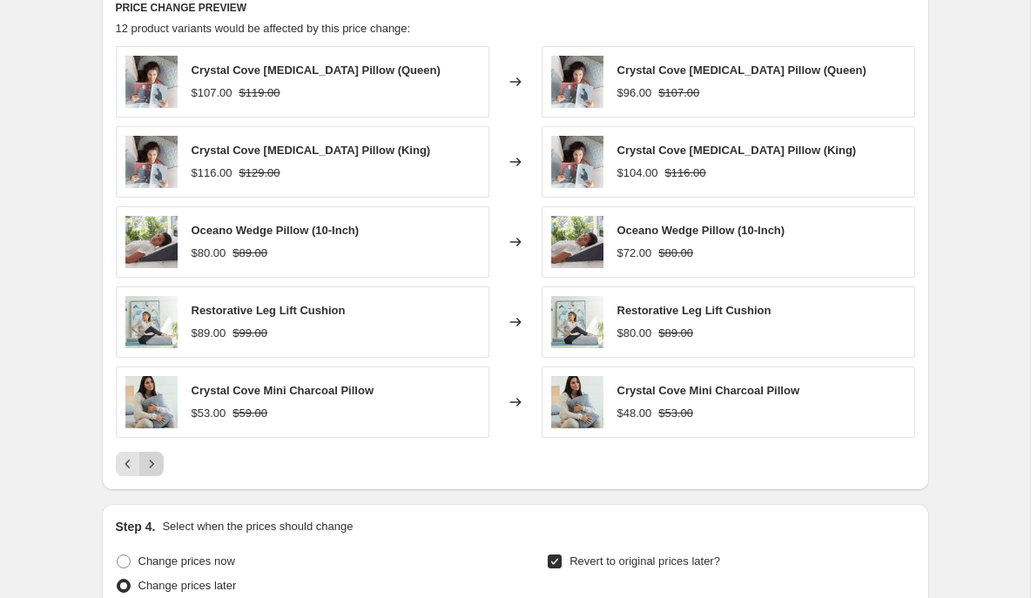
click at [153, 462] on icon "Next" at bounding box center [151, 463] width 17 height 17
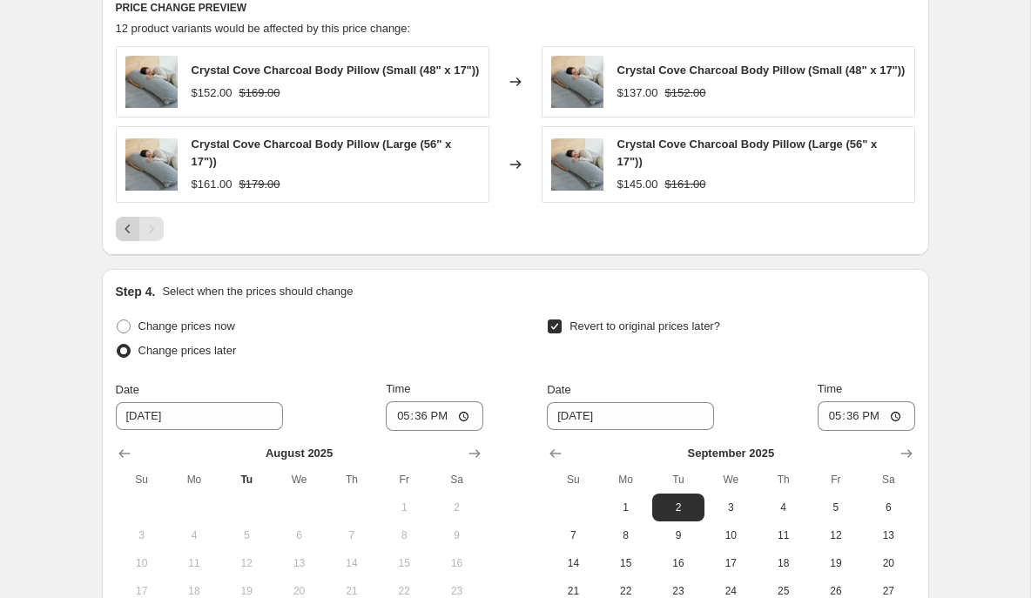
click at [124, 234] on icon "Previous" at bounding box center [127, 228] width 17 height 17
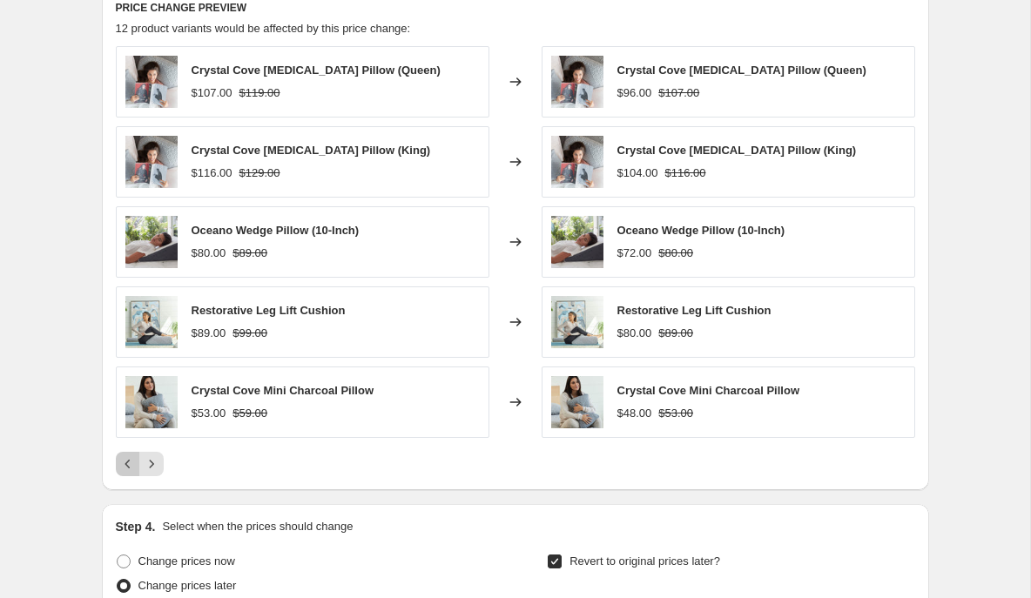
click at [124, 462] on icon "Previous" at bounding box center [127, 463] width 17 height 17
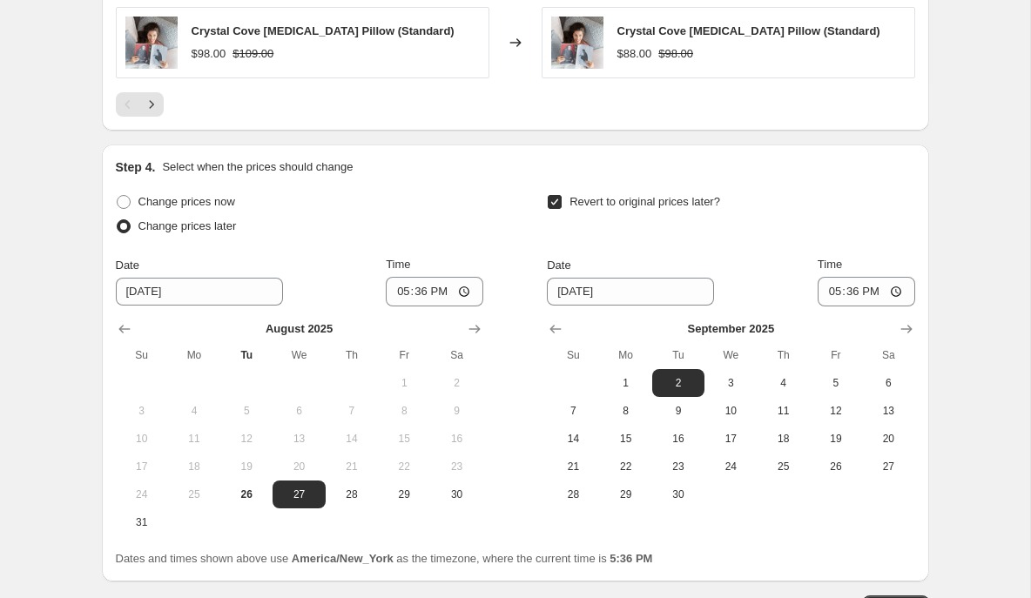
scroll to position [1618, 0]
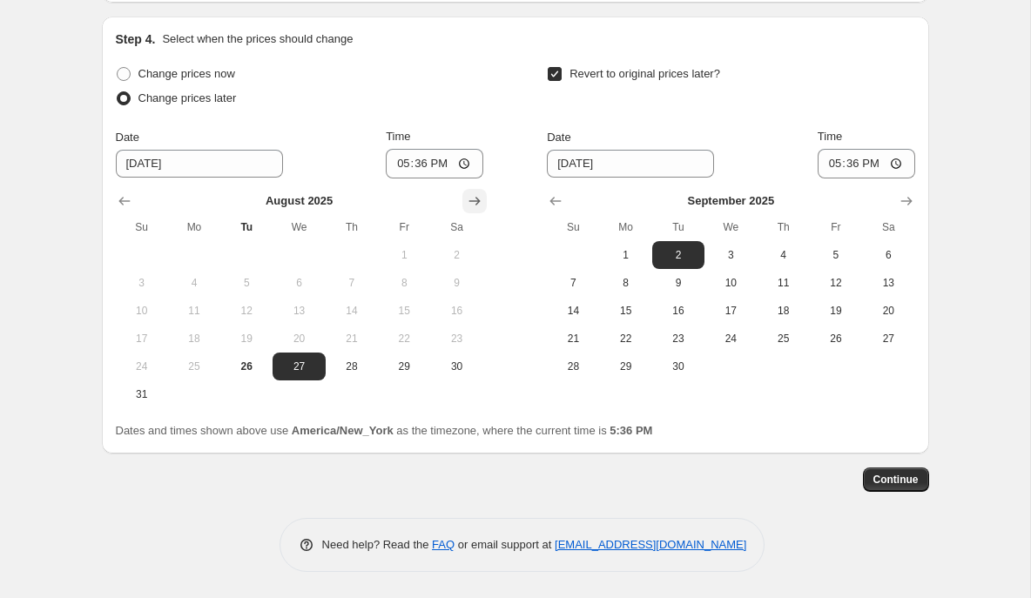
click at [479, 202] on icon "Show next month, September 2025" at bounding box center [474, 200] width 17 height 17
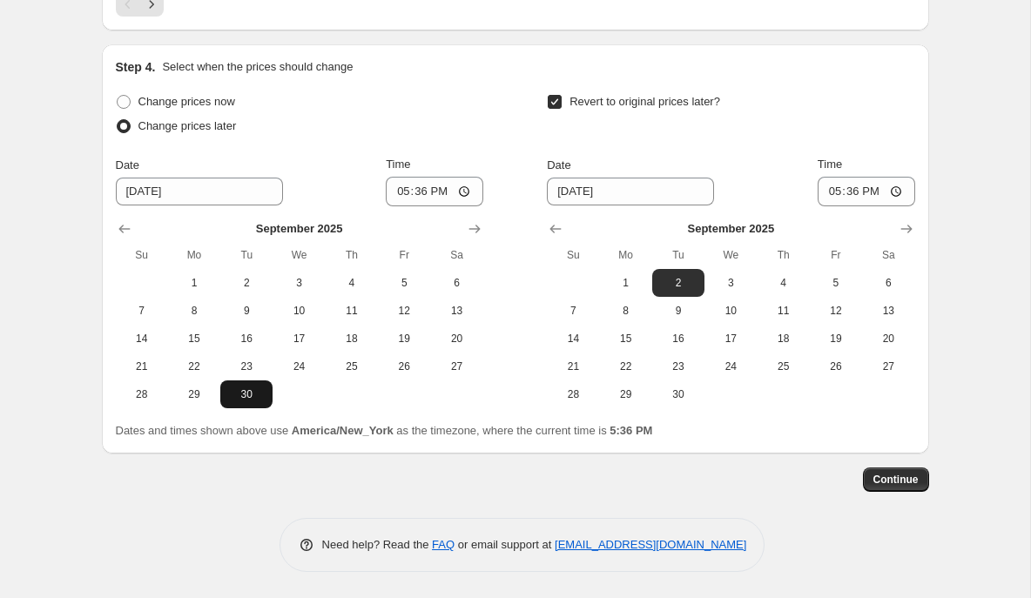
click at [245, 395] on span "30" at bounding box center [246, 394] width 38 height 14
type input "9/30/2025"
click at [903, 230] on icon "Show next month, October 2025" at bounding box center [906, 228] width 17 height 17
click at [633, 402] on button "27" at bounding box center [626, 394] width 52 height 28
type input "10/27/2025"
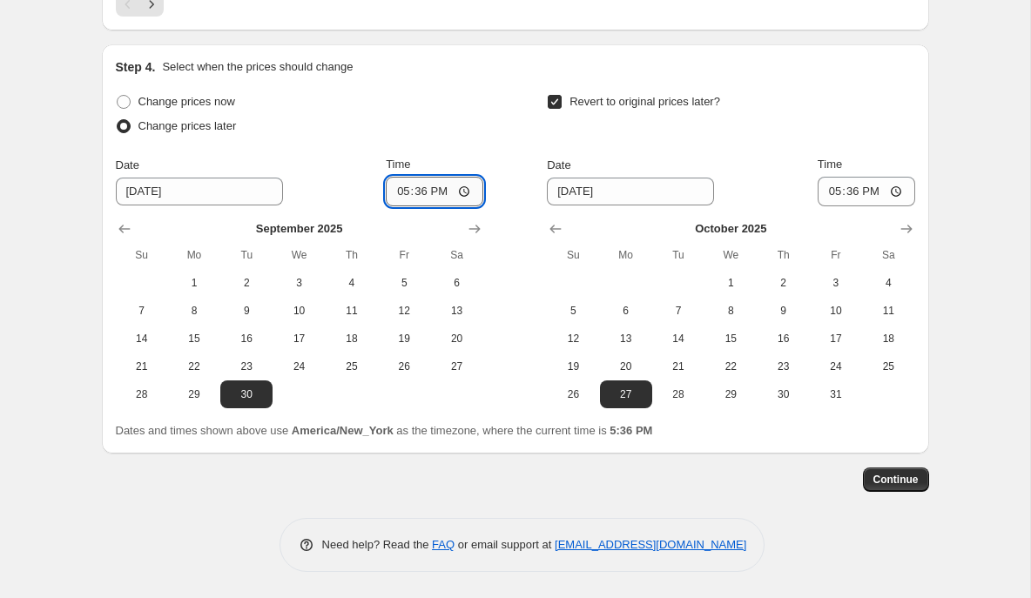
click at [394, 190] on input "17:36" at bounding box center [435, 192] width 98 height 30
type input "00:20"
click at [828, 192] on input "17:36" at bounding box center [866, 192] width 98 height 30
type input "23:59"
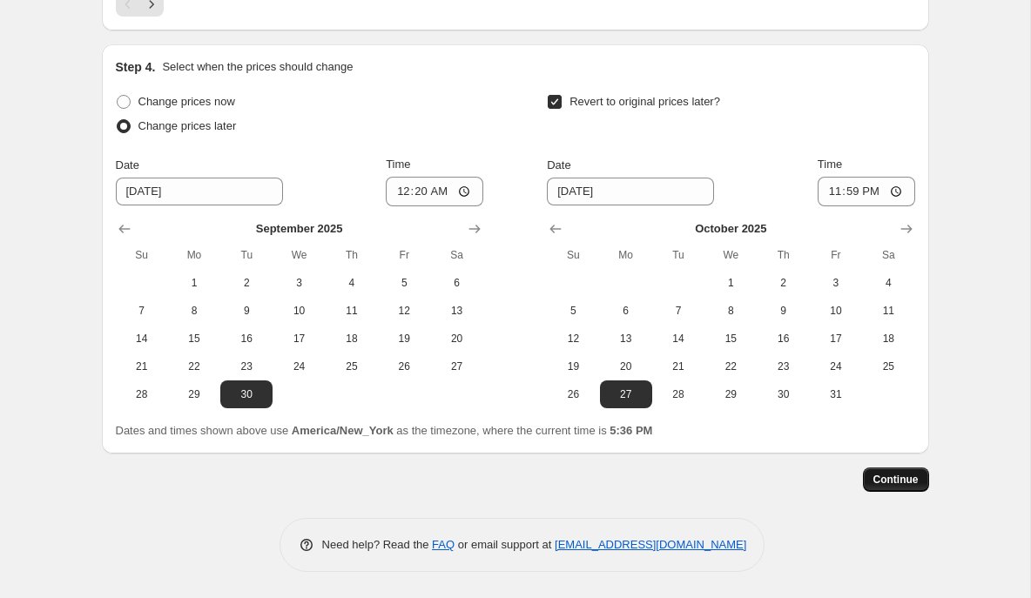
click at [897, 475] on span "Continue" at bounding box center [895, 480] width 45 height 14
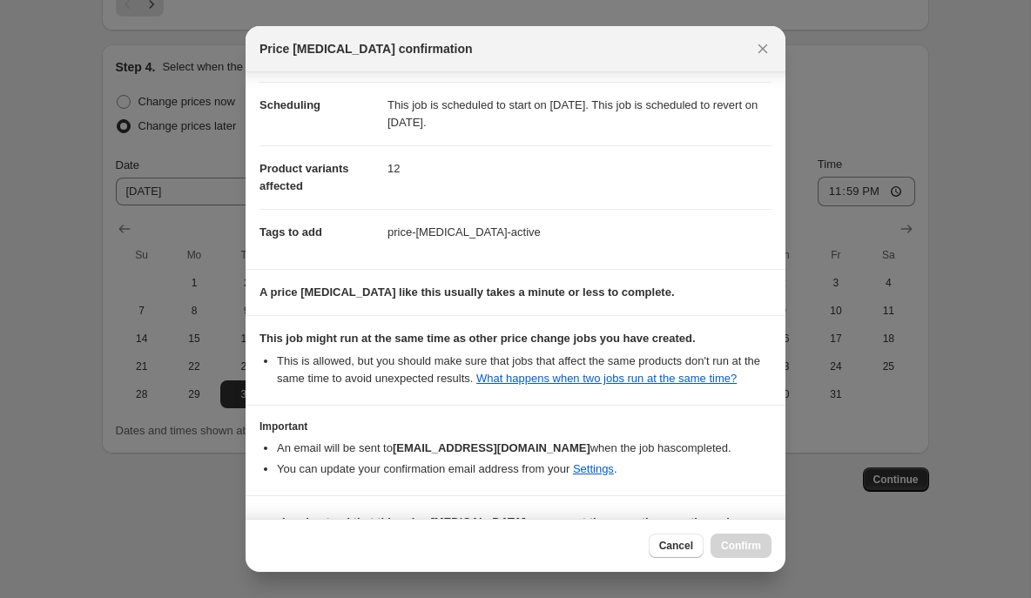
scroll to position [195, 0]
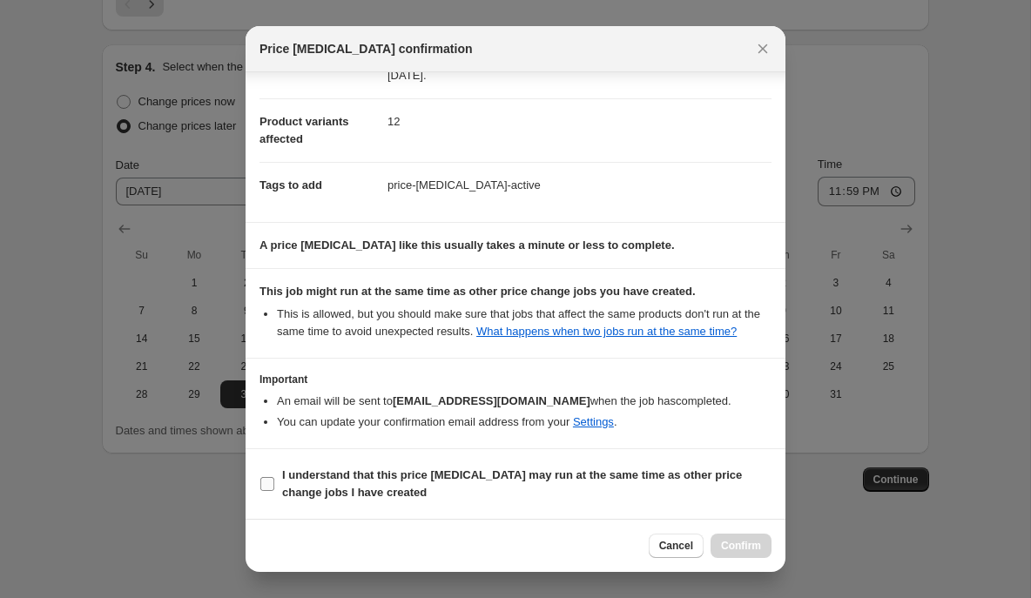
click at [266, 482] on input "I understand that this price change job may run at the same time as other price…" at bounding box center [267, 484] width 14 height 14
checkbox input "true"
click at [758, 543] on span "Confirm" at bounding box center [741, 546] width 40 height 14
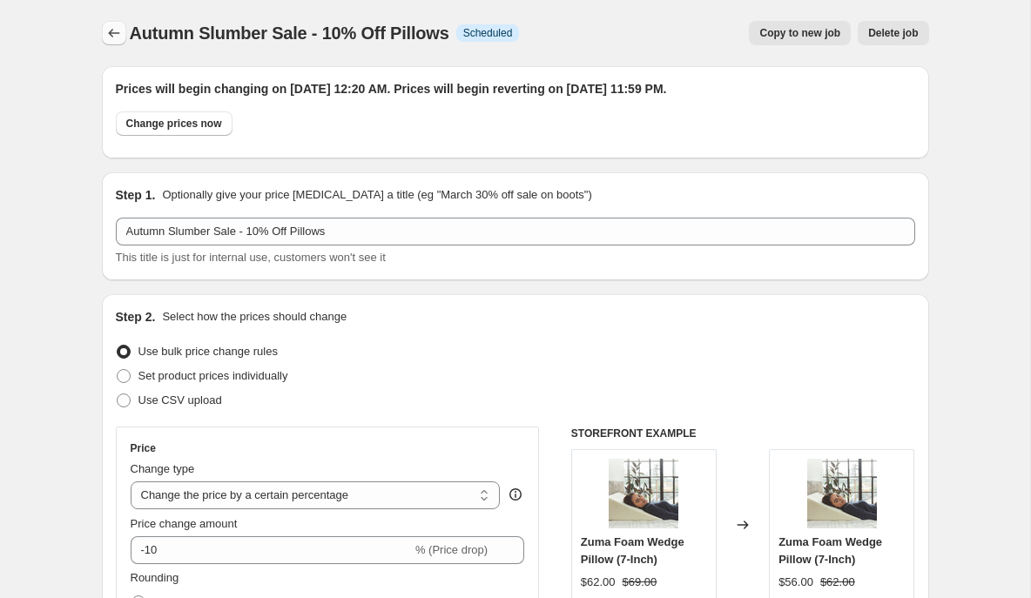
click at [108, 32] on icon "Price change jobs" at bounding box center [113, 32] width 17 height 17
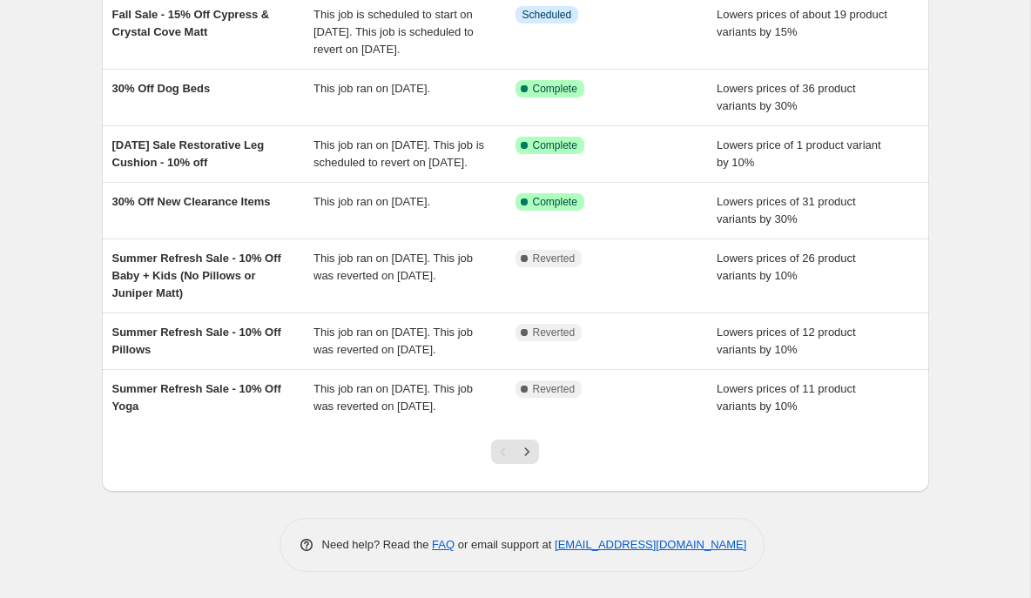
scroll to position [508, 0]
click at [526, 449] on icon "Next" at bounding box center [527, 451] width 4 height 8
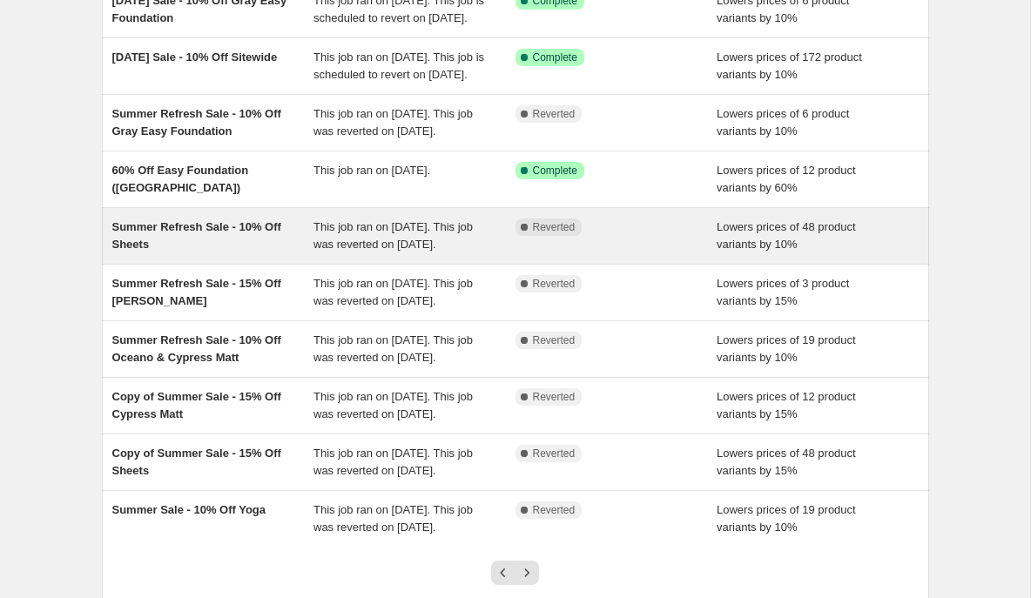
scroll to position [178, 0]
click at [286, 252] on div "Summer Refresh Sale - 10% Off Sheets" at bounding box center [213, 235] width 202 height 35
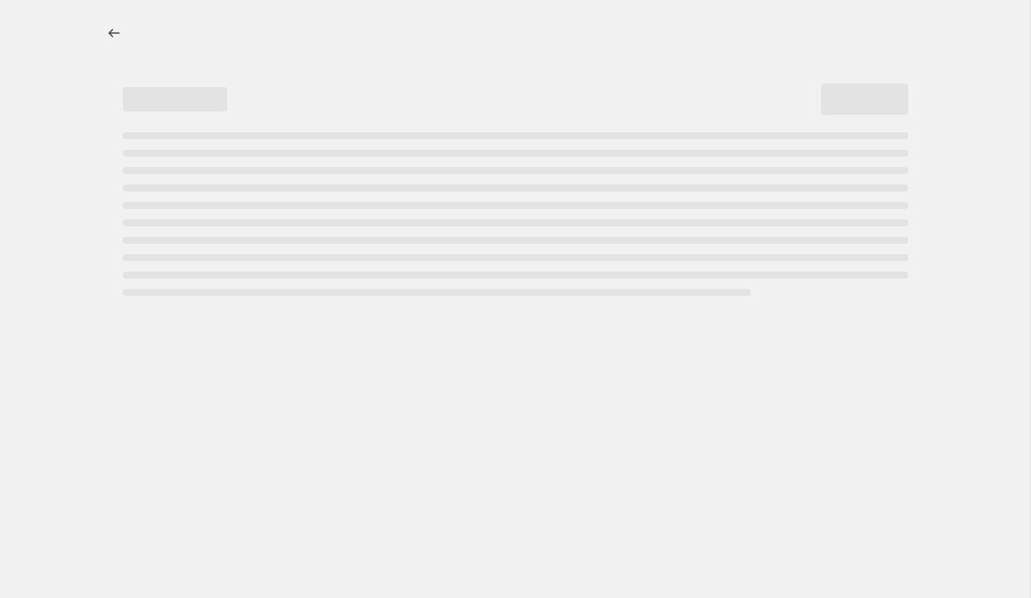
select select "percentage"
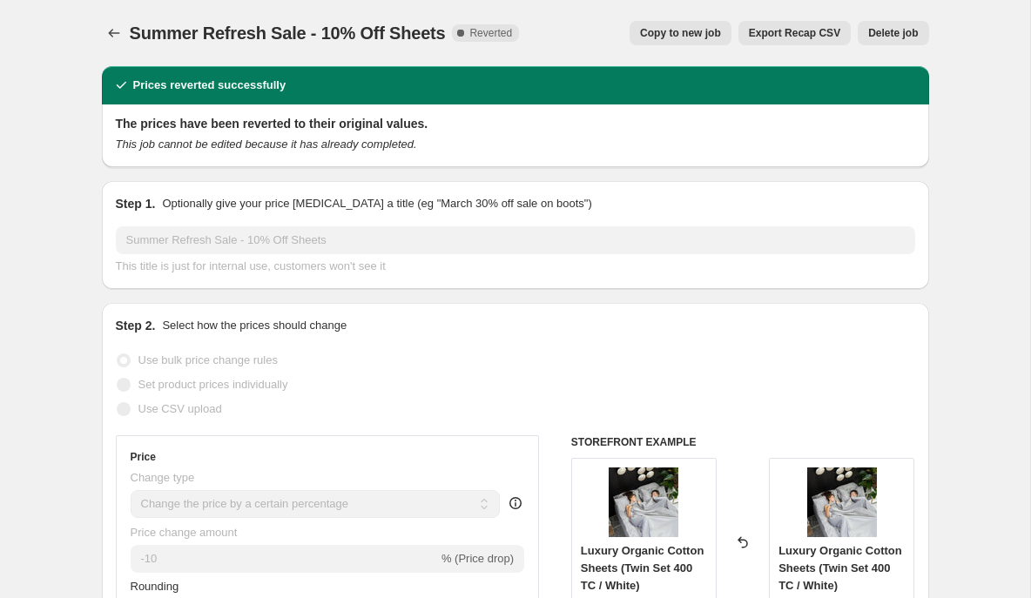
click at [651, 37] on span "Copy to new job" at bounding box center [680, 33] width 81 height 14
select select "percentage"
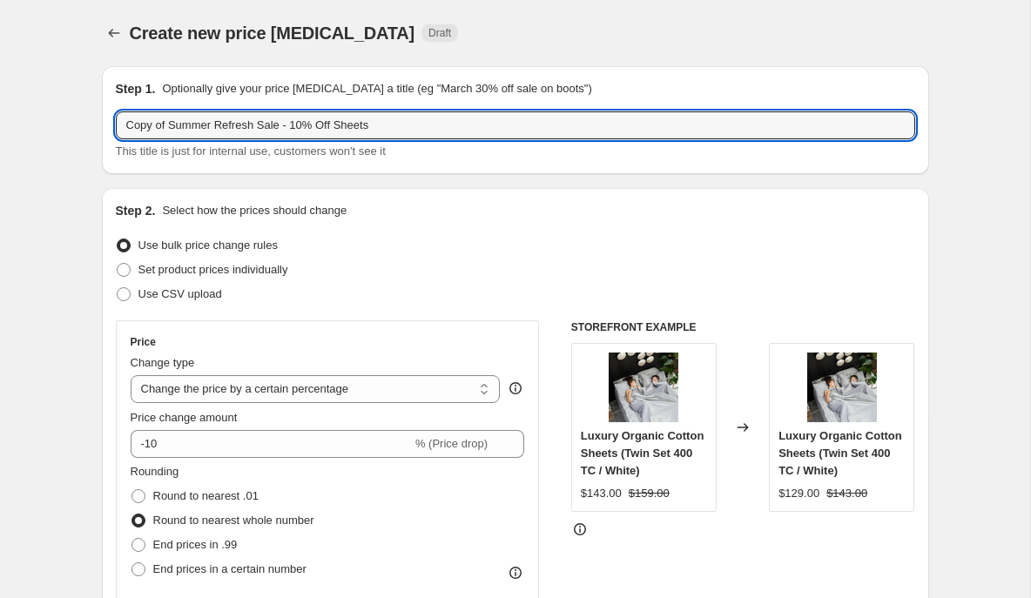
drag, startPoint x: 260, startPoint y: 126, endPoint x: 105, endPoint y: 124, distance: 155.0
click at [105, 124] on div "Step 1. Optionally give your price change job a title (eg "March 30% off sale o…" at bounding box center [515, 120] width 827 height 108
paste input "Autumn Slumber"
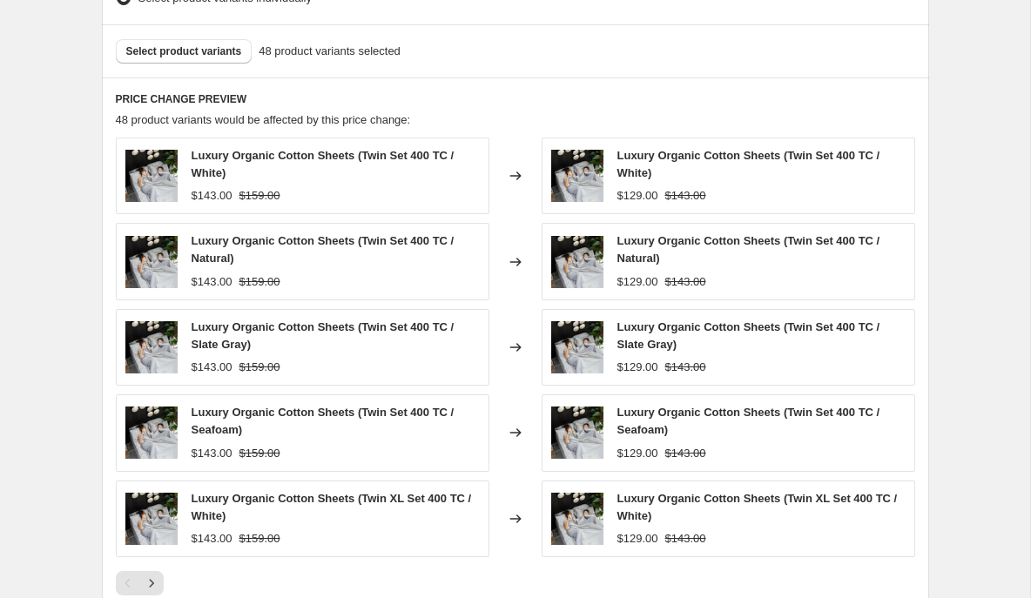
scroll to position [1321, 0]
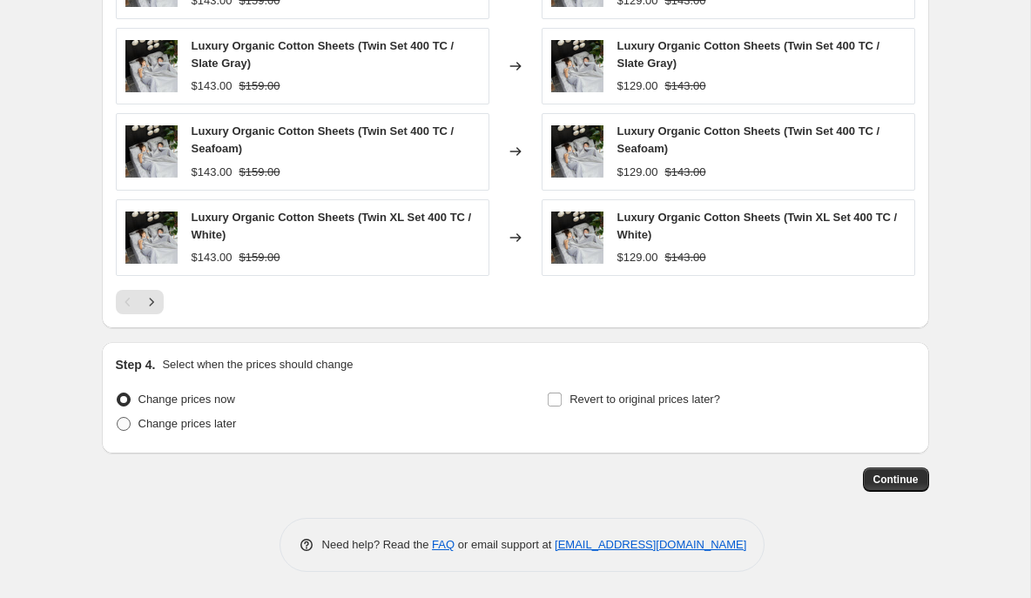
type input "Autumn Slumber Sale - 10% Off Sheets"
click at [128, 423] on span at bounding box center [124, 424] width 14 height 14
click at [118, 418] on input "Change prices later" at bounding box center [117, 417] width 1 height 1
radio input "true"
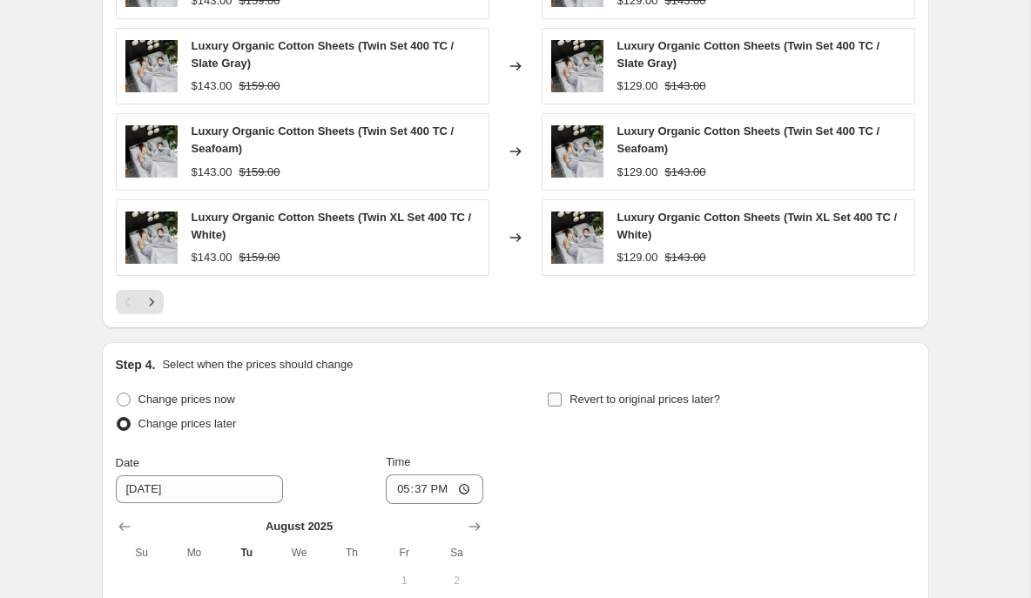
click at [551, 404] on input "Revert to original prices later?" at bounding box center [555, 400] width 14 height 14
checkbox input "true"
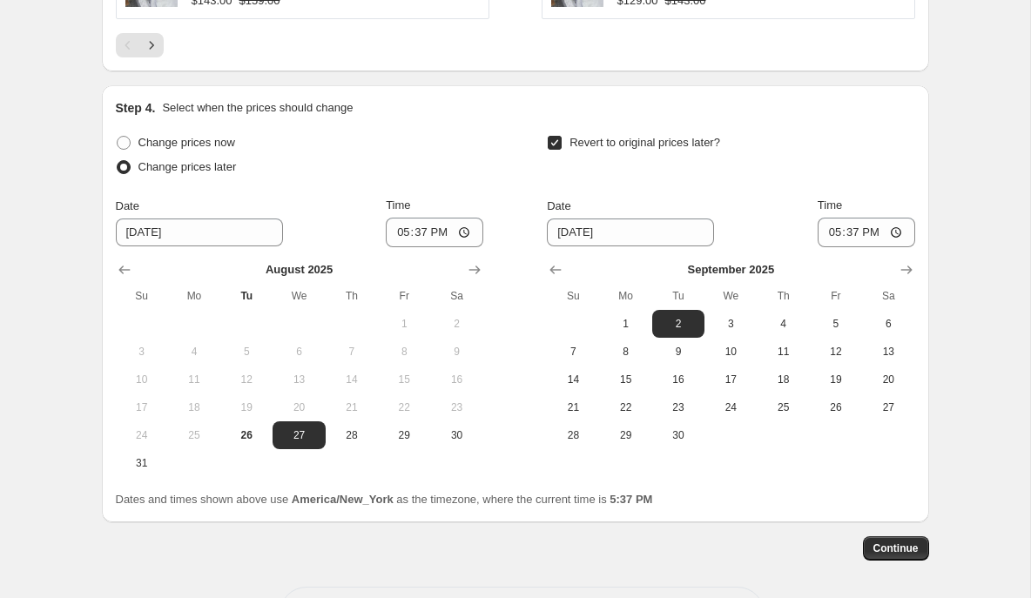
scroll to position [1604, 0]
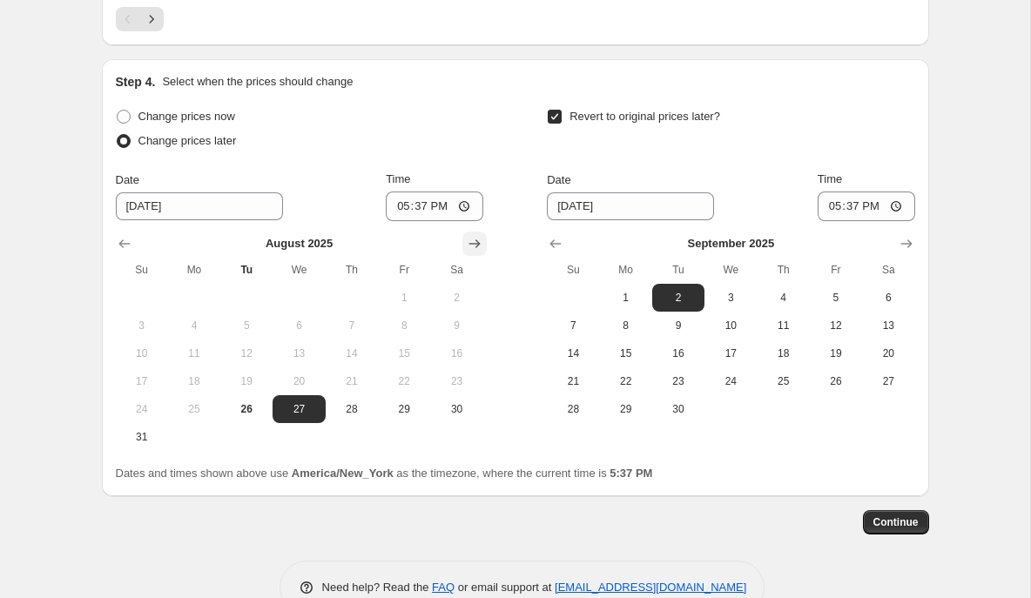
click at [473, 237] on icon "Show next month, September 2025" at bounding box center [474, 243] width 17 height 17
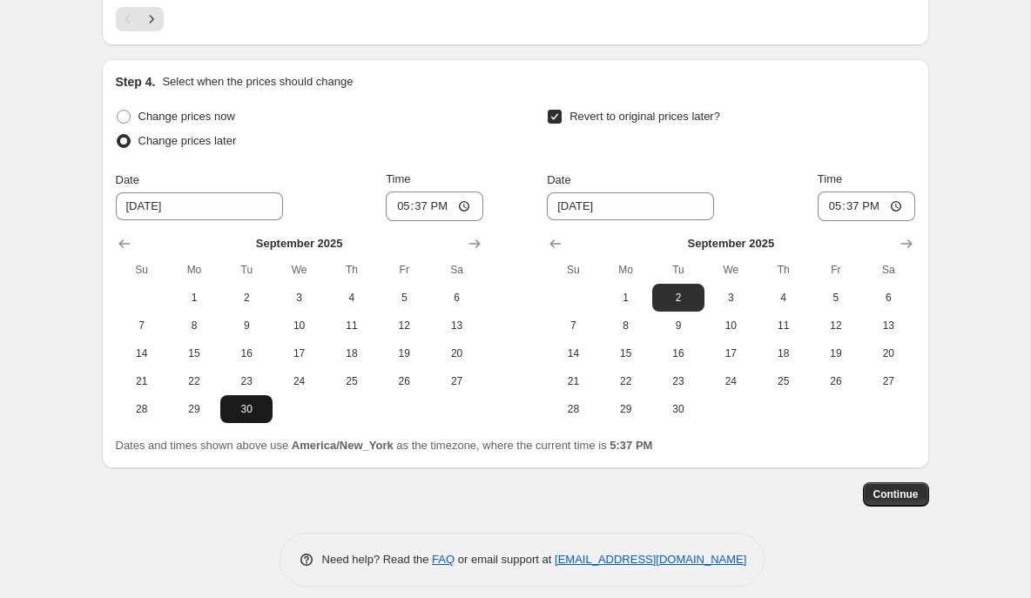
click at [254, 403] on span "30" at bounding box center [246, 409] width 38 height 14
type input "9/30/2025"
click at [910, 247] on icon "Show next month, October 2025" at bounding box center [906, 243] width 17 height 17
click at [633, 402] on span "27" at bounding box center [626, 409] width 38 height 14
type input "10/27/2025"
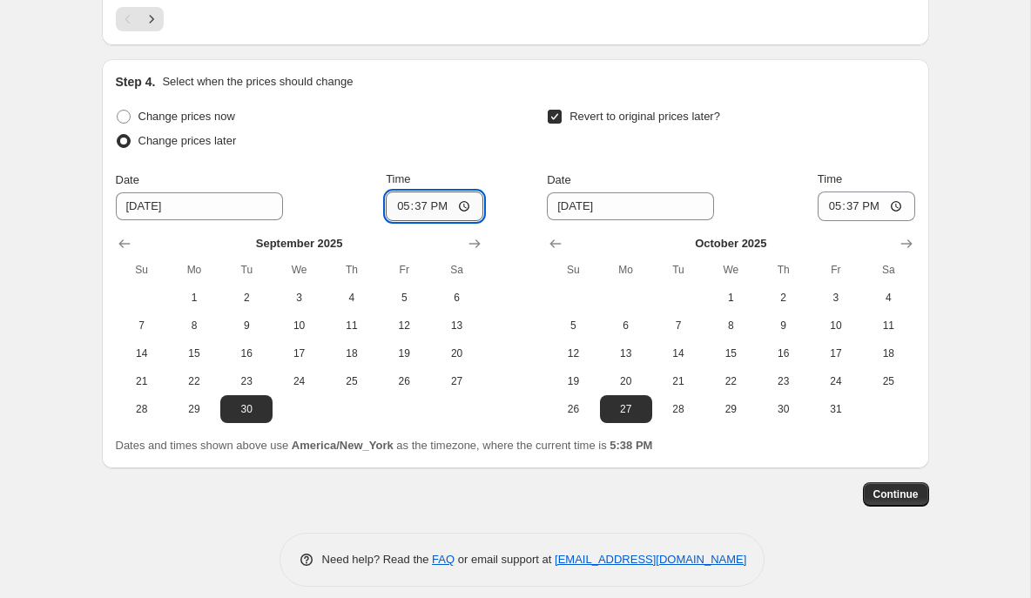
click at [397, 201] on input "17:37" at bounding box center [435, 207] width 98 height 30
type input "00:20"
click at [829, 205] on input "17:37" at bounding box center [866, 207] width 98 height 30
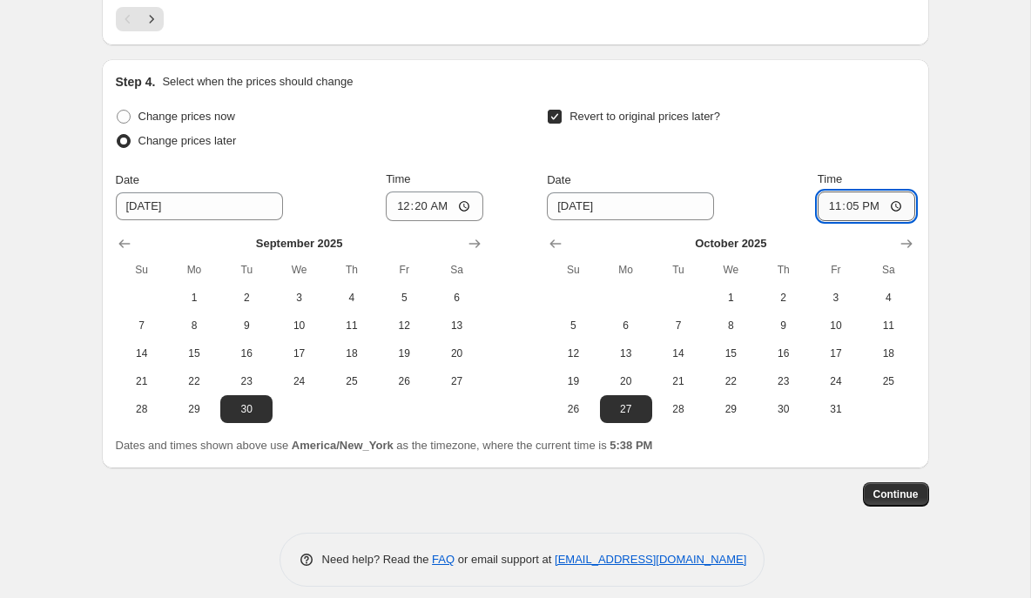
type input "23:59"
click at [901, 493] on span "Continue" at bounding box center [895, 495] width 45 height 14
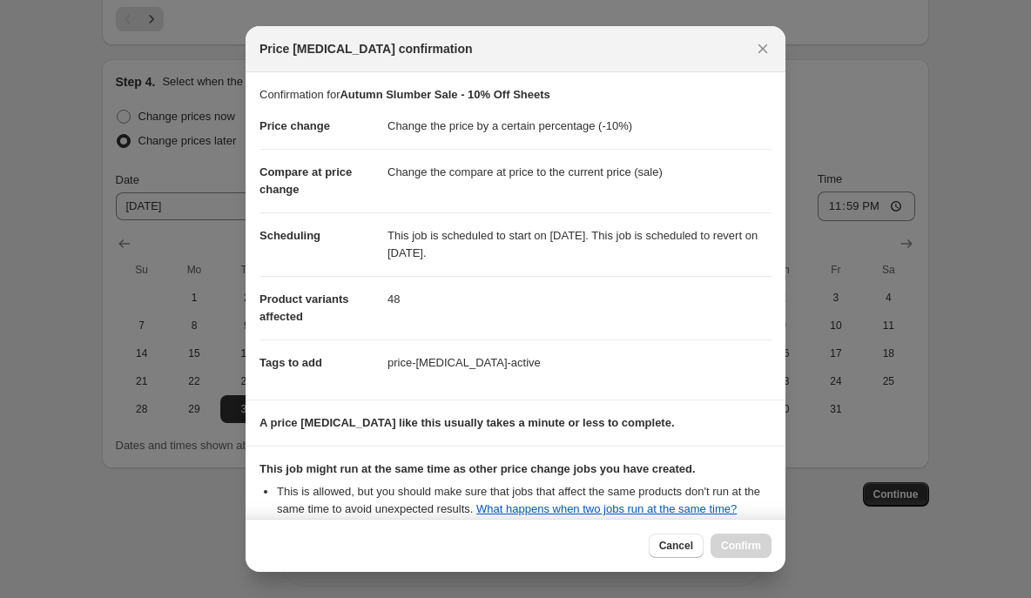
scroll to position [195, 0]
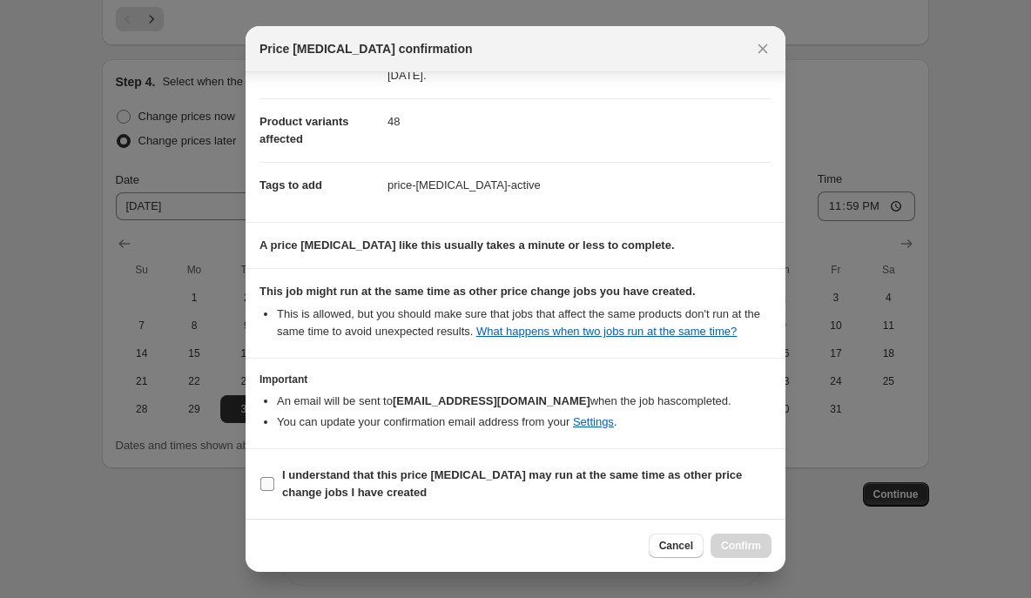
click at [269, 485] on input "I understand that this price change job may run at the same time as other price…" at bounding box center [267, 484] width 14 height 14
checkbox input "true"
click at [733, 546] on span "Confirm" at bounding box center [741, 546] width 40 height 14
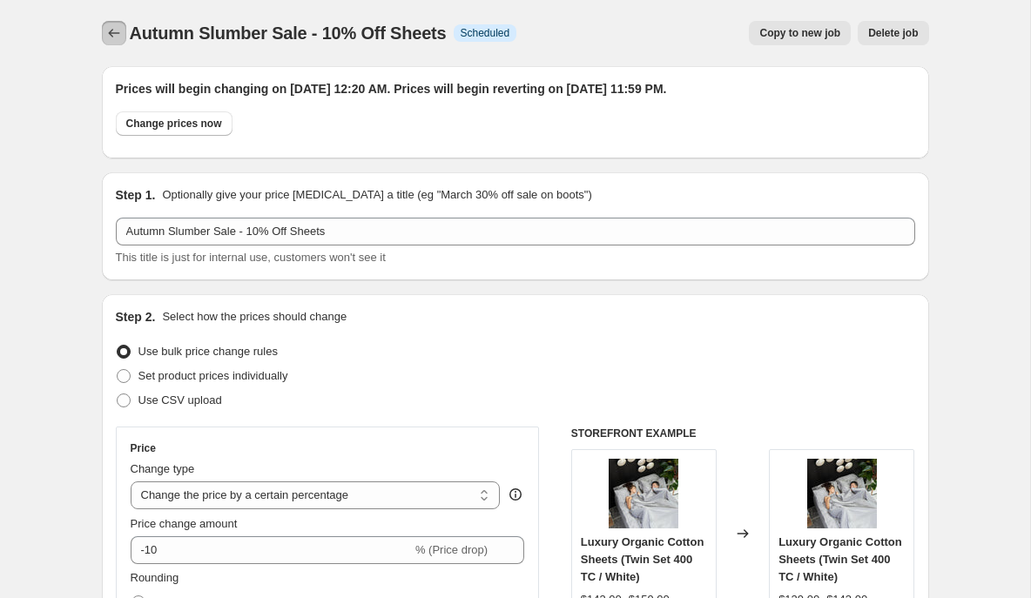
click at [114, 35] on icon "Price change jobs" at bounding box center [113, 32] width 17 height 17
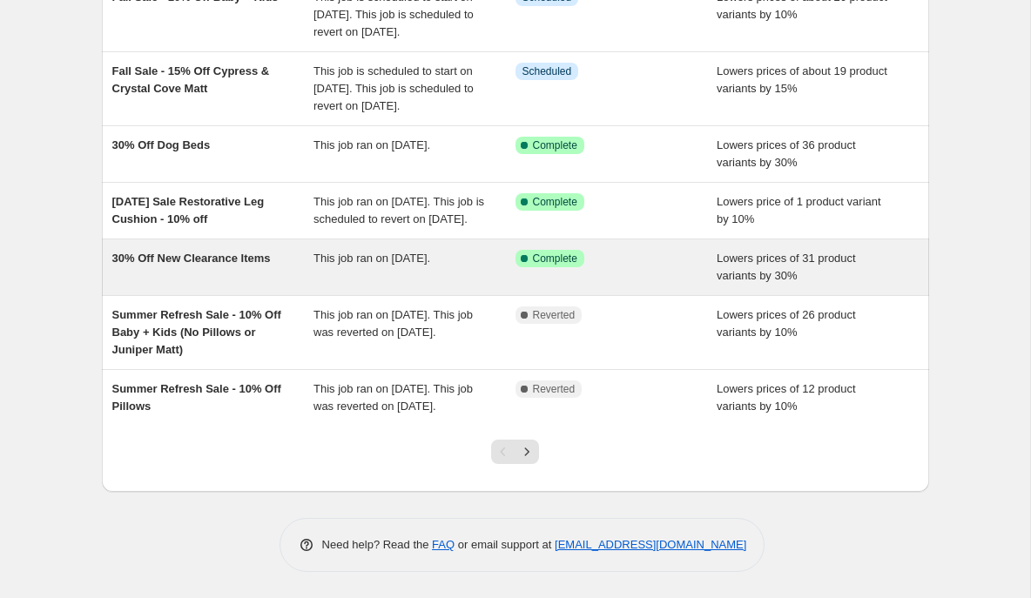
scroll to position [521, 0]
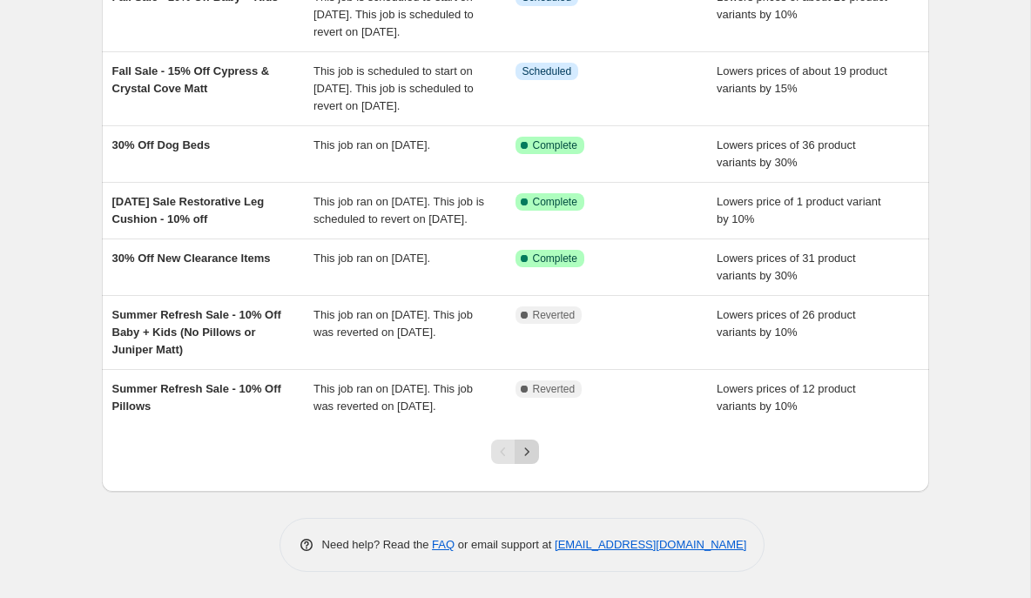
click at [528, 461] on icon "Next" at bounding box center [526, 451] width 17 height 17
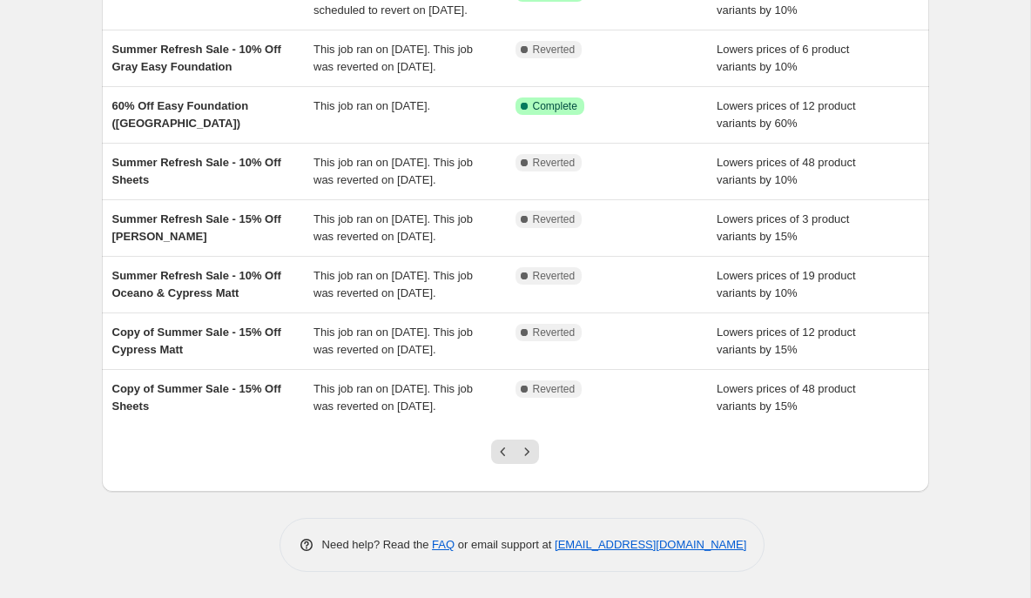
scroll to position [338, 0]
click at [529, 461] on icon "Next" at bounding box center [526, 451] width 17 height 17
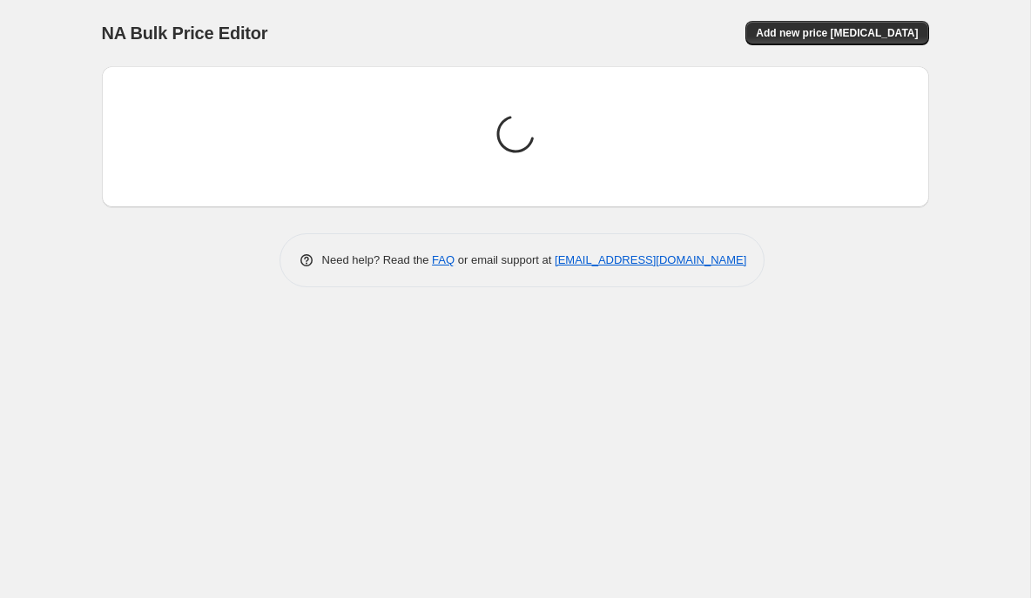
scroll to position [0, 0]
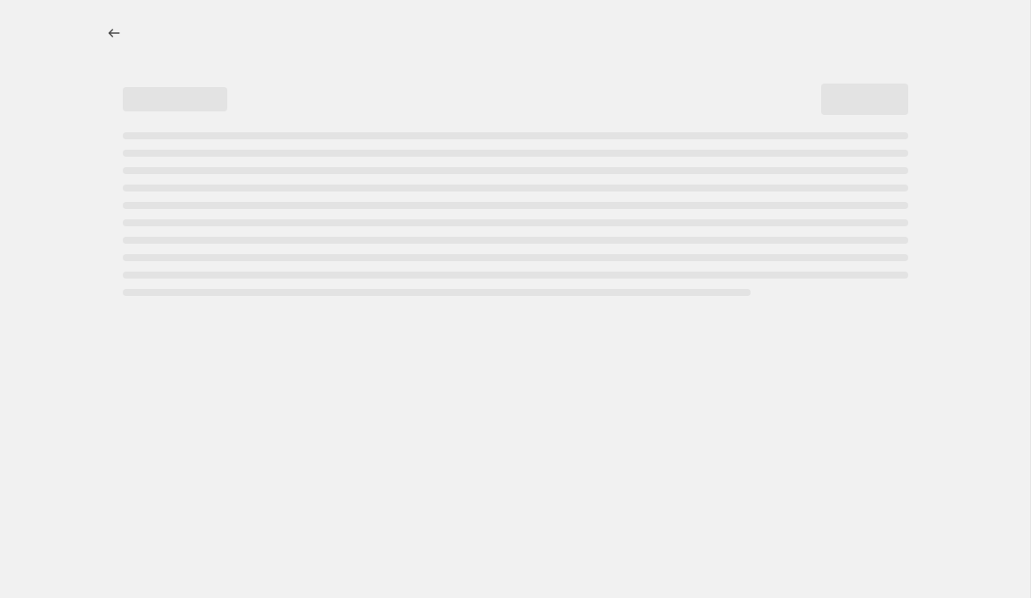
select select "percentage"
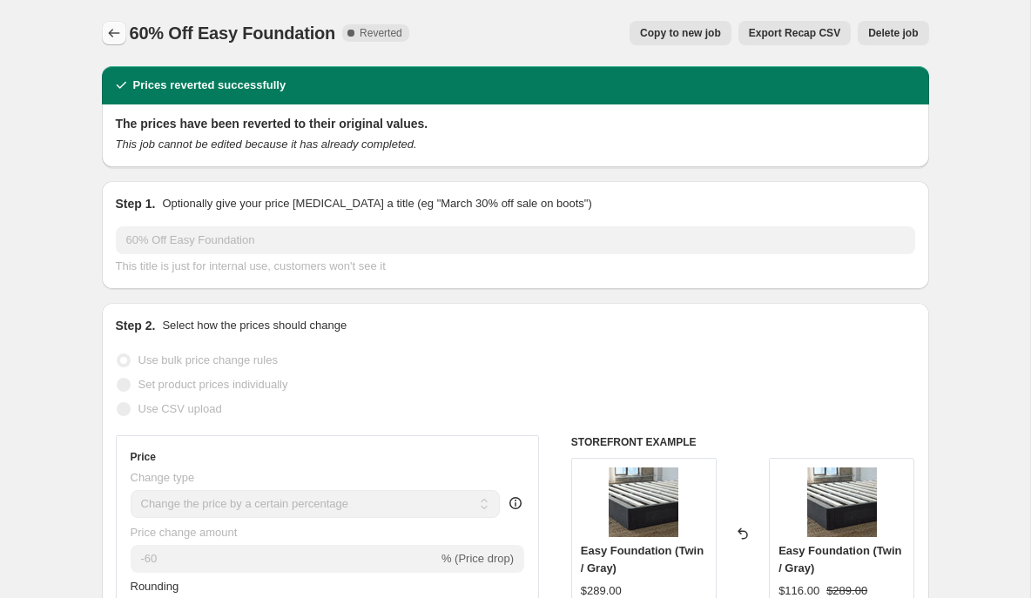
click at [110, 35] on icon "Price change jobs" at bounding box center [113, 33] width 11 height 9
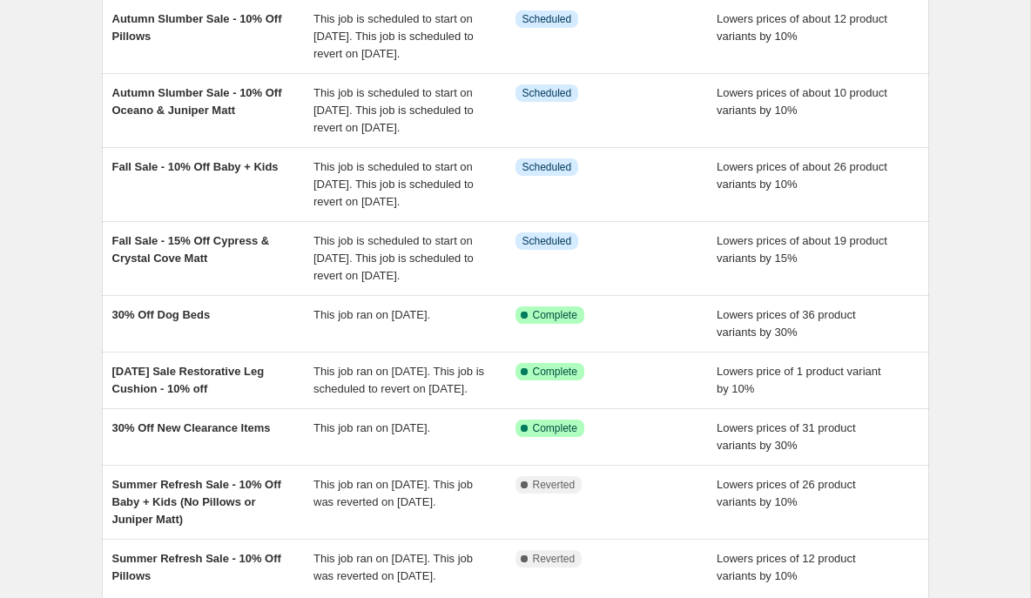
scroll to position [525, 0]
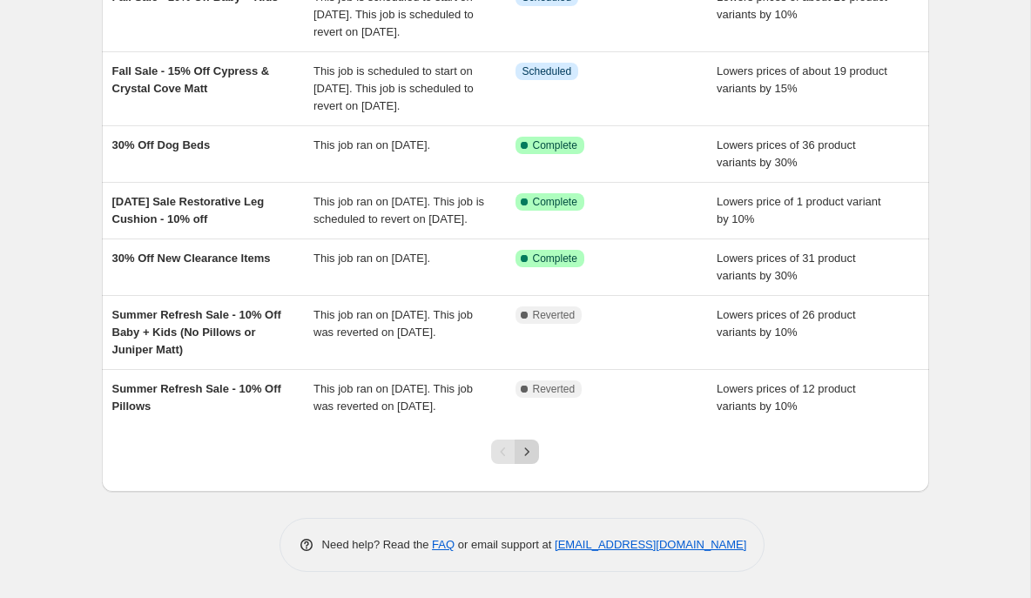
click at [523, 449] on icon "Next" at bounding box center [526, 451] width 17 height 17
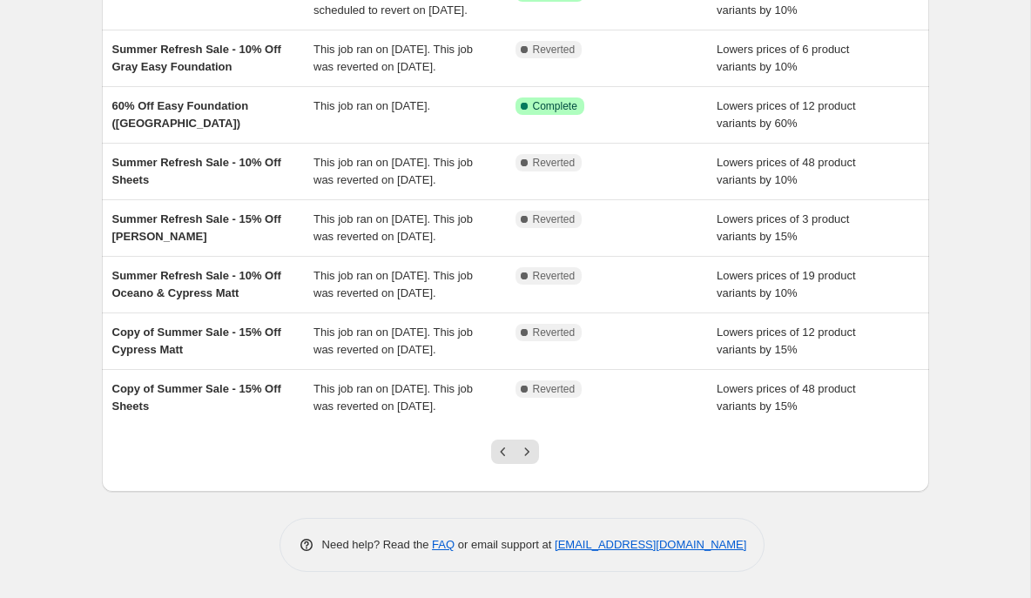
scroll to position [408, 0]
click at [532, 461] on icon "Next" at bounding box center [526, 451] width 17 height 17
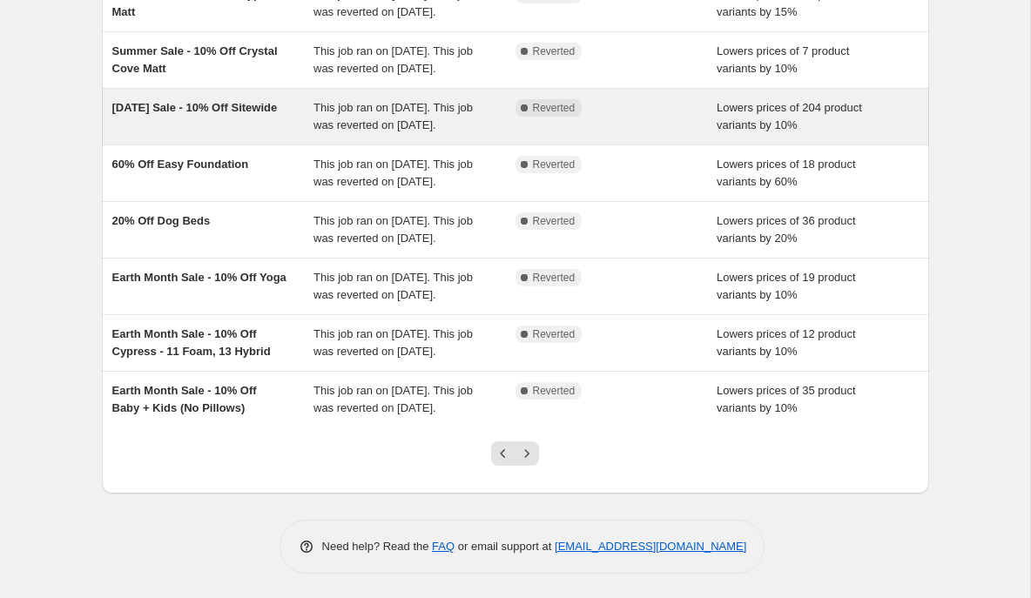
scroll to position [473, 0]
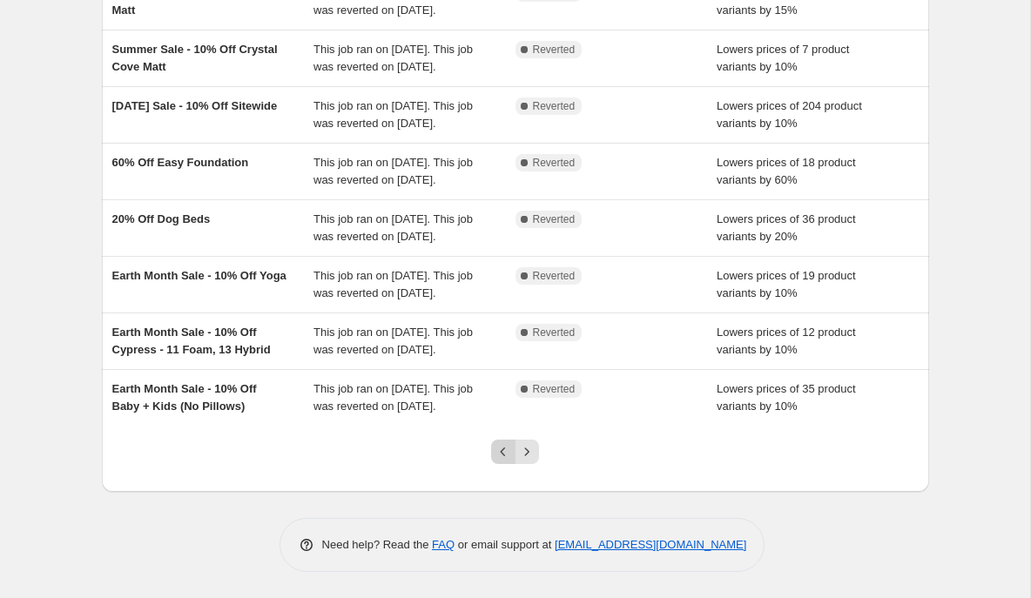
click at [504, 453] on icon "Previous" at bounding box center [502, 451] width 17 height 17
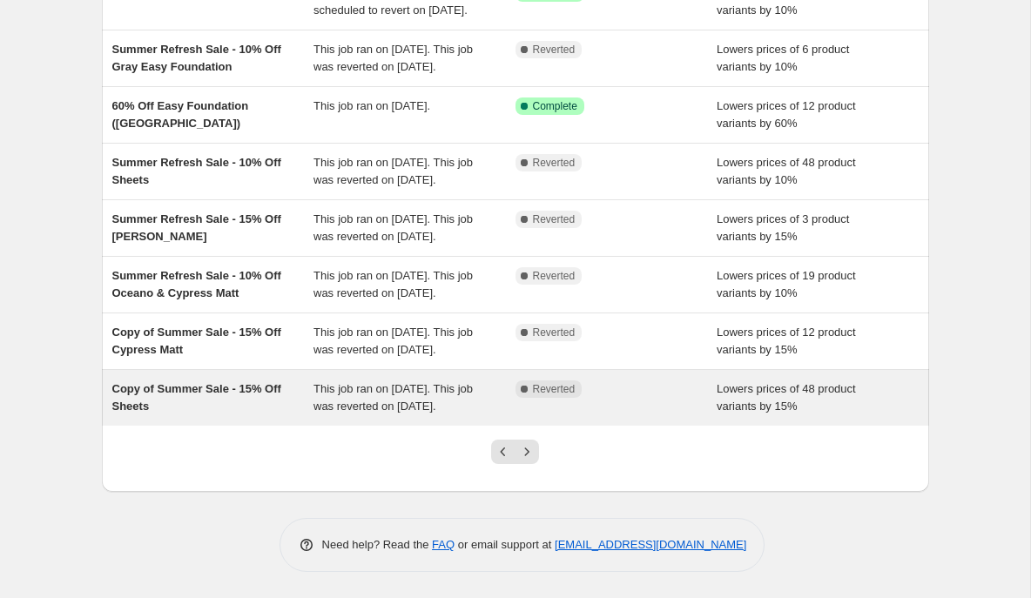
scroll to position [455, 0]
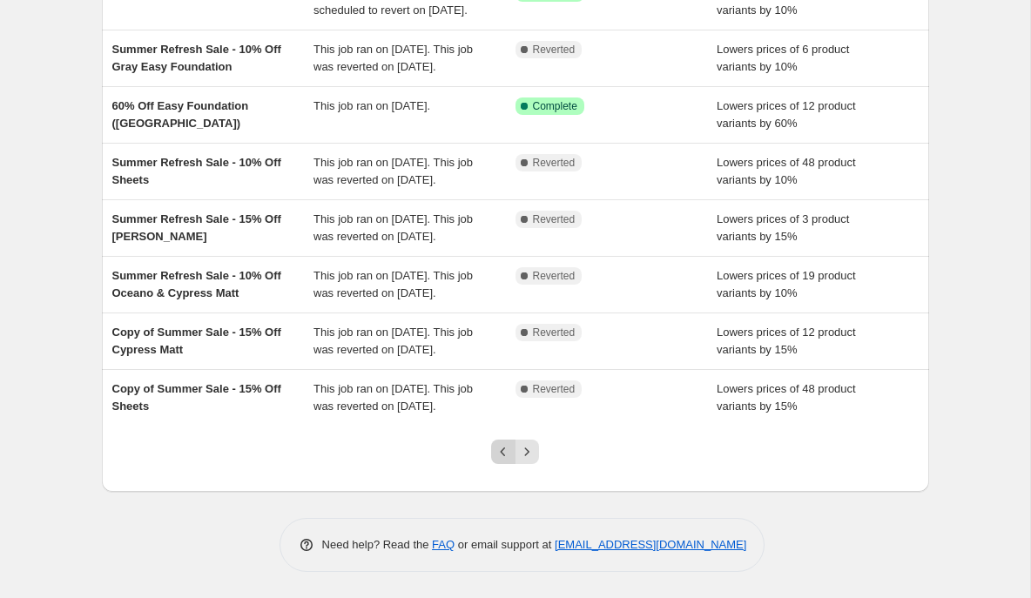
click at [505, 447] on icon "Previous" at bounding box center [502, 451] width 17 height 17
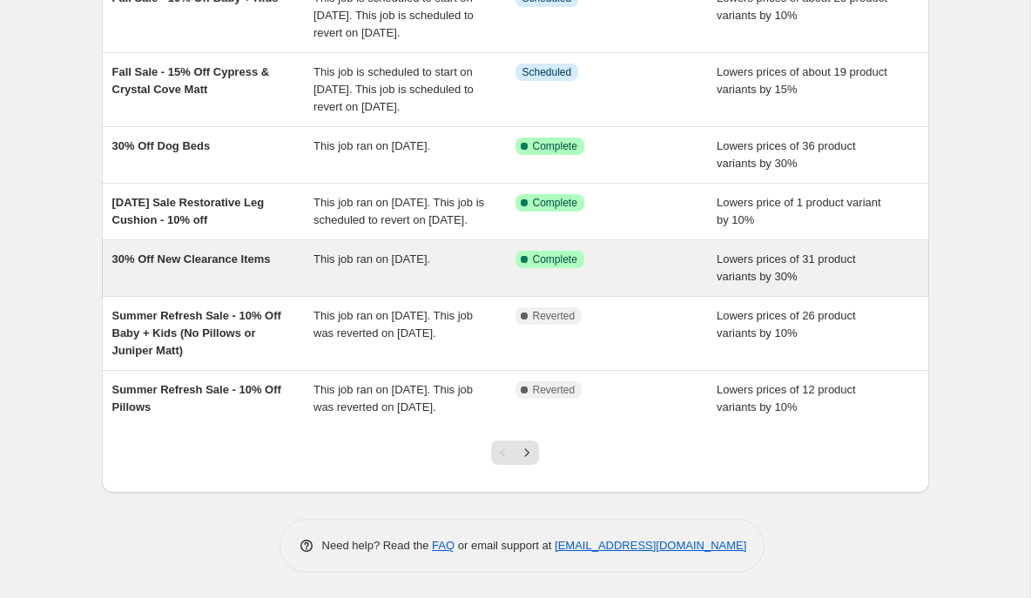
scroll to position [525, 0]
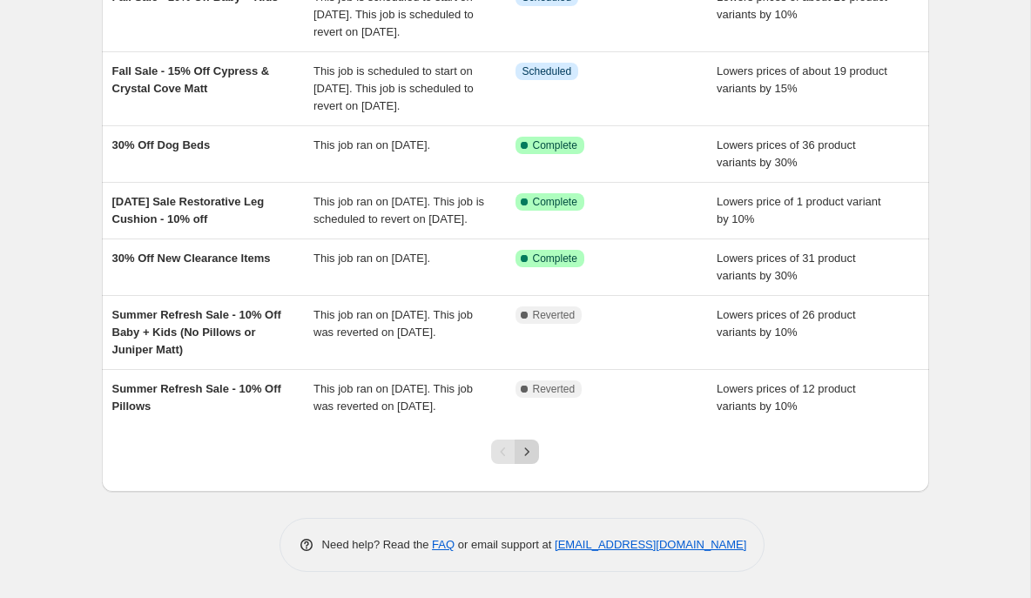
click at [528, 455] on icon "Next" at bounding box center [526, 451] width 17 height 17
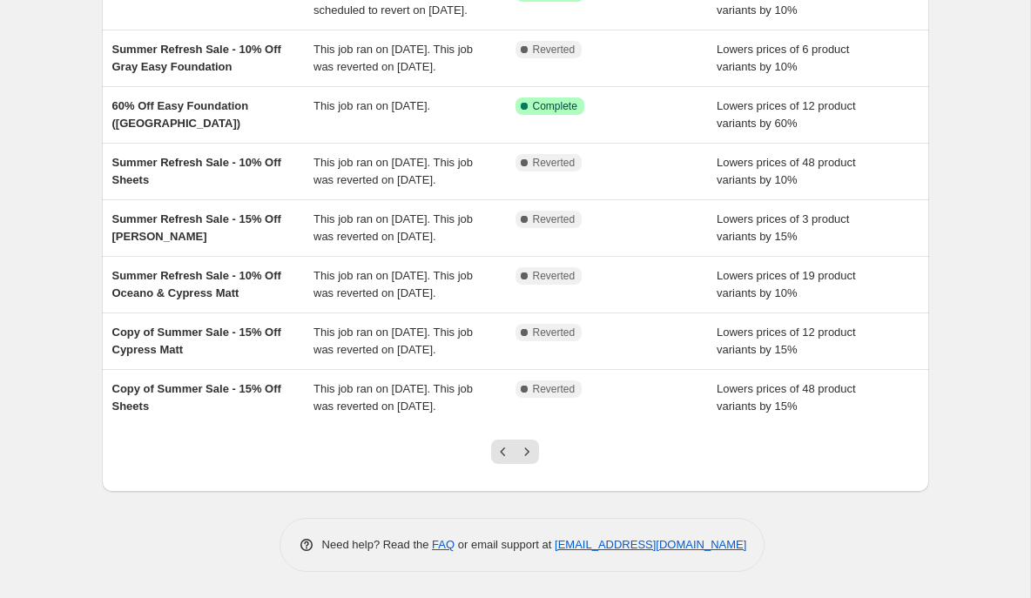
scroll to position [0, 0]
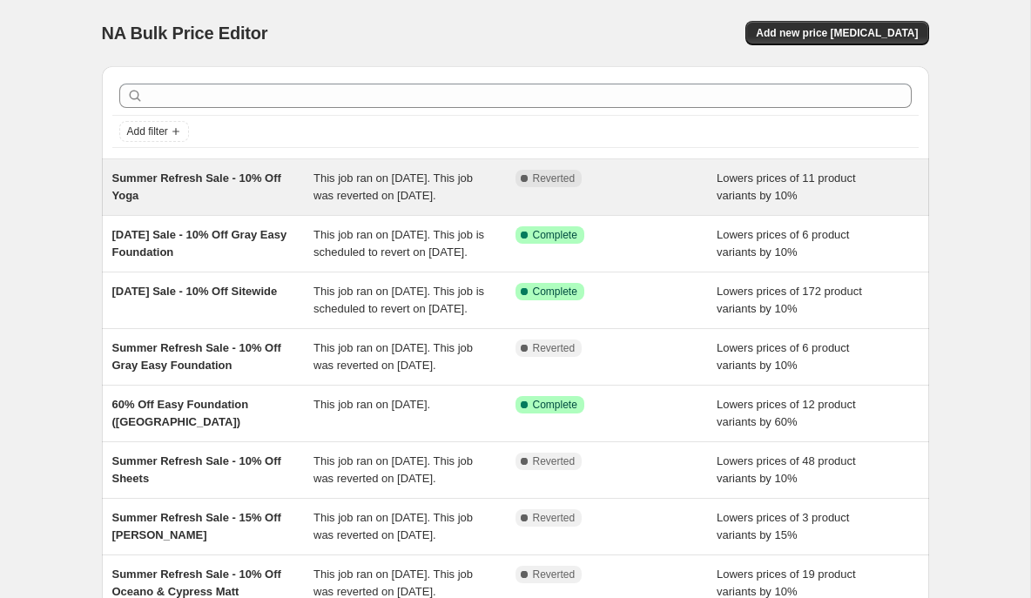
click at [237, 198] on div "Summer Refresh Sale - 10% Off Yoga" at bounding box center [213, 187] width 202 height 35
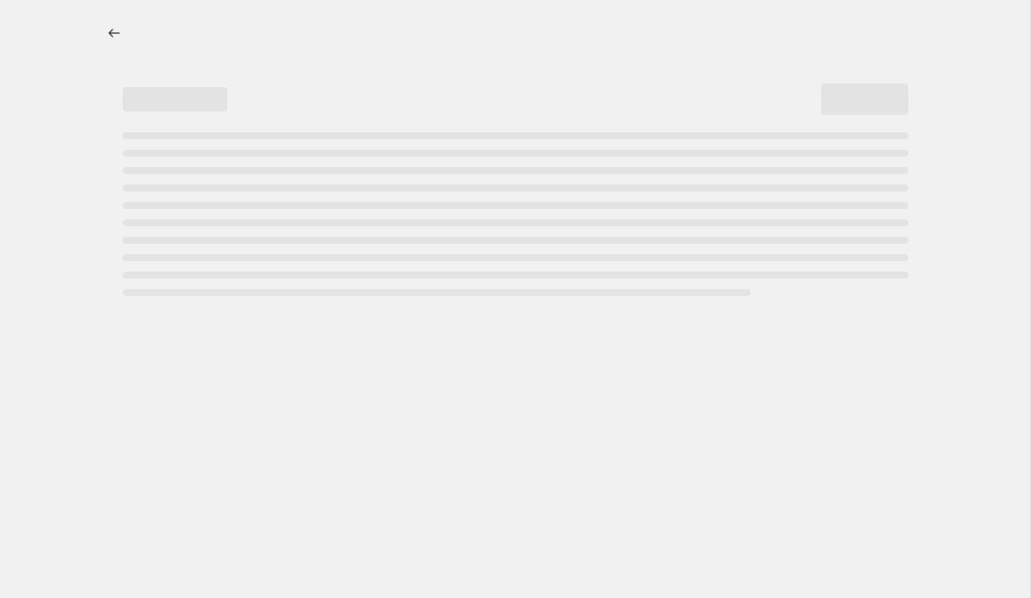
select select "percentage"
select select "collection"
select select "product_status"
select select "not_equal"
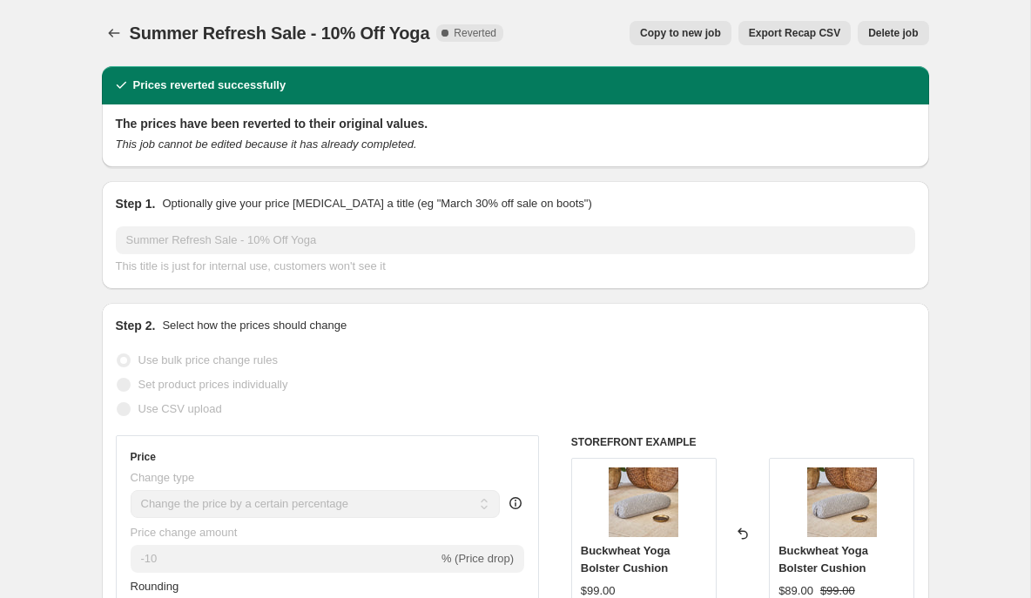
click at [693, 30] on span "Copy to new job" at bounding box center [680, 33] width 81 height 14
select select "percentage"
select select "collection"
select select "product_status"
select select "not_equal"
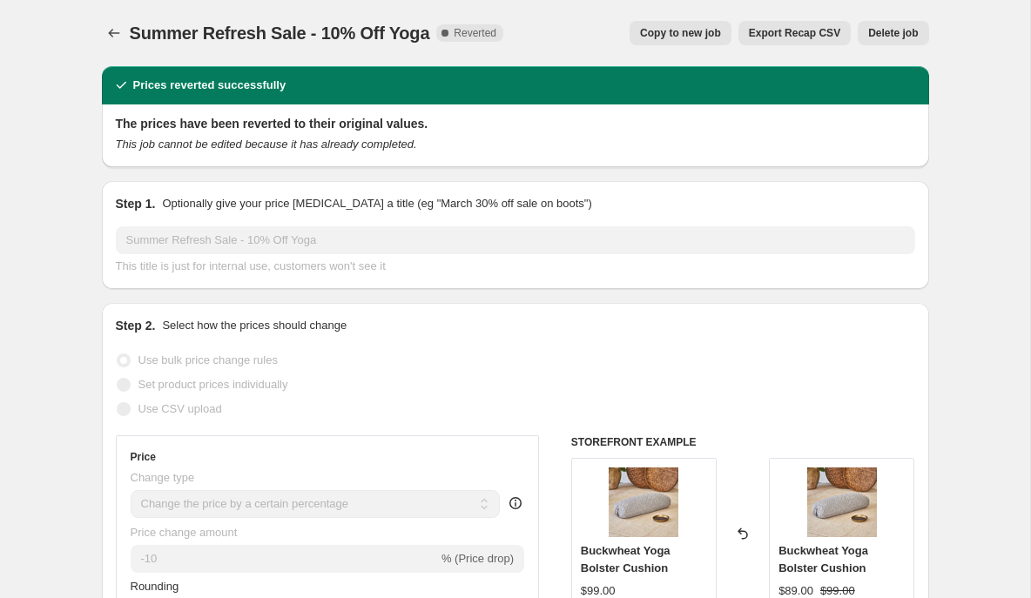
select select "not_equal"
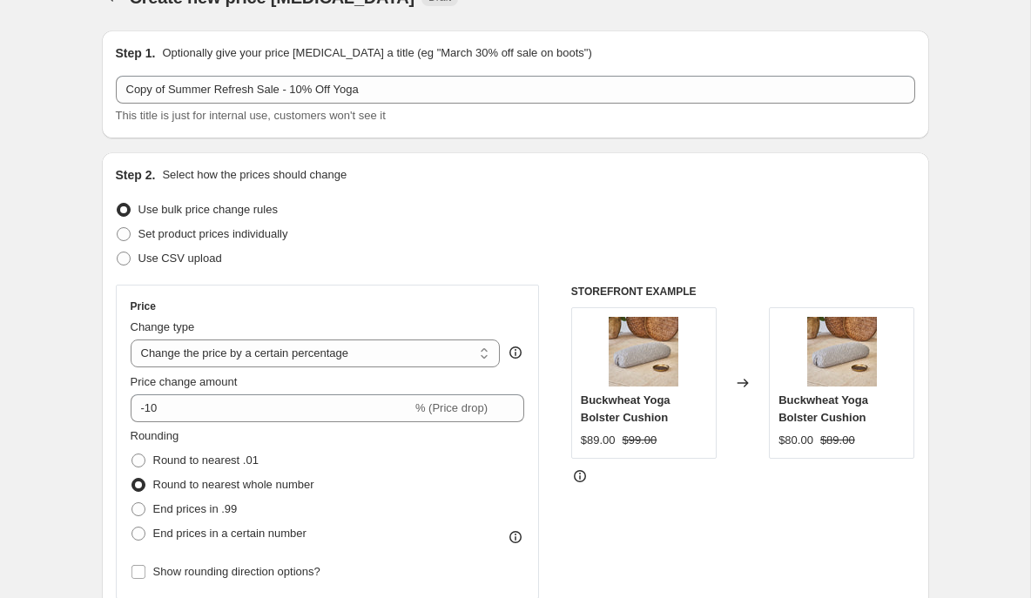
scroll to position [46, 0]
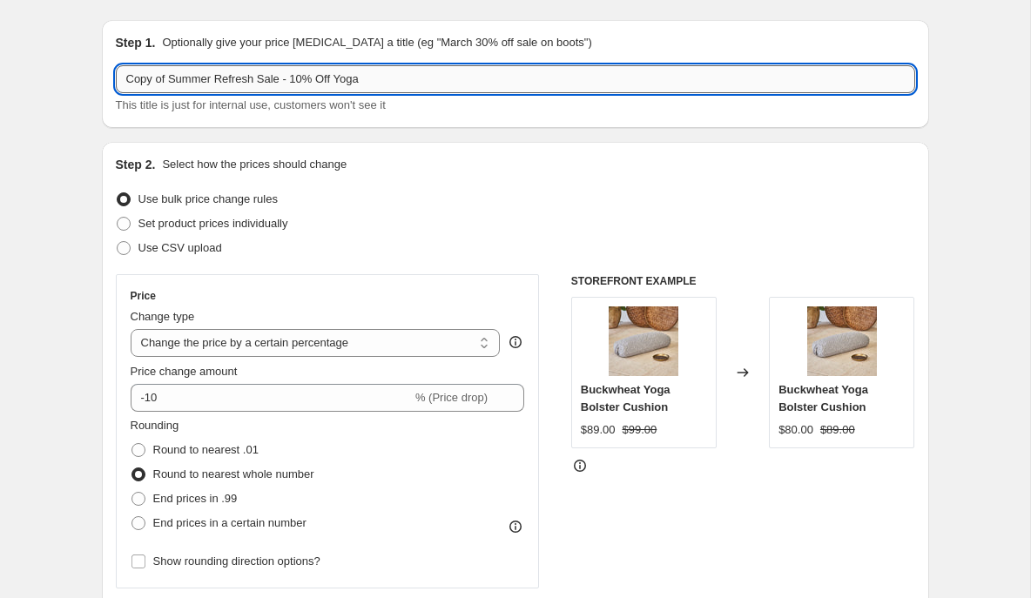
click at [202, 71] on input "Copy of Summer Refresh Sale - 10% Off Yoga" at bounding box center [515, 79] width 799 height 28
drag, startPoint x: 259, startPoint y: 79, endPoint x: 114, endPoint y: 75, distance: 145.4
click at [114, 76] on div "Step 1. Optionally give your price change job a title (eg "March 30% off sale o…" at bounding box center [515, 74] width 827 height 108
paste input "Autumn Slumber"
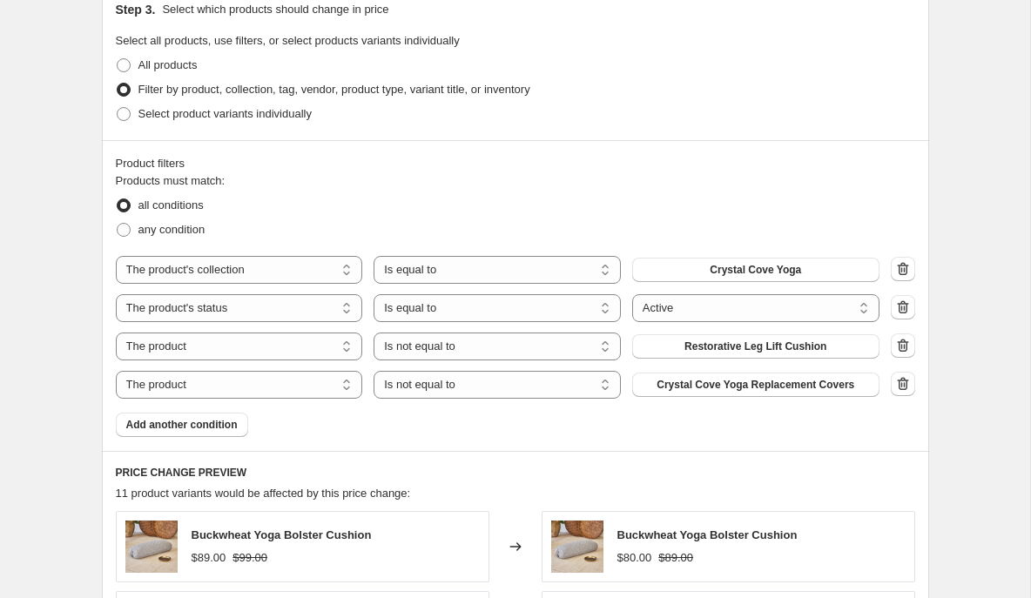
scroll to position [919, 0]
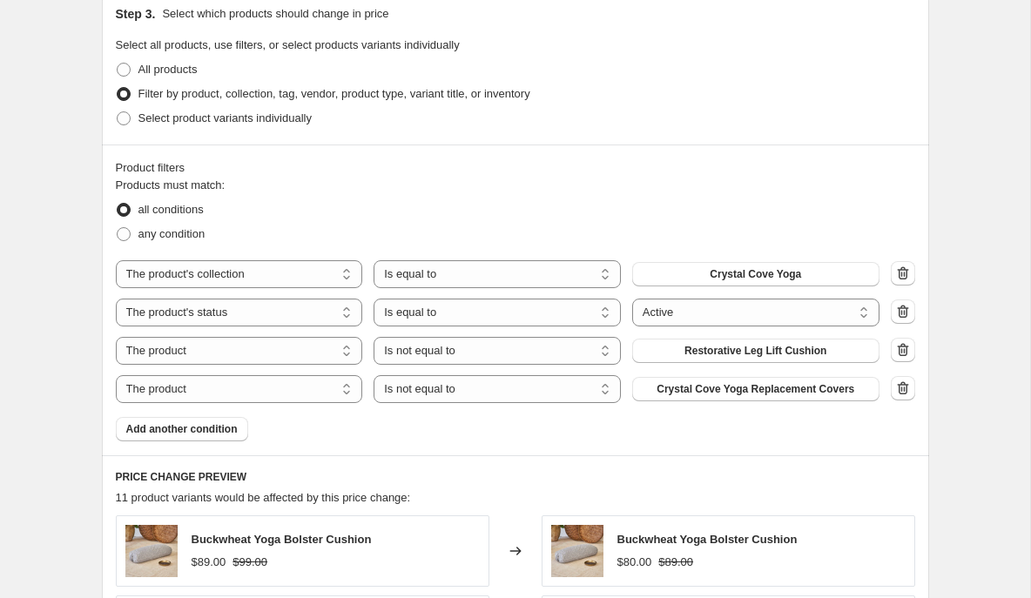
type input "Autumn Slumber Sale - 10% Off Yoga"
click at [171, 430] on span "Add another condition" at bounding box center [181, 429] width 111 height 14
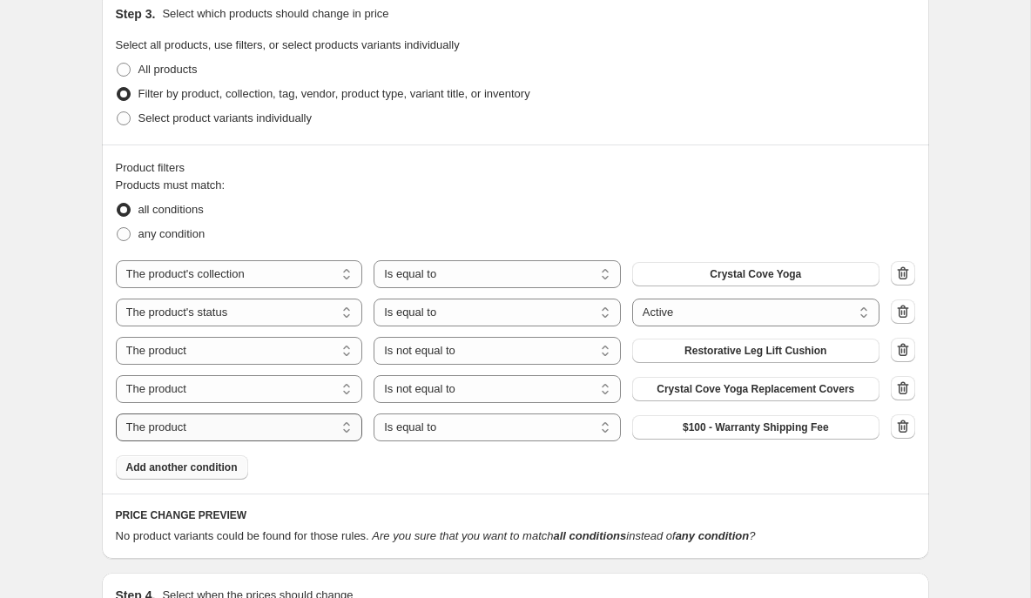
click at [347, 429] on select "The product The product's collection The product's tag The product's vendor The…" at bounding box center [239, 428] width 247 height 28
select select "tag"
click at [521, 434] on select "Is equal to Is not equal to" at bounding box center [496, 428] width 247 height 28
select select "not_equal"
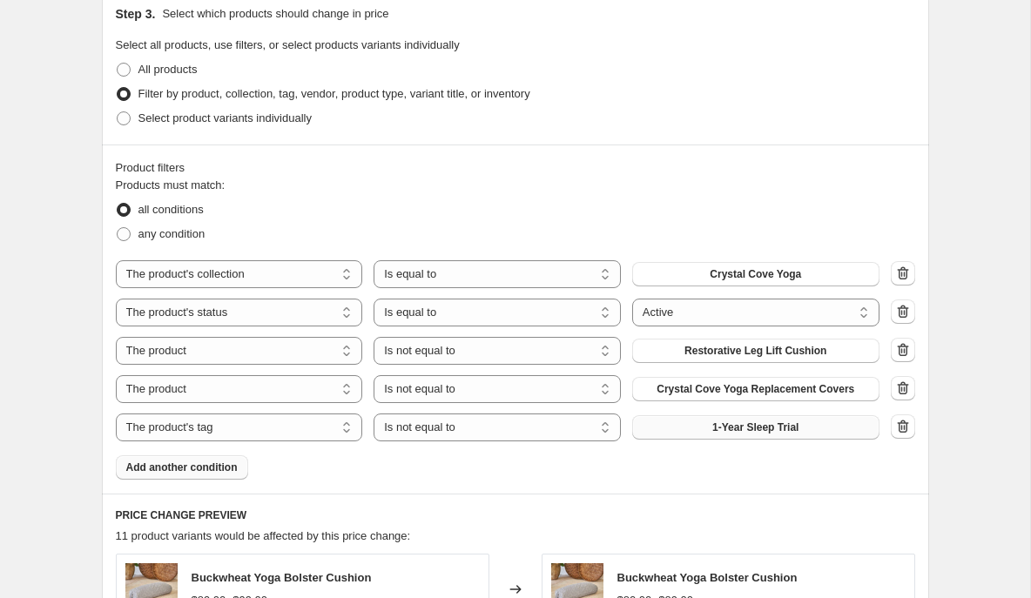
click at [728, 427] on span "1-Year Sleep Trial" at bounding box center [755, 427] width 86 height 14
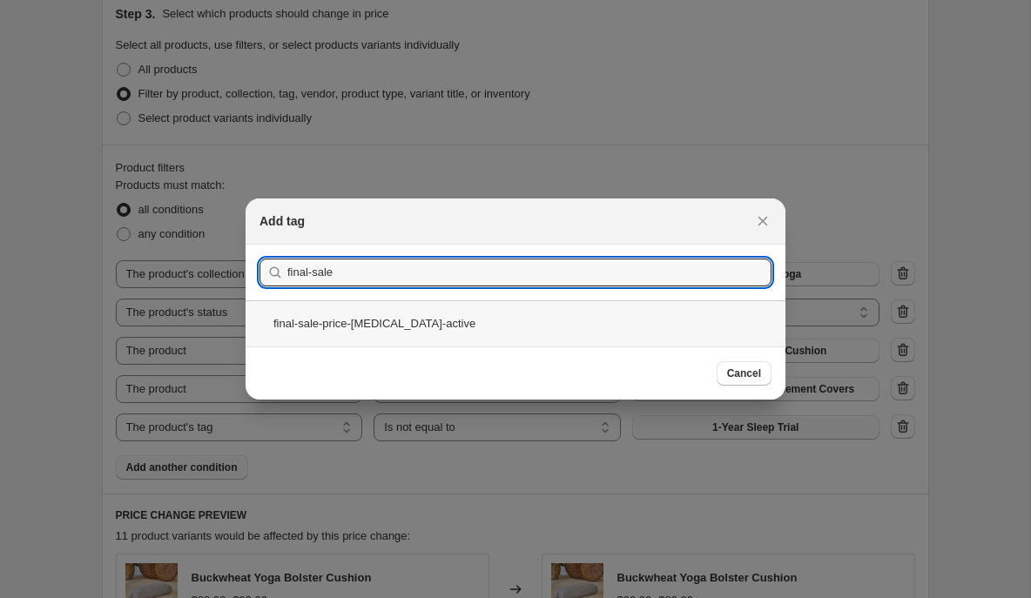
type input "final-sale"
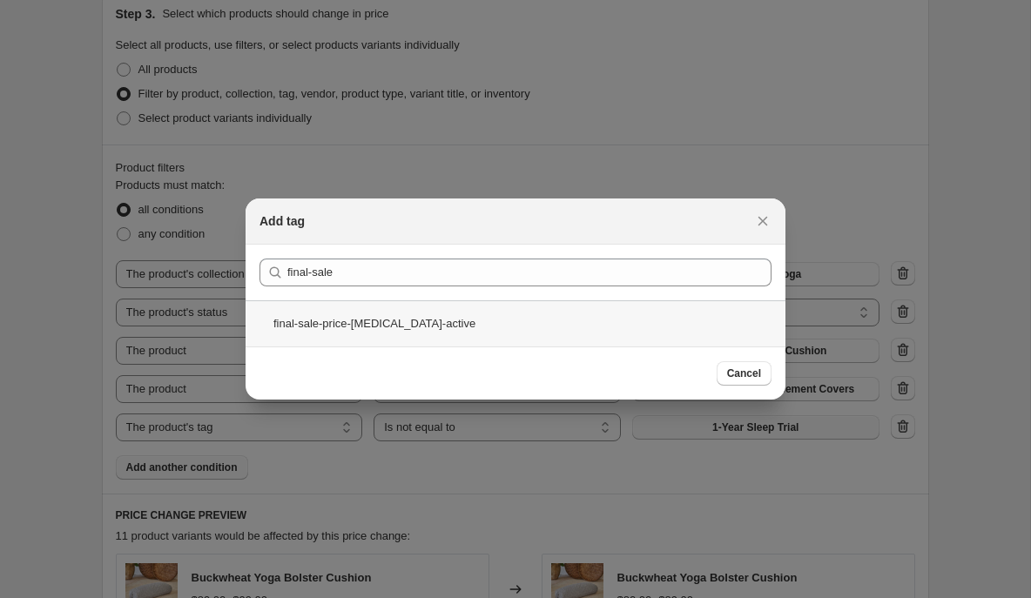
click at [385, 319] on div "final-sale-price-[MEDICAL_DATA]-active" at bounding box center [515, 323] width 540 height 46
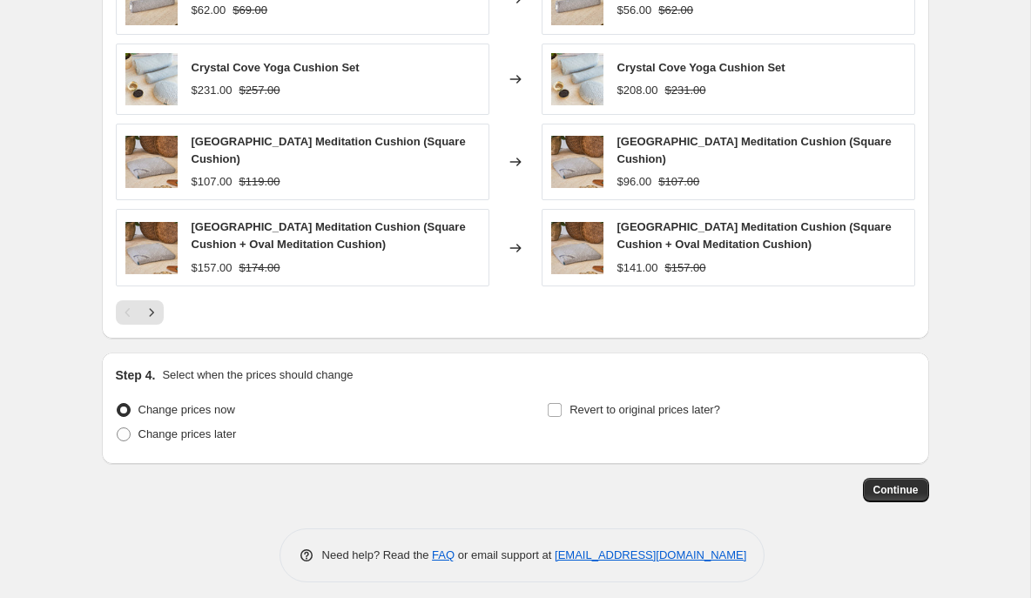
scroll to position [1600, 0]
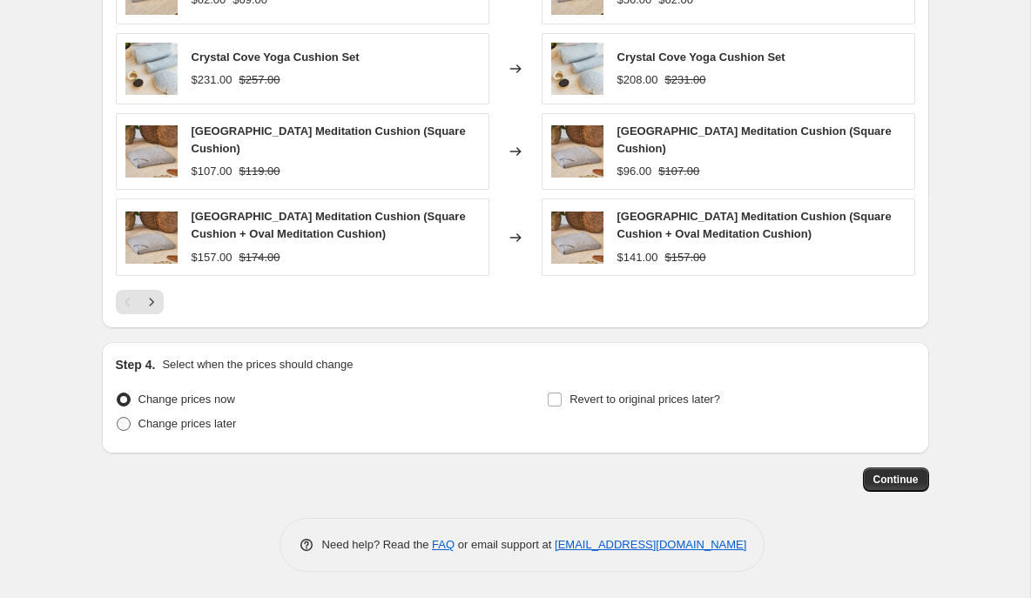
click at [127, 426] on span at bounding box center [124, 424] width 14 height 14
click at [118, 418] on input "Change prices later" at bounding box center [117, 417] width 1 height 1
radio input "true"
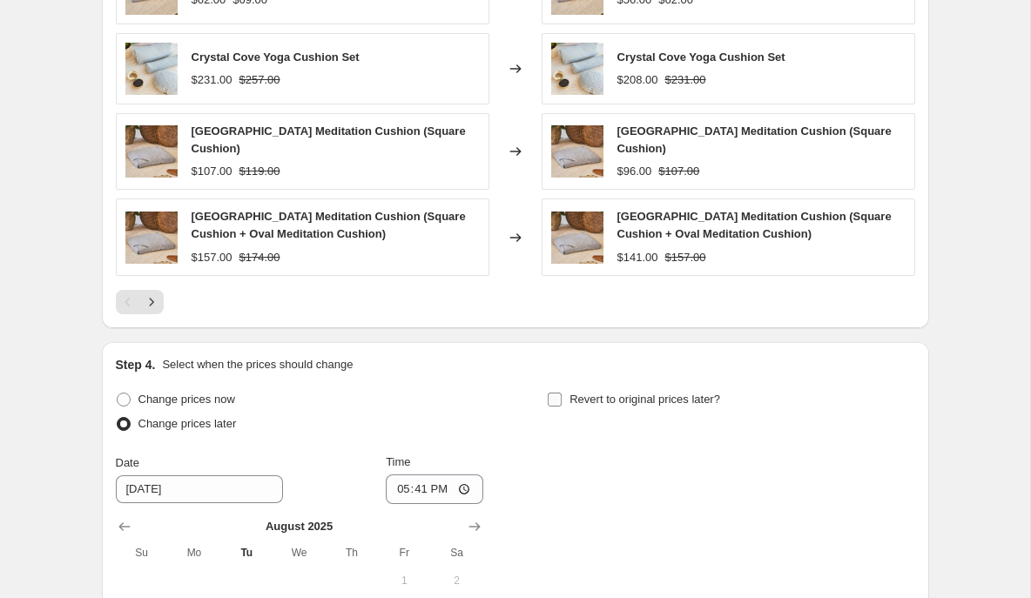
click at [557, 399] on input "Revert to original prices later?" at bounding box center [555, 400] width 14 height 14
checkbox input "true"
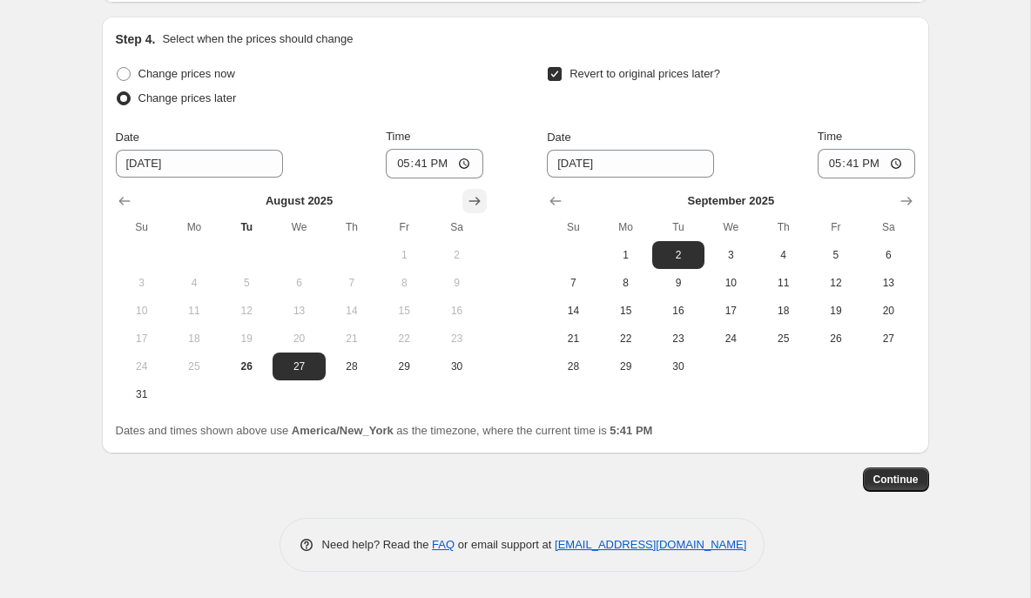
click at [478, 198] on icon "Show next month, September 2025" at bounding box center [474, 200] width 17 height 17
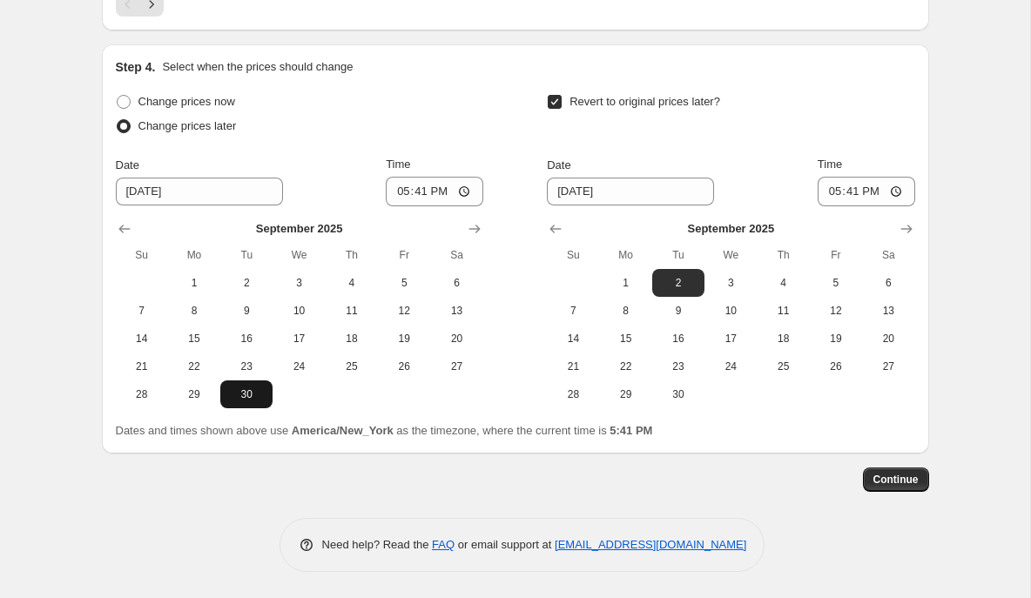
click at [245, 391] on span "30" at bounding box center [246, 394] width 38 height 14
type input "9/30/2025"
click at [909, 230] on icon "Show next month, October 2025" at bounding box center [905, 229] width 11 height 9
click at [638, 396] on span "27" at bounding box center [626, 394] width 38 height 14
type input "10/27/2025"
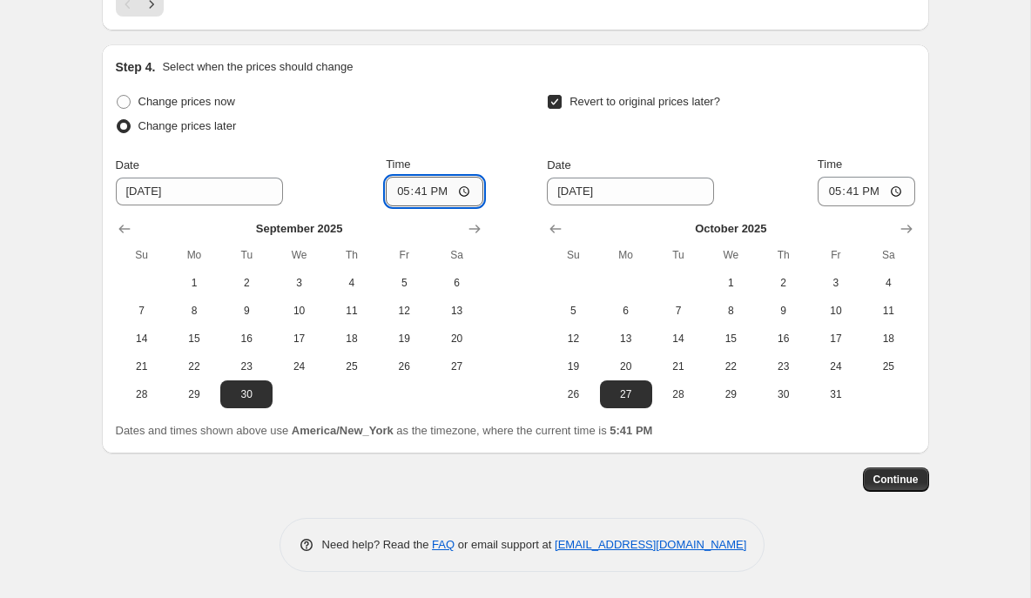
click at [400, 186] on input "17:41" at bounding box center [435, 192] width 98 height 30
type input "00:20"
click at [826, 193] on input "17:41" at bounding box center [866, 192] width 98 height 30
type input "23:59"
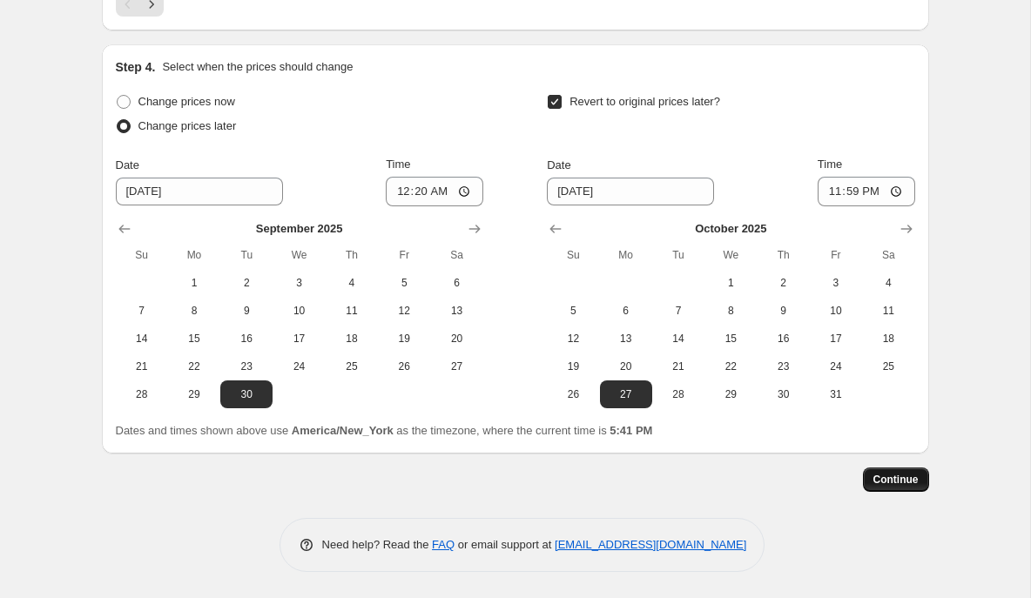
click at [895, 475] on span "Continue" at bounding box center [895, 480] width 45 height 14
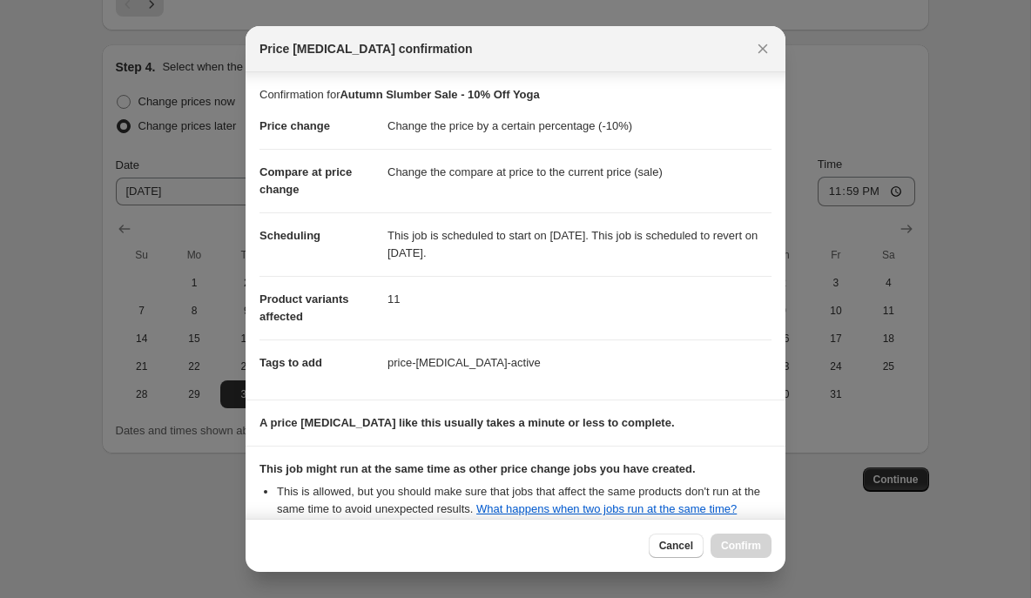
scroll to position [195, 0]
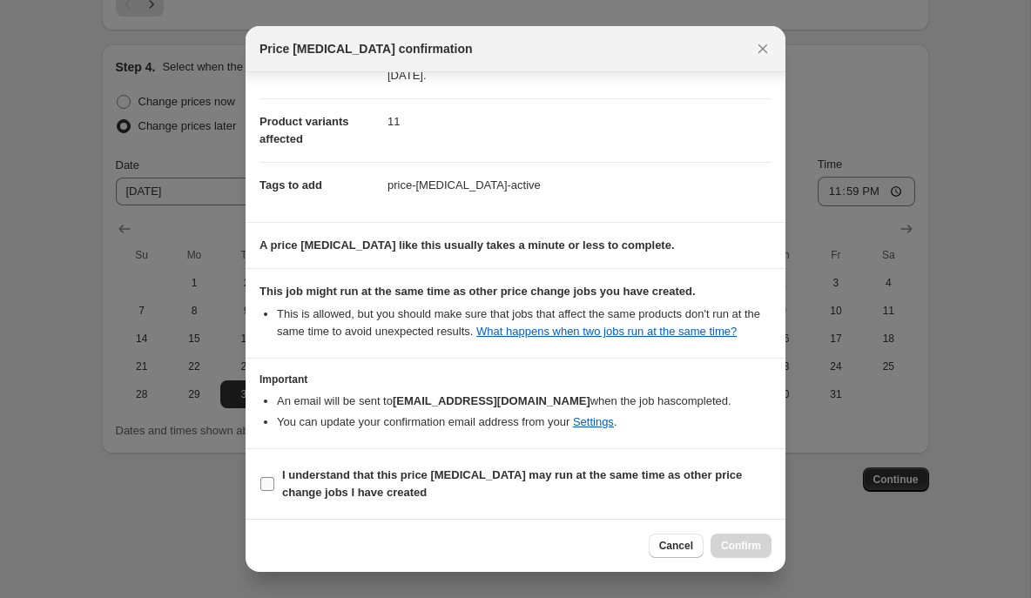
click at [273, 487] on input "I understand that this price change job may run at the same time as other price…" at bounding box center [267, 484] width 14 height 14
checkbox input "true"
click at [722, 543] on span "Confirm" at bounding box center [741, 546] width 40 height 14
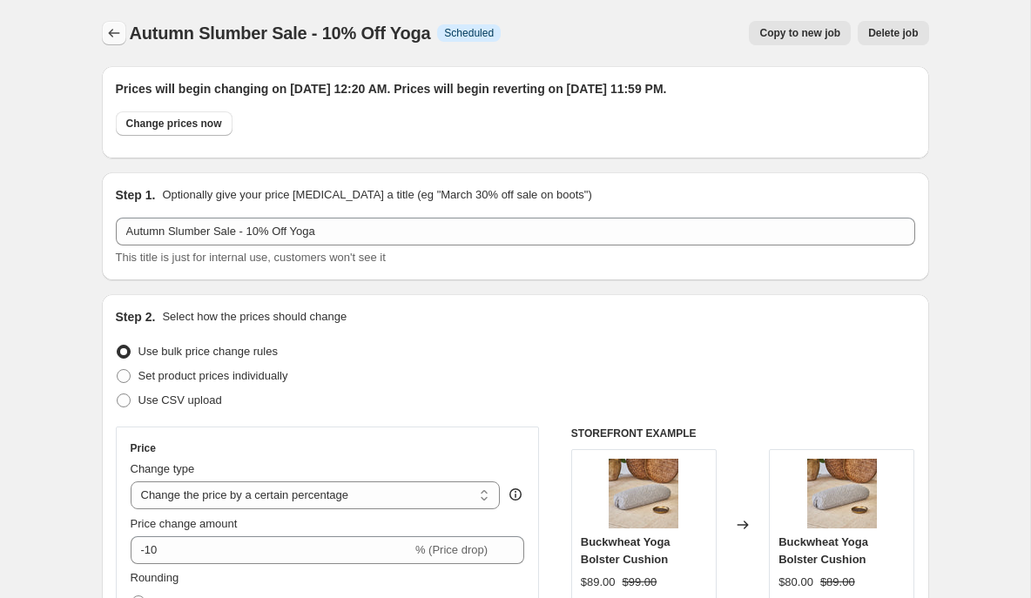
click at [113, 27] on icon "Price change jobs" at bounding box center [113, 32] width 17 height 17
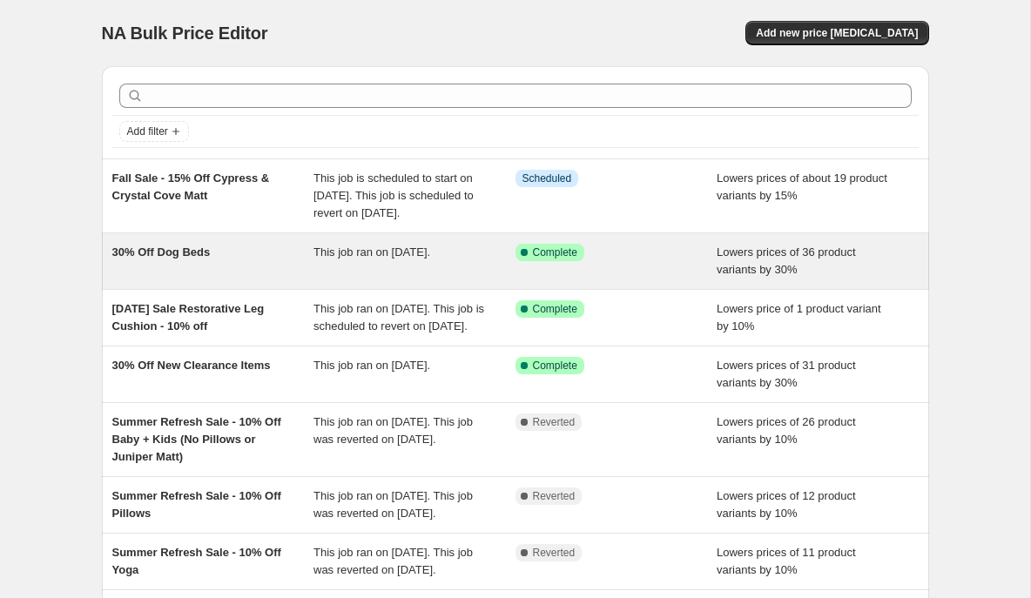
click at [240, 277] on div "30% Off Dog Beds" at bounding box center [213, 261] width 202 height 35
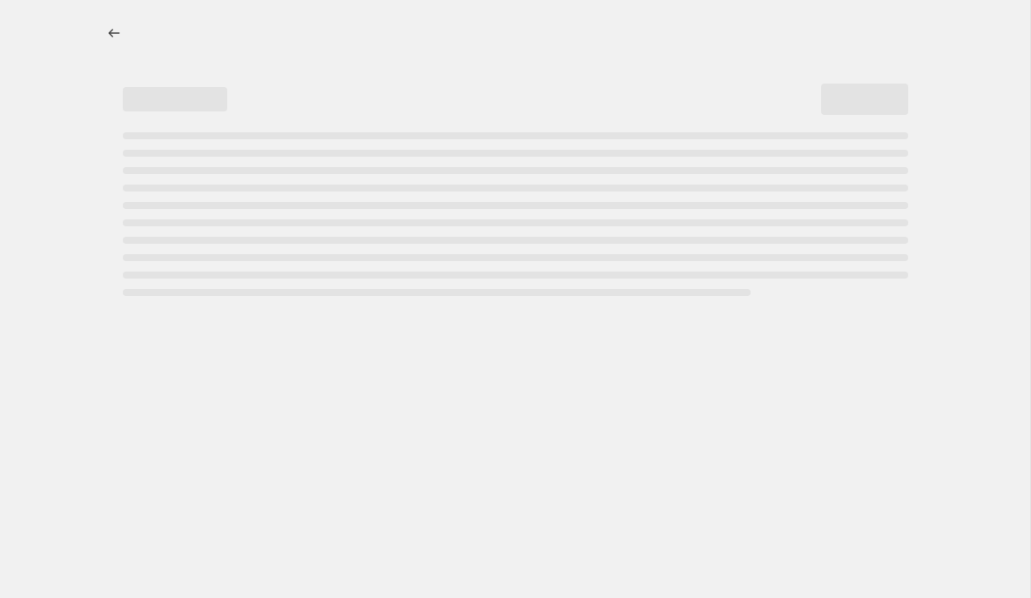
select select "percentage"
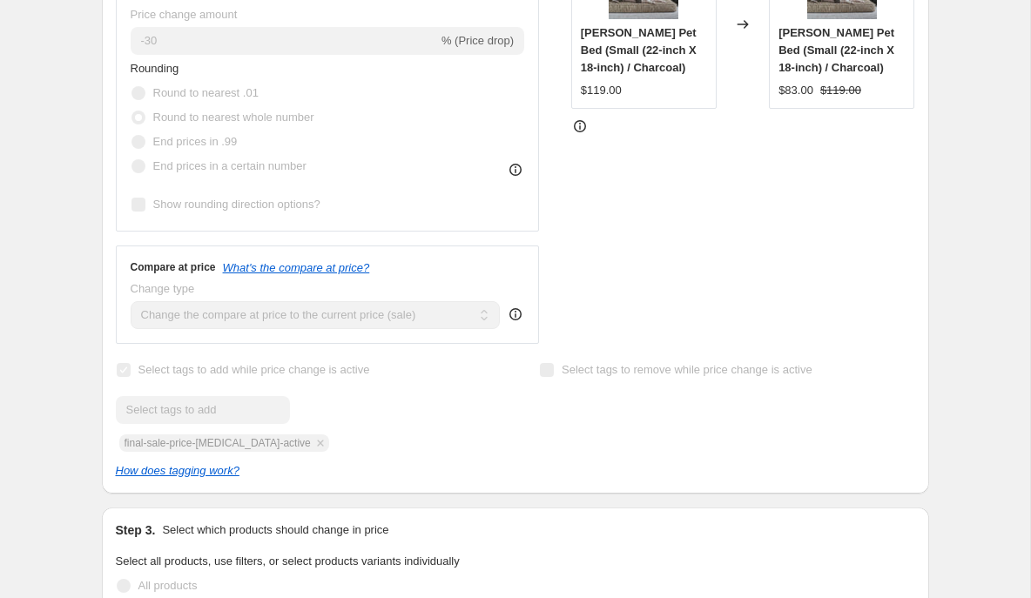
scroll to position [572, 0]
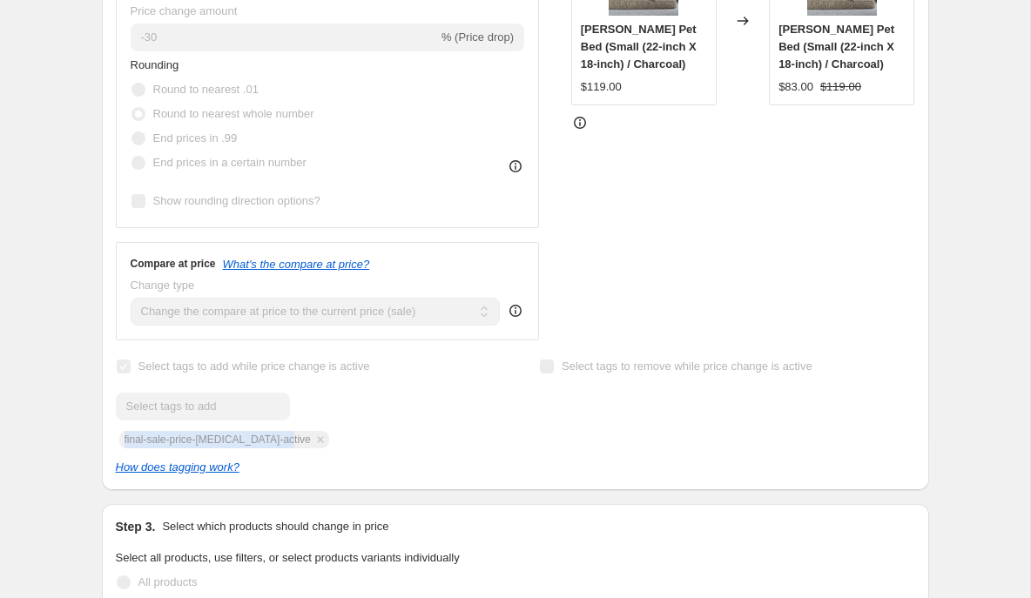
drag, startPoint x: 297, startPoint y: 442, endPoint x: 123, endPoint y: 441, distance: 174.1
click at [123, 441] on div "Submit final-sale-price-[MEDICAL_DATA]-active" at bounding box center [303, 421] width 375 height 56
copy span "final-sale-price-[MEDICAL_DATA]-active"
